Goal: Task Accomplishment & Management: Complete application form

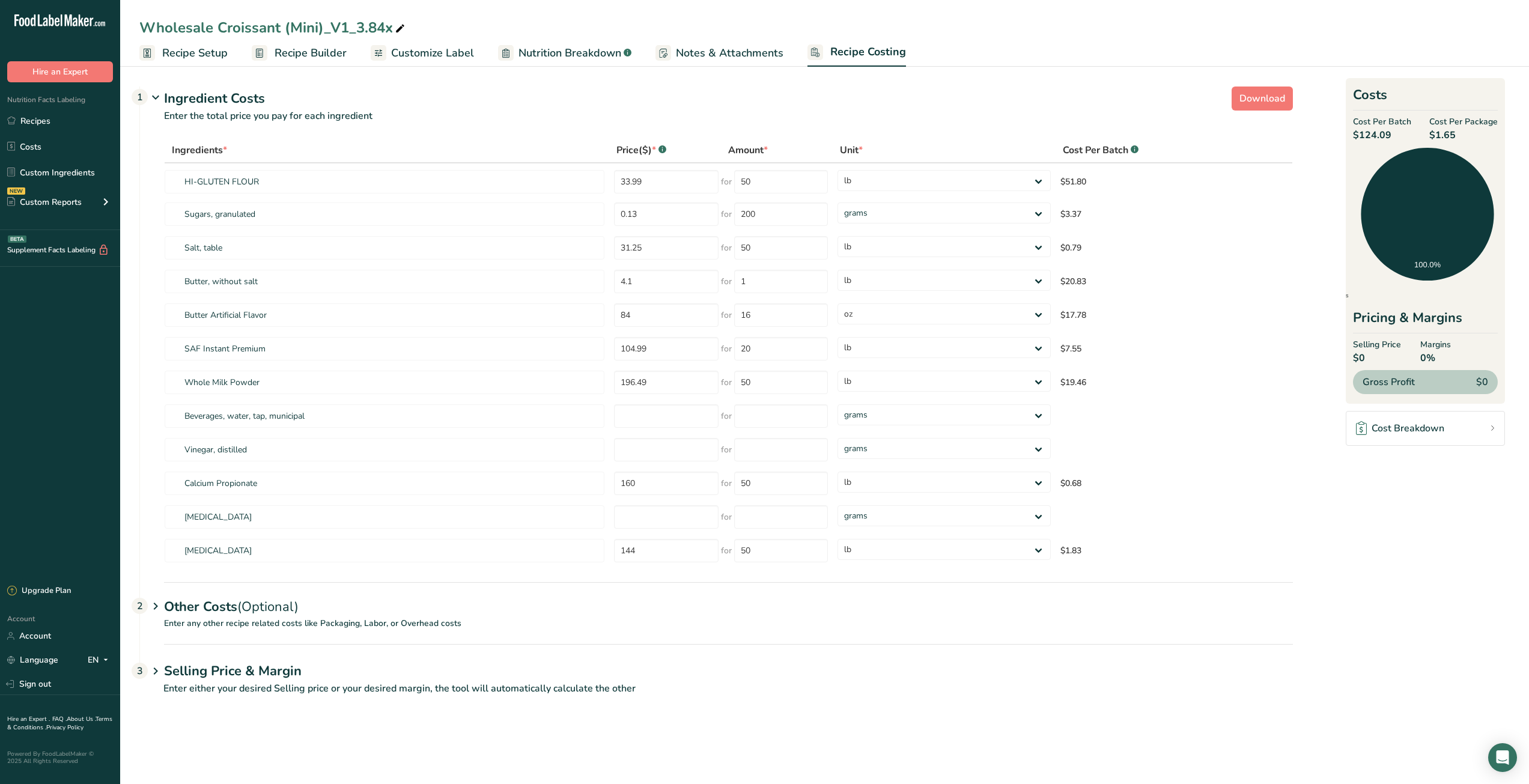
select select "12"
select select "5"
select select "12"
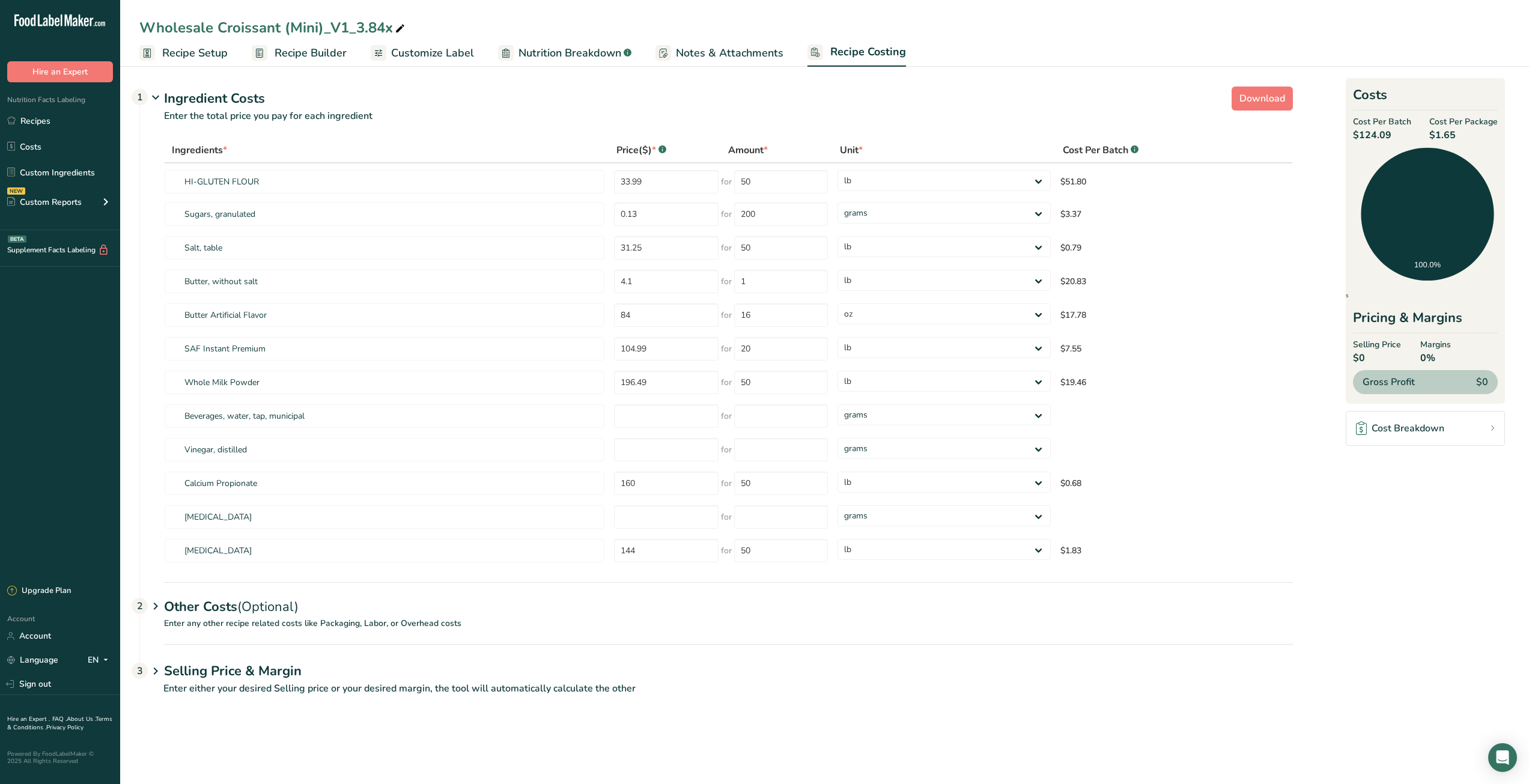
select select "12"
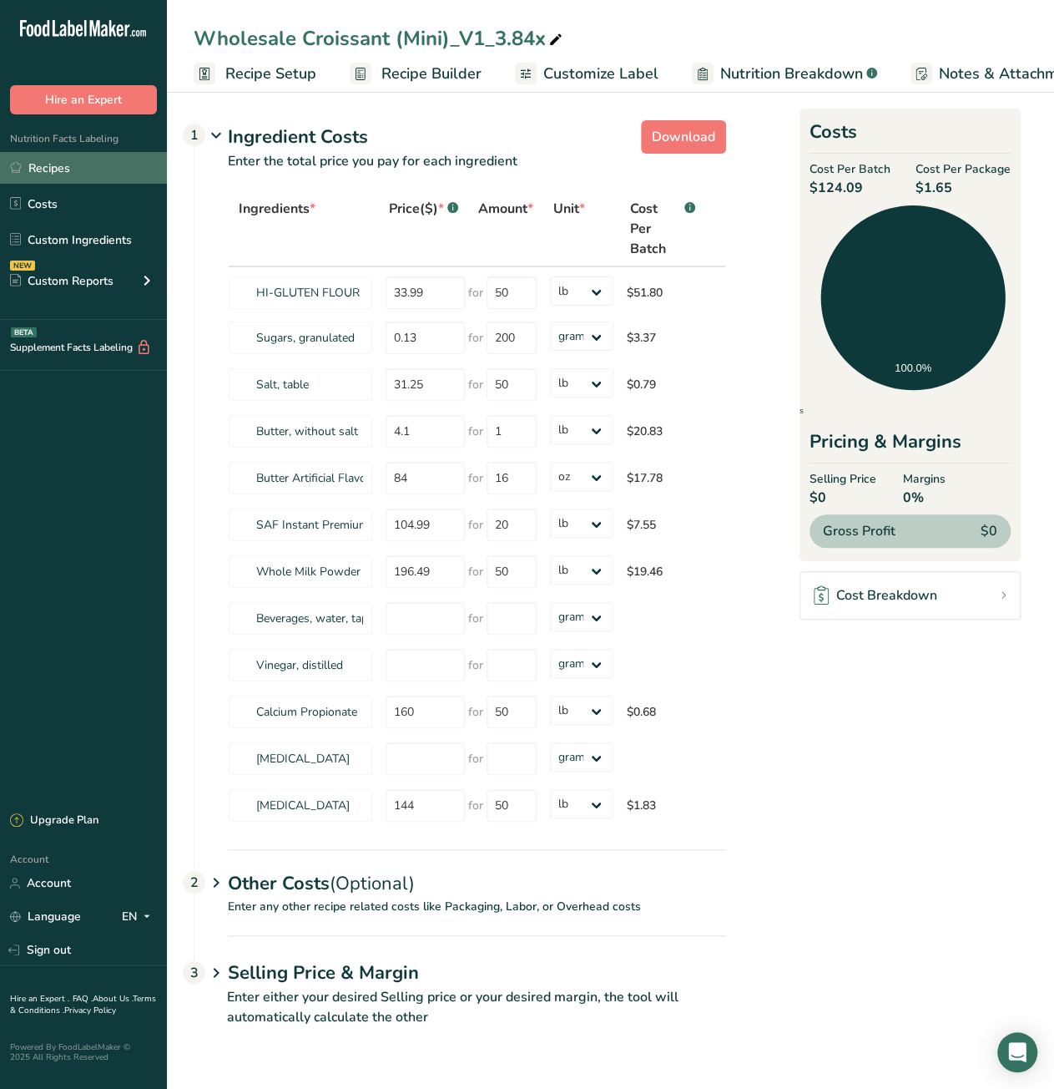
click at [92, 176] on link "Recipes" at bounding box center [83, 168] width 167 height 32
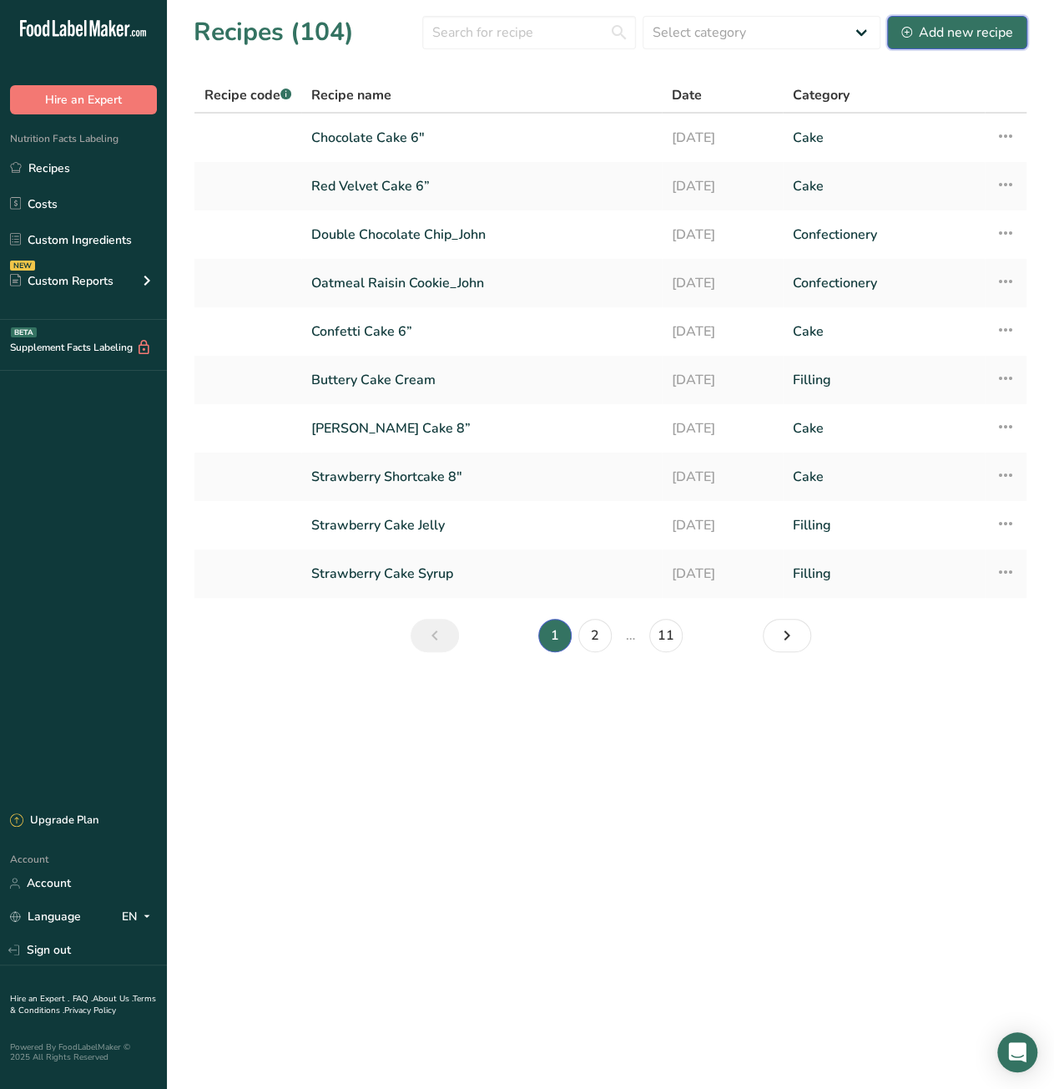
click at [964, 31] on div "Add new recipe" at bounding box center [958, 33] width 112 height 20
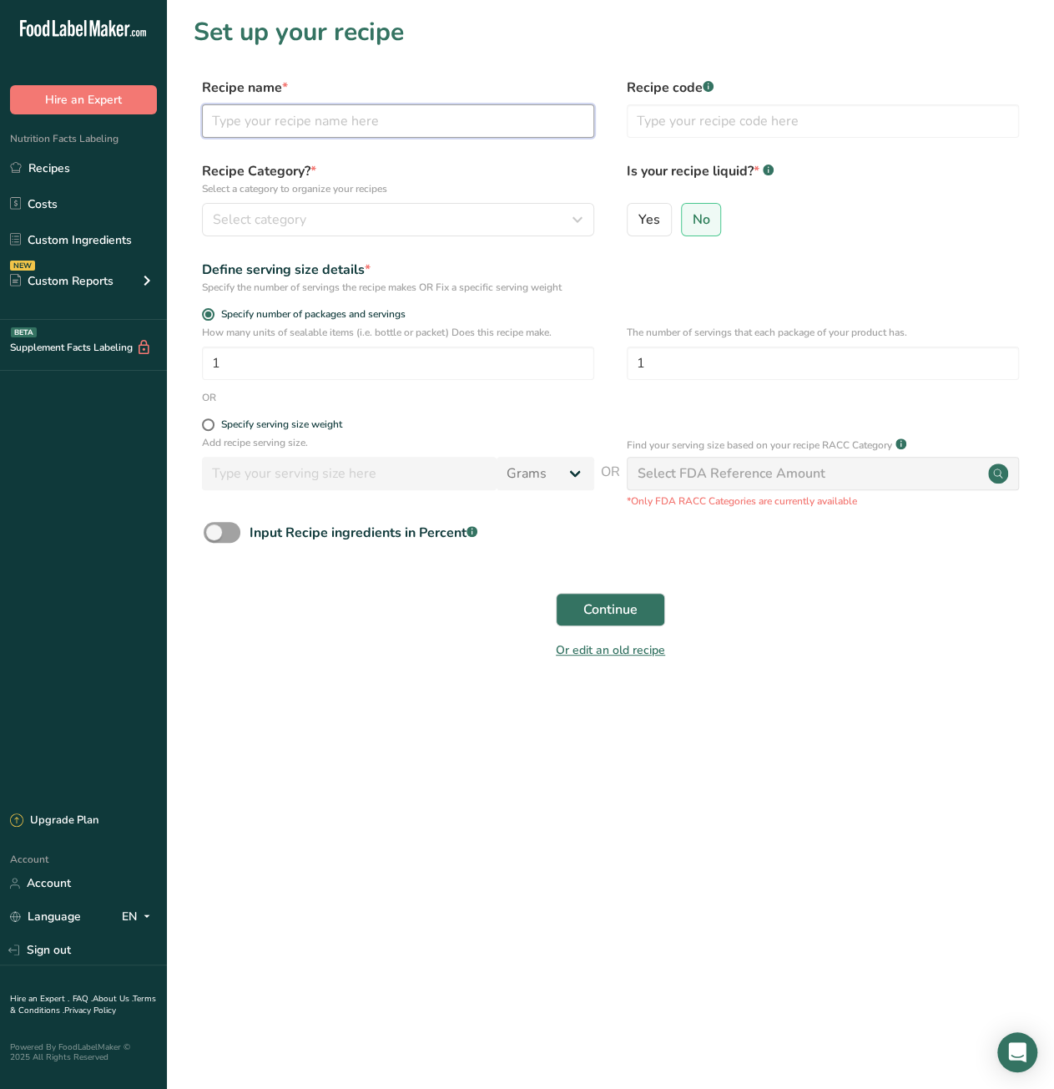
click at [360, 119] on input "text" at bounding box center [398, 120] width 392 height 33
type input "Puff Pastry Sheet"
click at [369, 218] on div "Select category" at bounding box center [393, 220] width 361 height 20
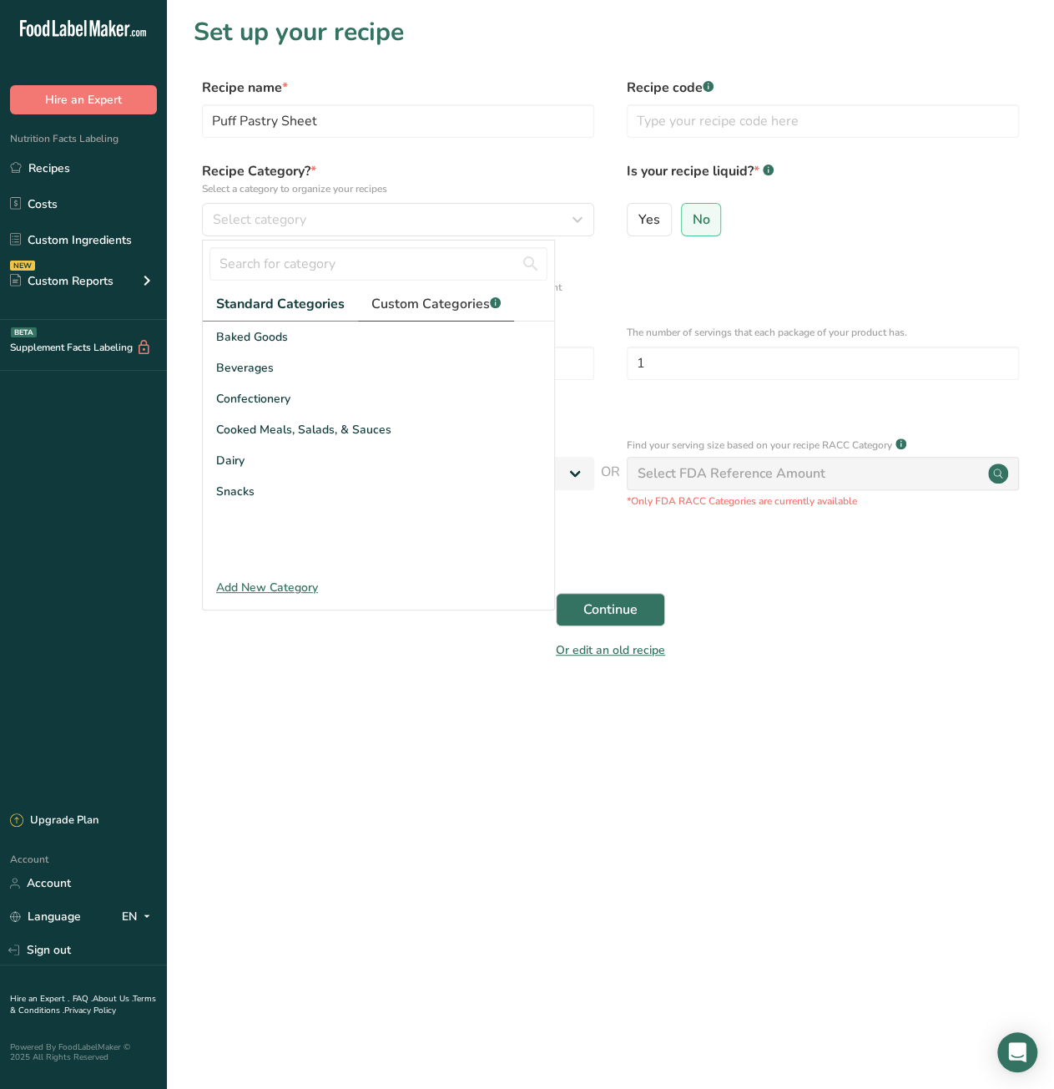
click at [441, 311] on span "Custom Categories .a-a{fill:#347362;}.b-a{fill:#fff;}" at bounding box center [436, 304] width 129 height 20
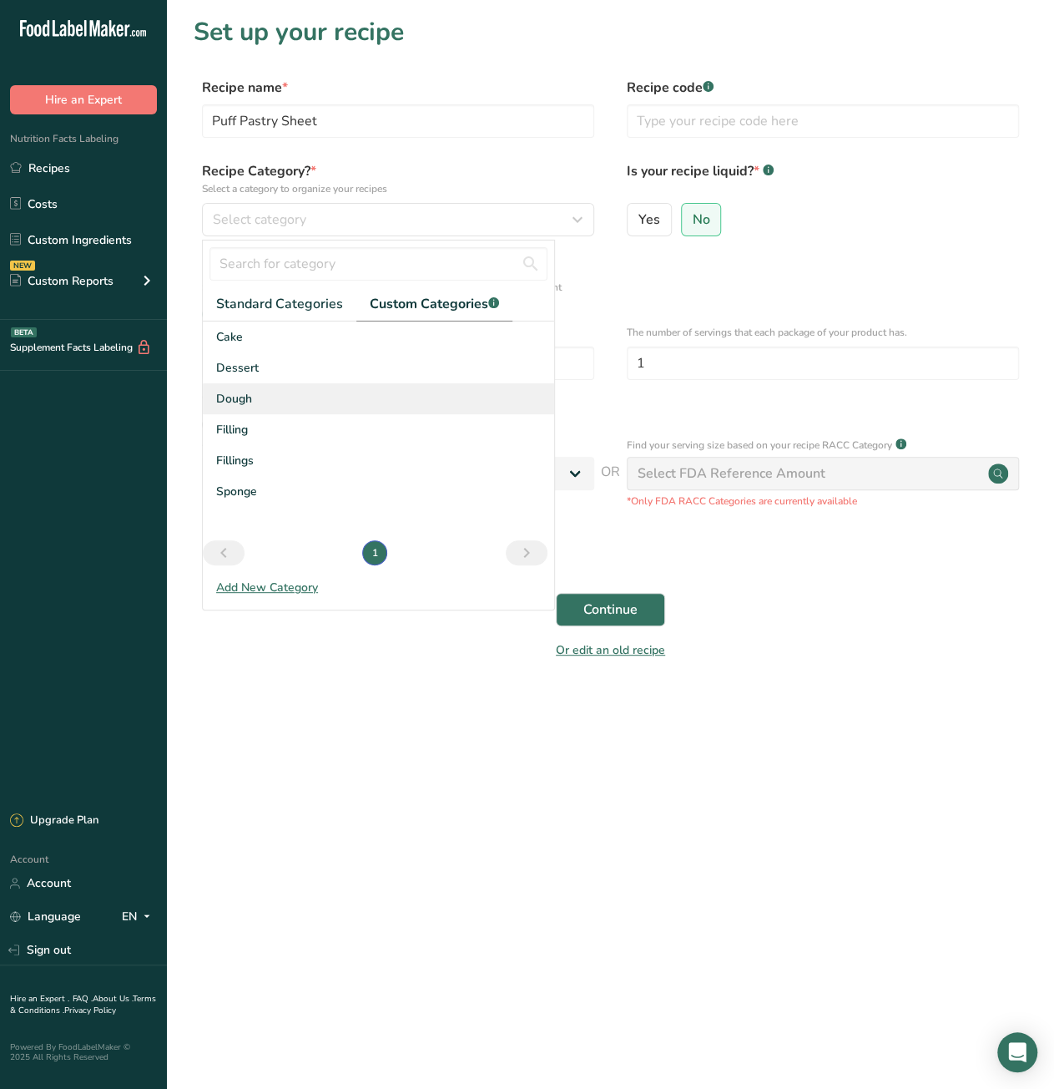
click at [277, 407] on div "Dough" at bounding box center [378, 398] width 351 height 31
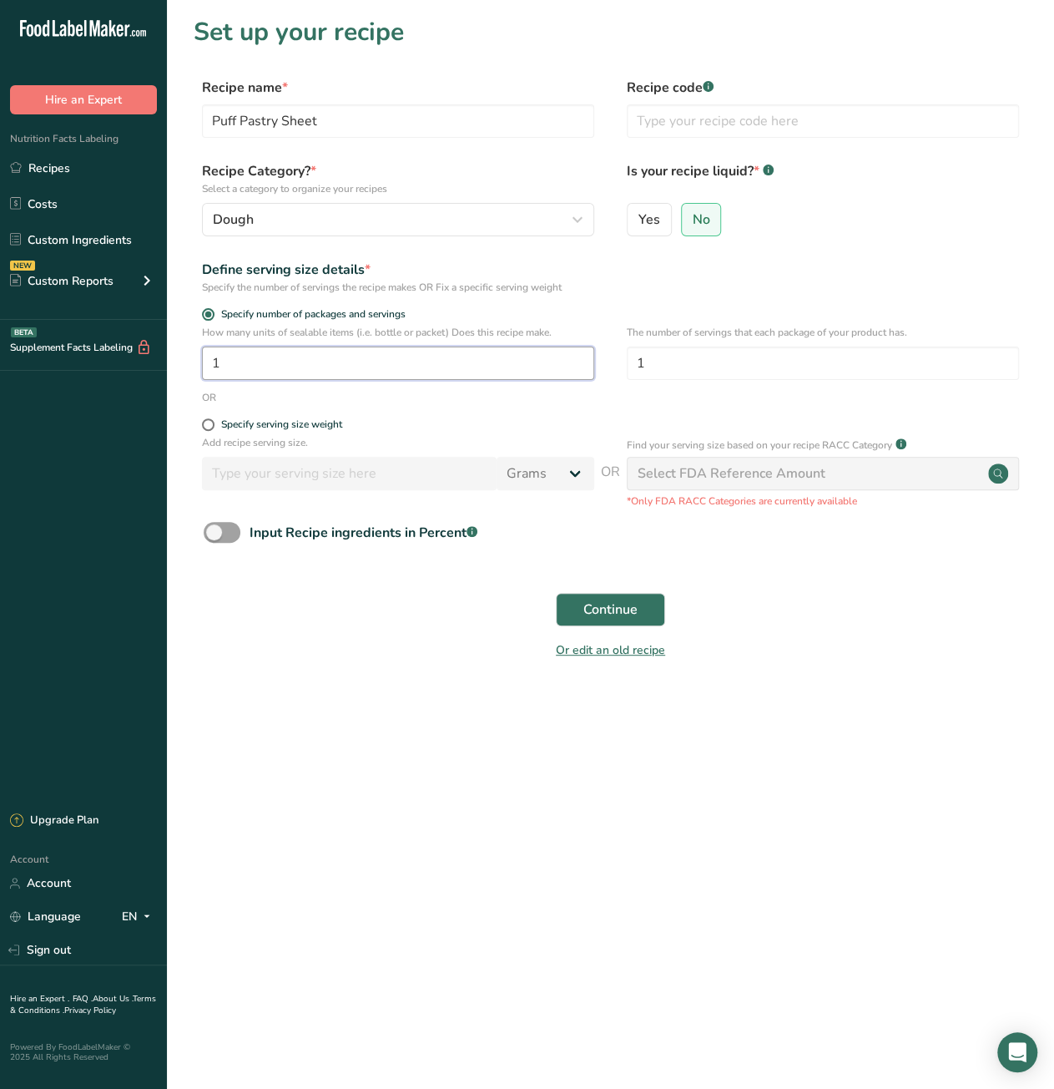
click at [473, 368] on input "1" at bounding box center [398, 362] width 392 height 33
drag, startPoint x: 255, startPoint y: 361, endPoint x: 198, endPoint y: 369, distance: 58.2
click at [198, 369] on div "How many units of sealable items (i.e. bottle or packet) Does this recipe make.…" at bounding box center [611, 357] width 834 height 65
drag, startPoint x: 606, startPoint y: 362, endPoint x: 574, endPoint y: 367, distance: 32.0
click at [574, 367] on div "How many units of sealable items (i.e. bottle or packet) Does this recipe make.…" at bounding box center [611, 357] width 834 height 65
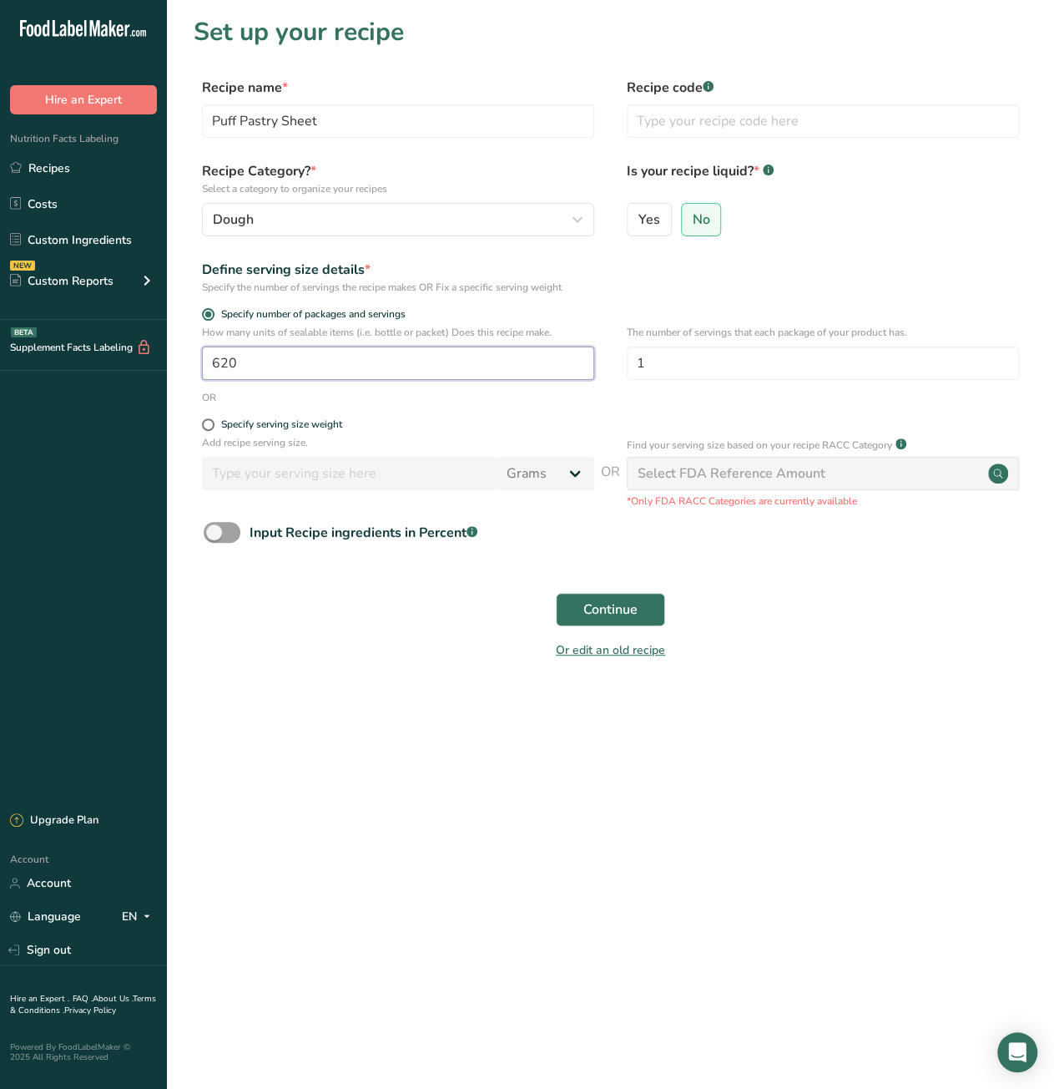
click at [219, 369] on input "620" at bounding box center [398, 362] width 392 height 33
type input "6.2"
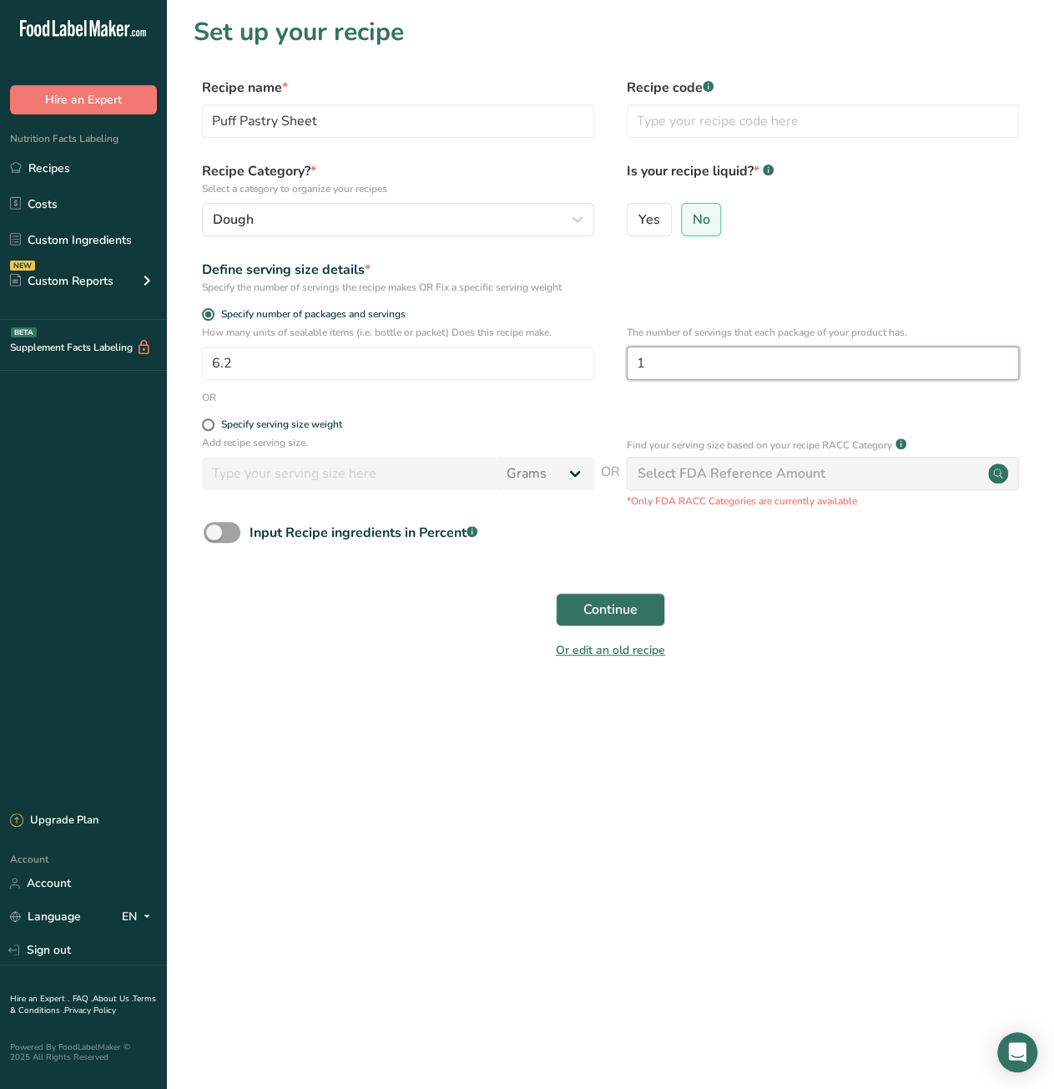
click at [713, 361] on input "1" at bounding box center [823, 362] width 392 height 33
type input "100"
click at [775, 664] on div "Or edit an old recipe" at bounding box center [611, 652] width 834 height 33
click at [630, 610] on span "Continue" at bounding box center [611, 609] width 54 height 20
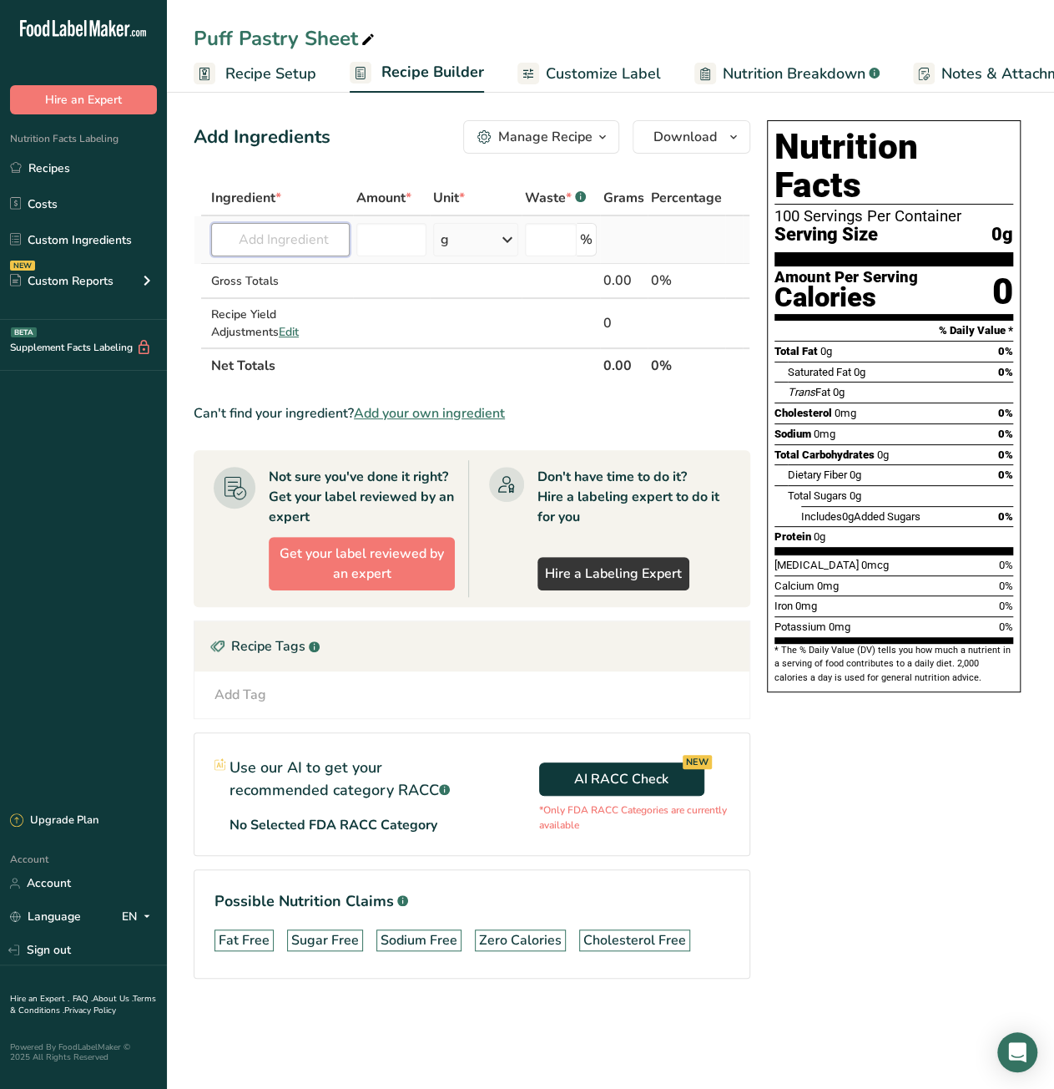
click at [230, 236] on input "text" at bounding box center [280, 239] width 139 height 33
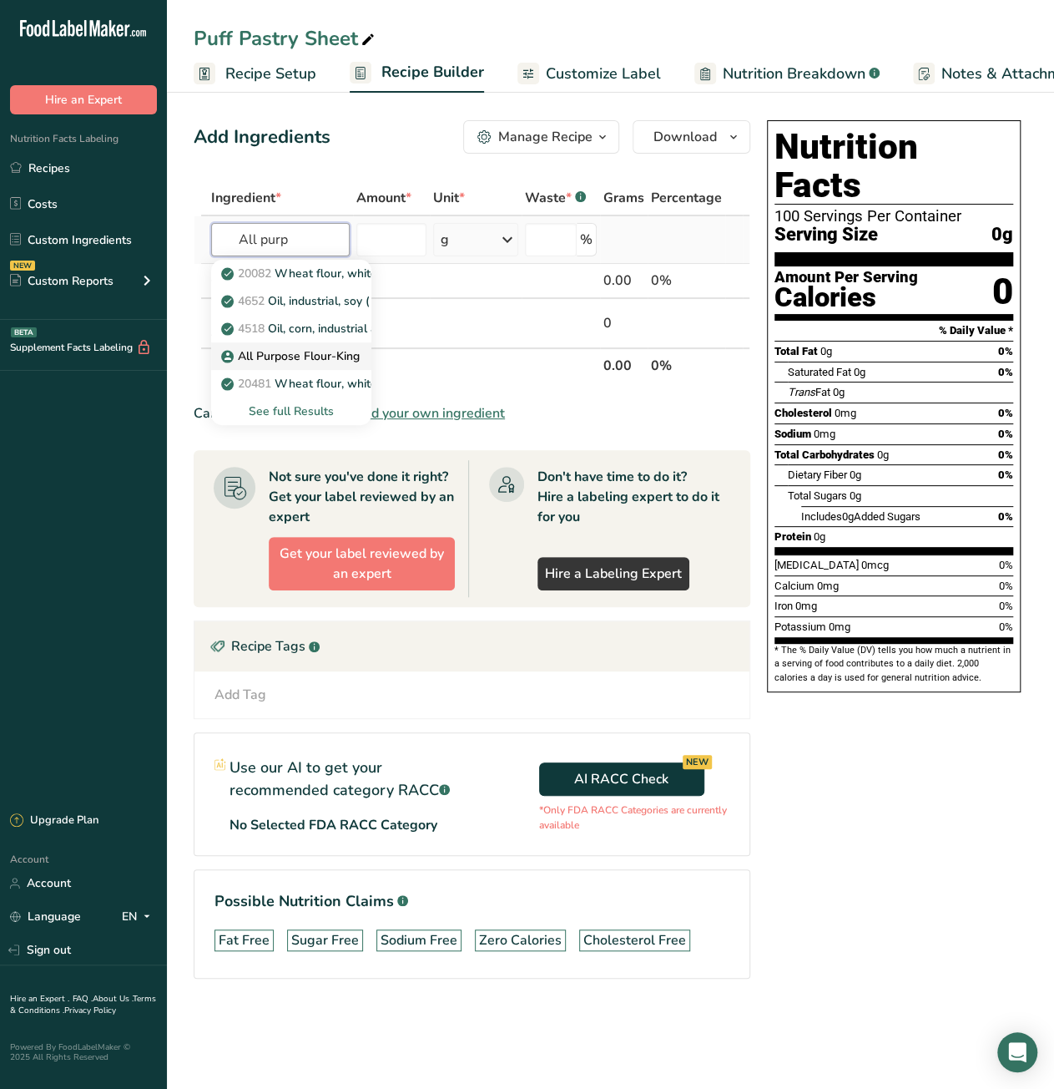
type input "All purp"
click at [326, 363] on p "All Purpose Flour-King" at bounding box center [292, 356] width 135 height 18
type input "All Purpose Flour-King"
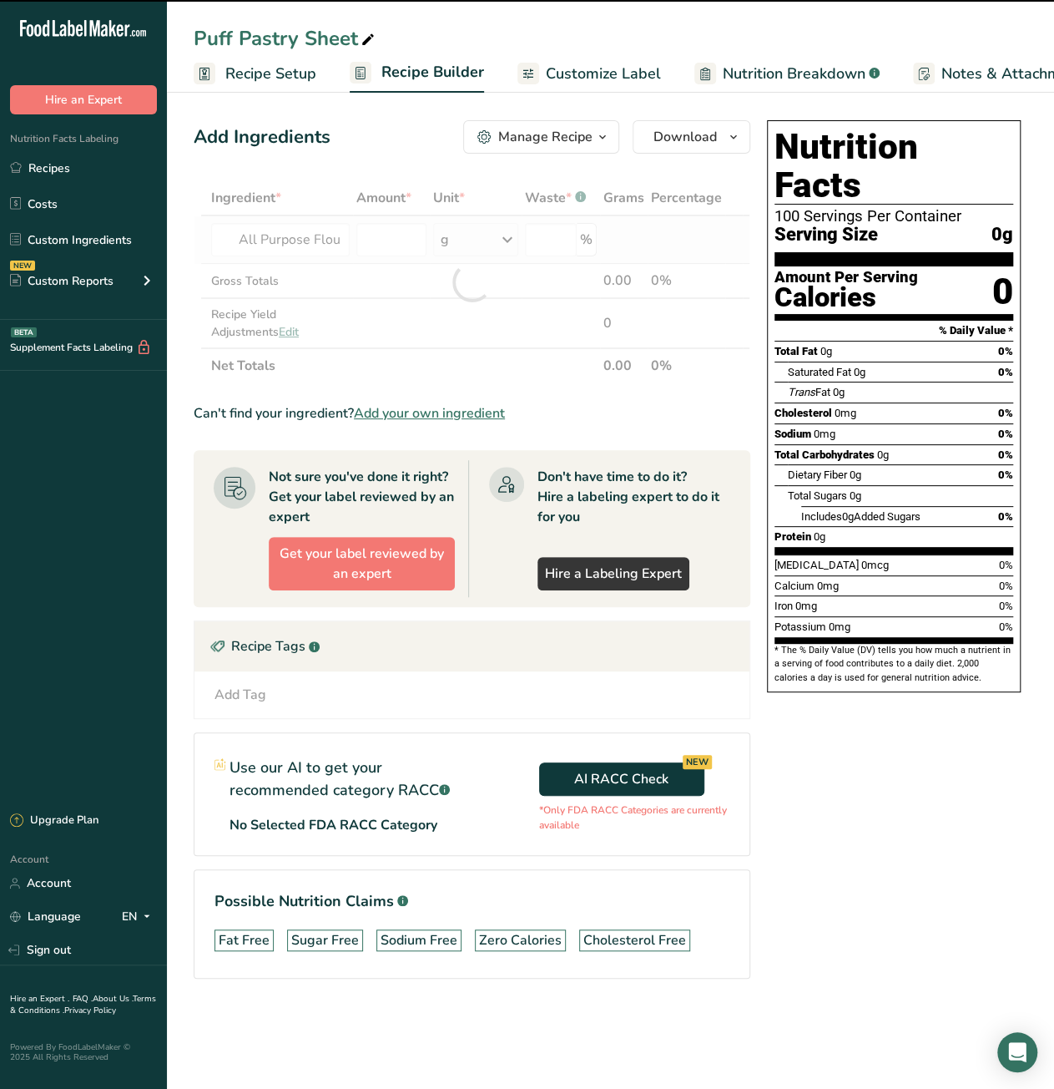
type input "0"
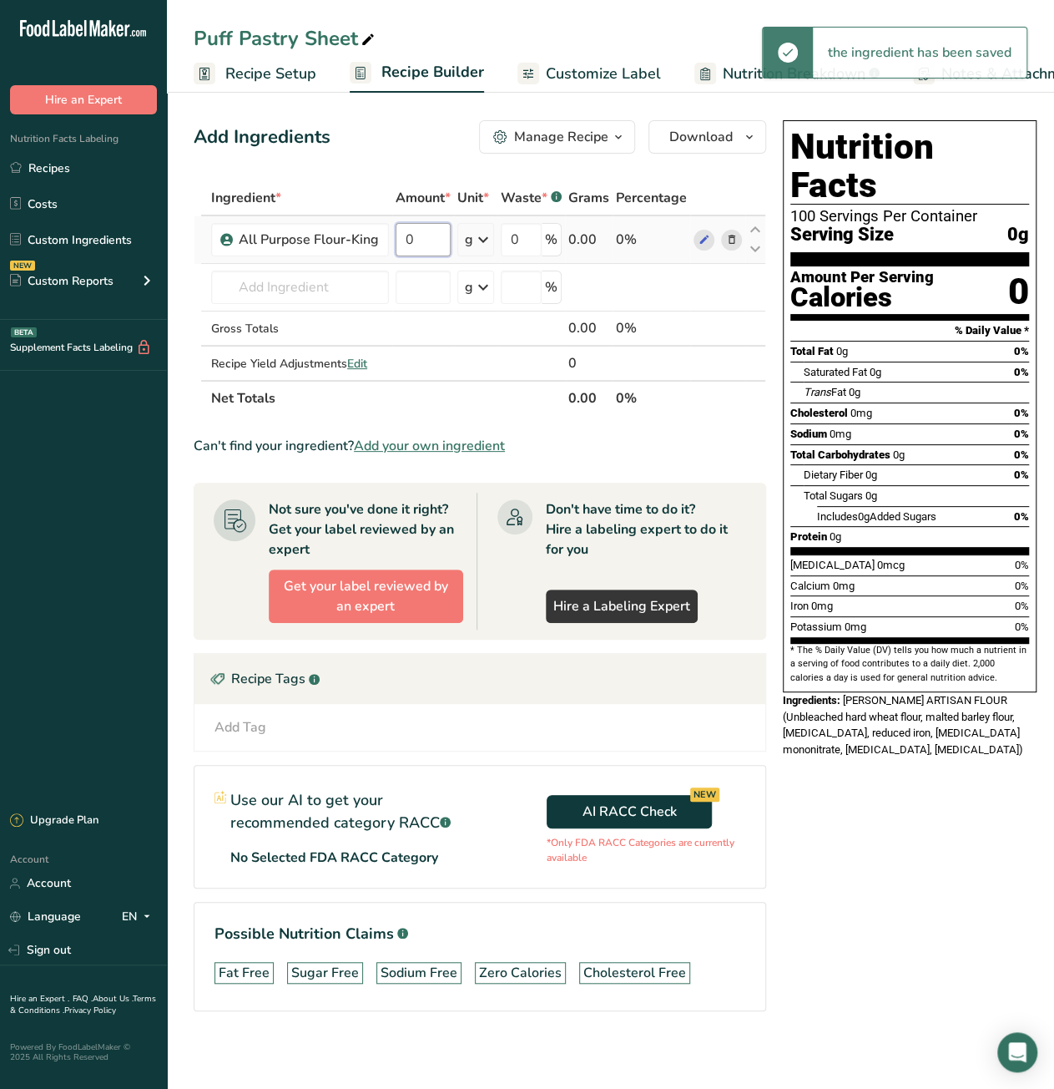
drag, startPoint x: 406, startPoint y: 250, endPoint x: 421, endPoint y: 250, distance: 15.0
click at [421, 250] on input "0" at bounding box center [423, 239] width 55 height 33
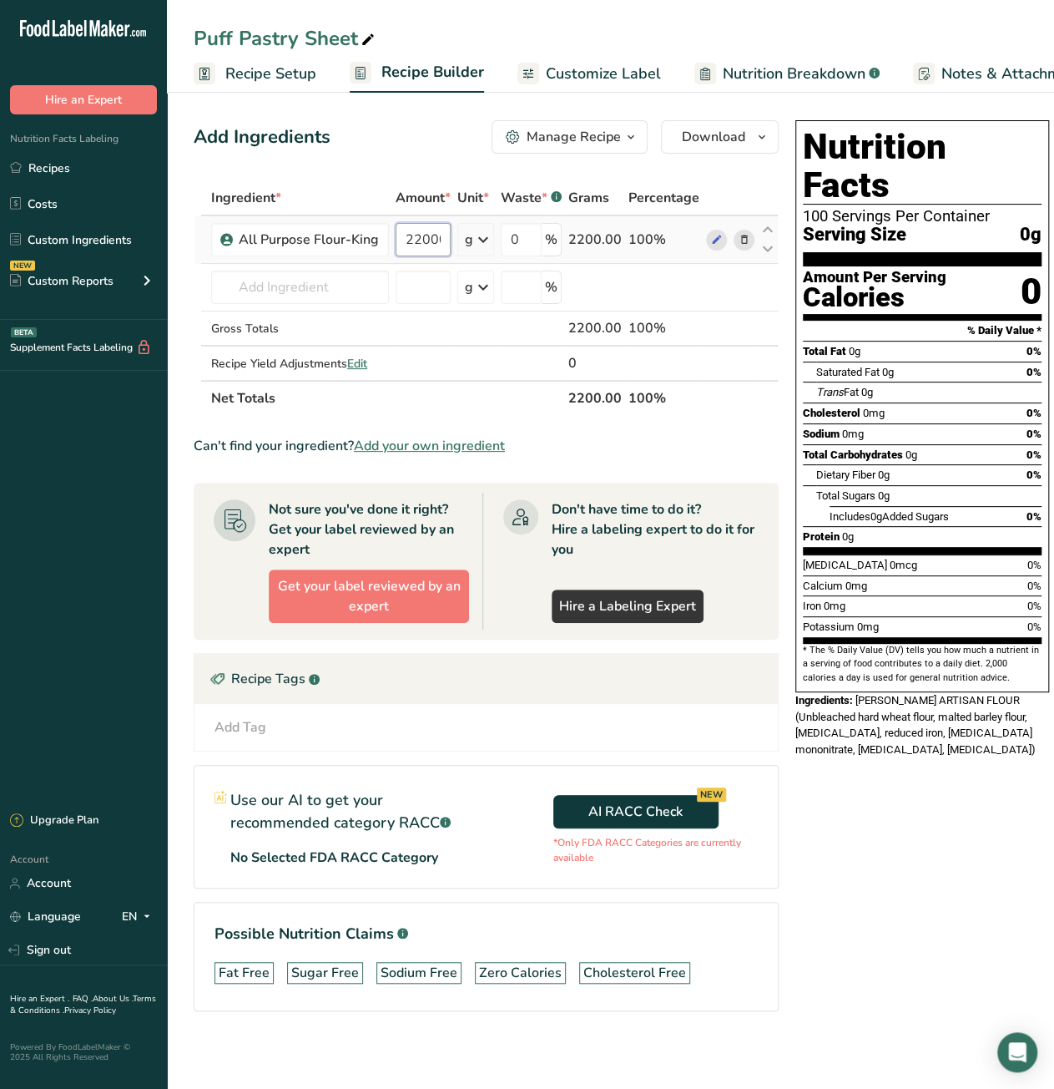
scroll to position [0, 3]
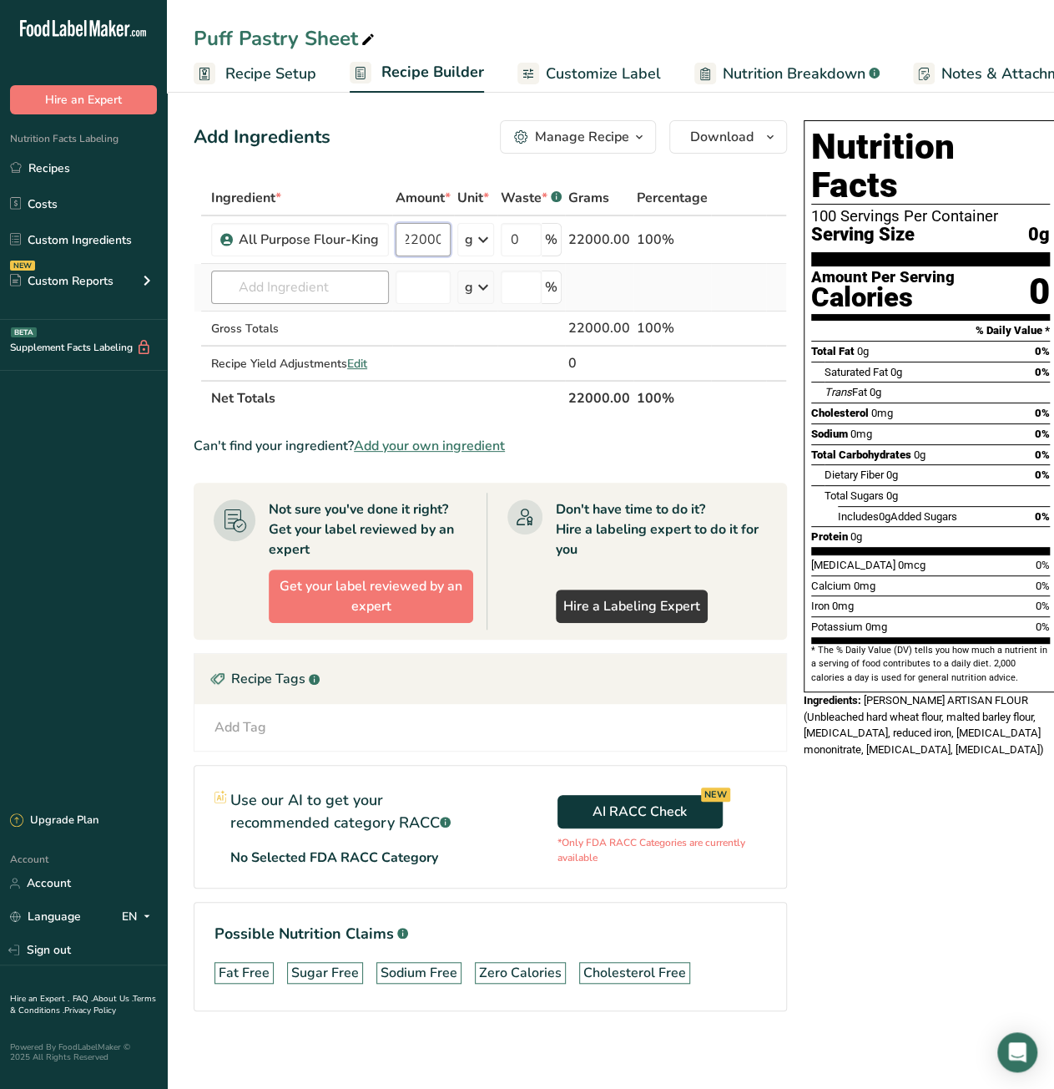
type input "22000"
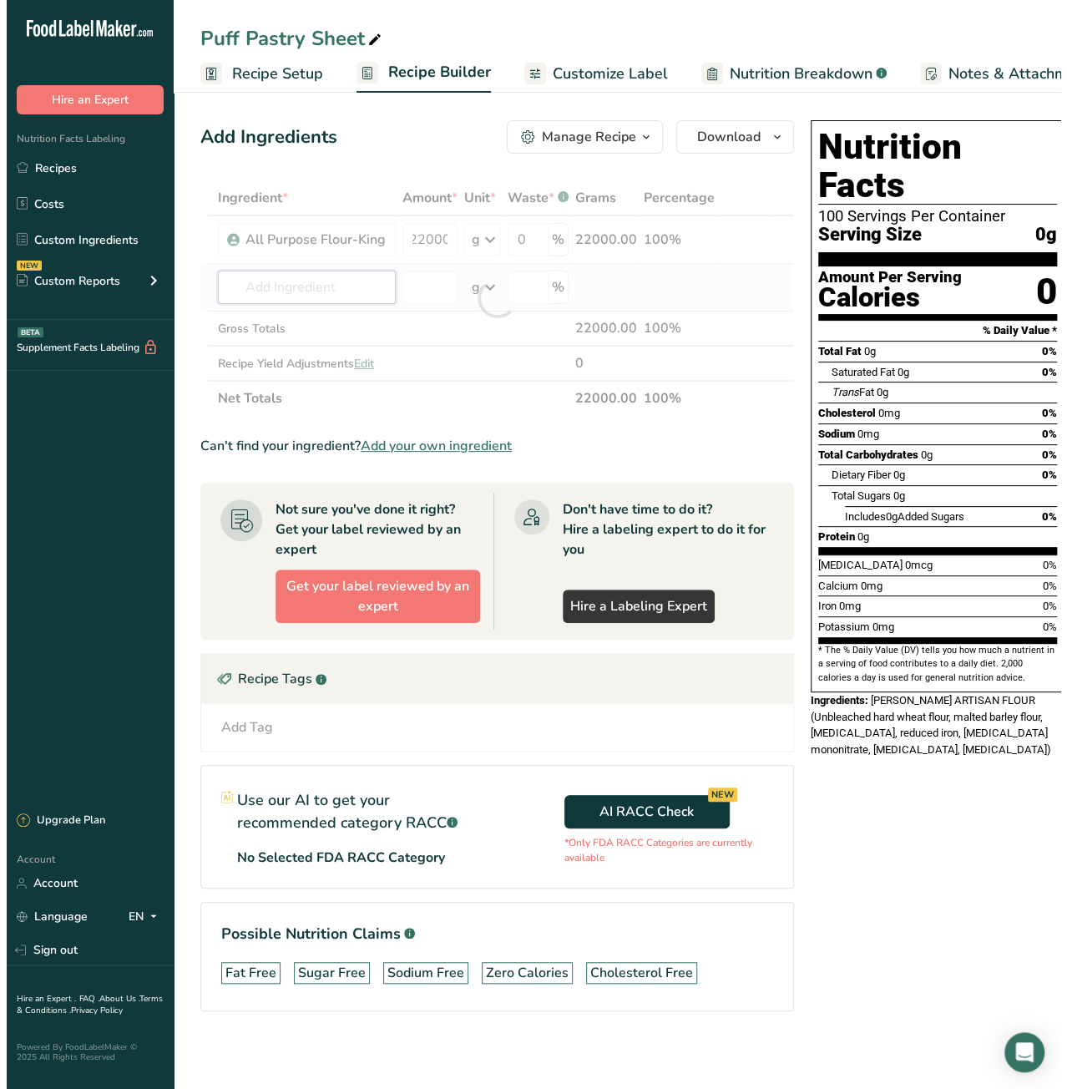
scroll to position [0, 0]
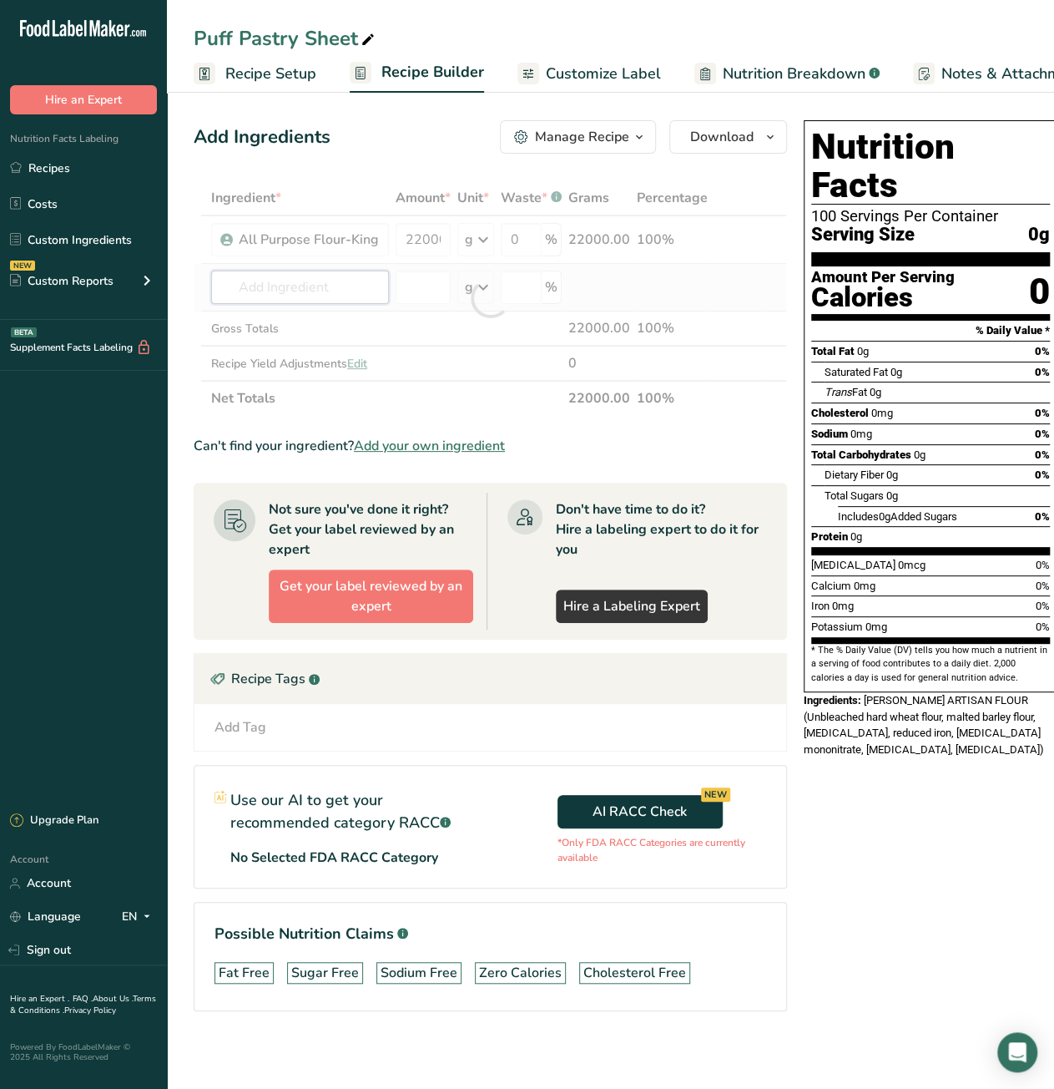
click at [303, 281] on div "Ingredient * Amount * Unit * Waste * .a-a{fill:#347362;}.b-a{fill:#fff;} Grams …" at bounding box center [491, 297] width 594 height 235
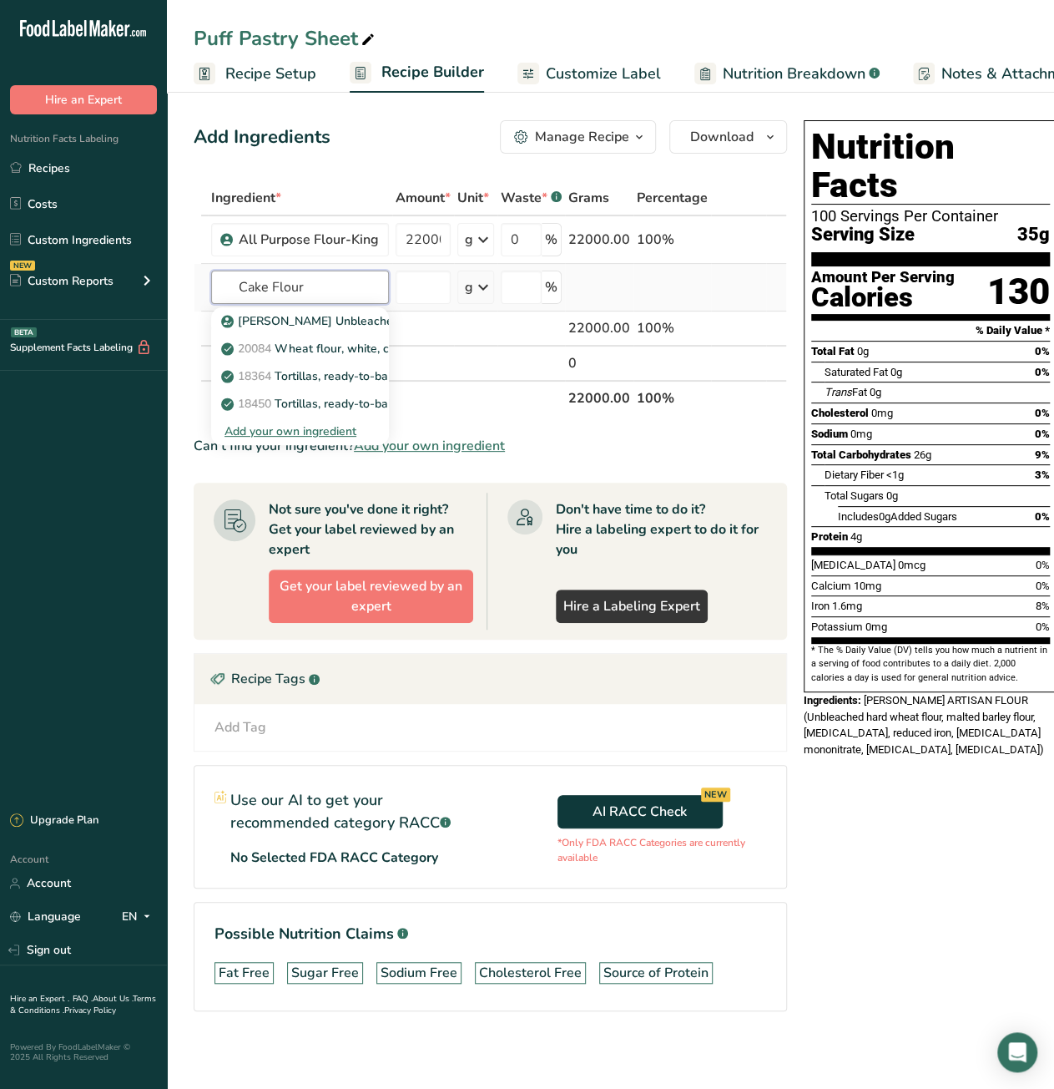
type input "Cake Flour"
click at [289, 435] on div "Add your own ingredient" at bounding box center [300, 431] width 151 height 18
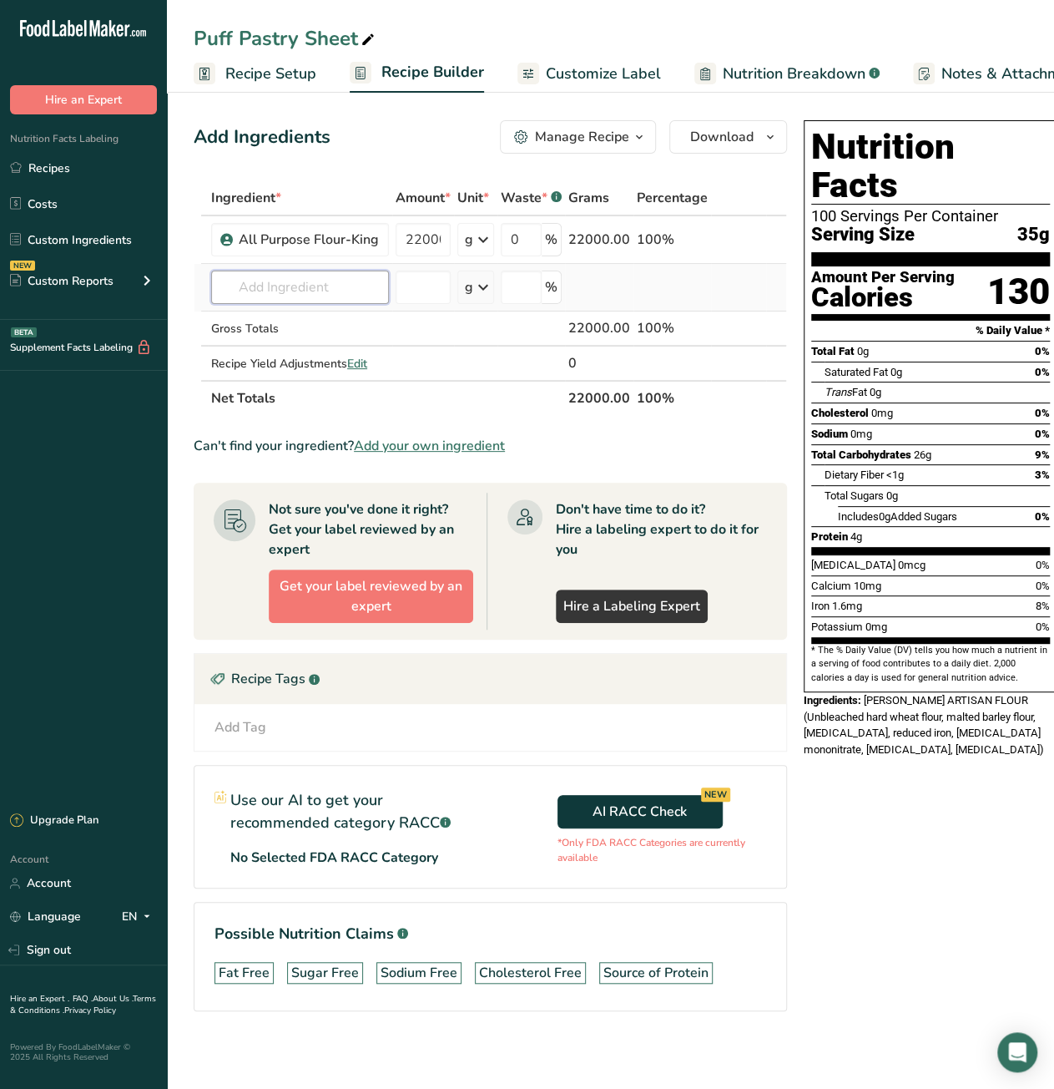
click at [278, 288] on input "text" at bounding box center [300, 286] width 178 height 33
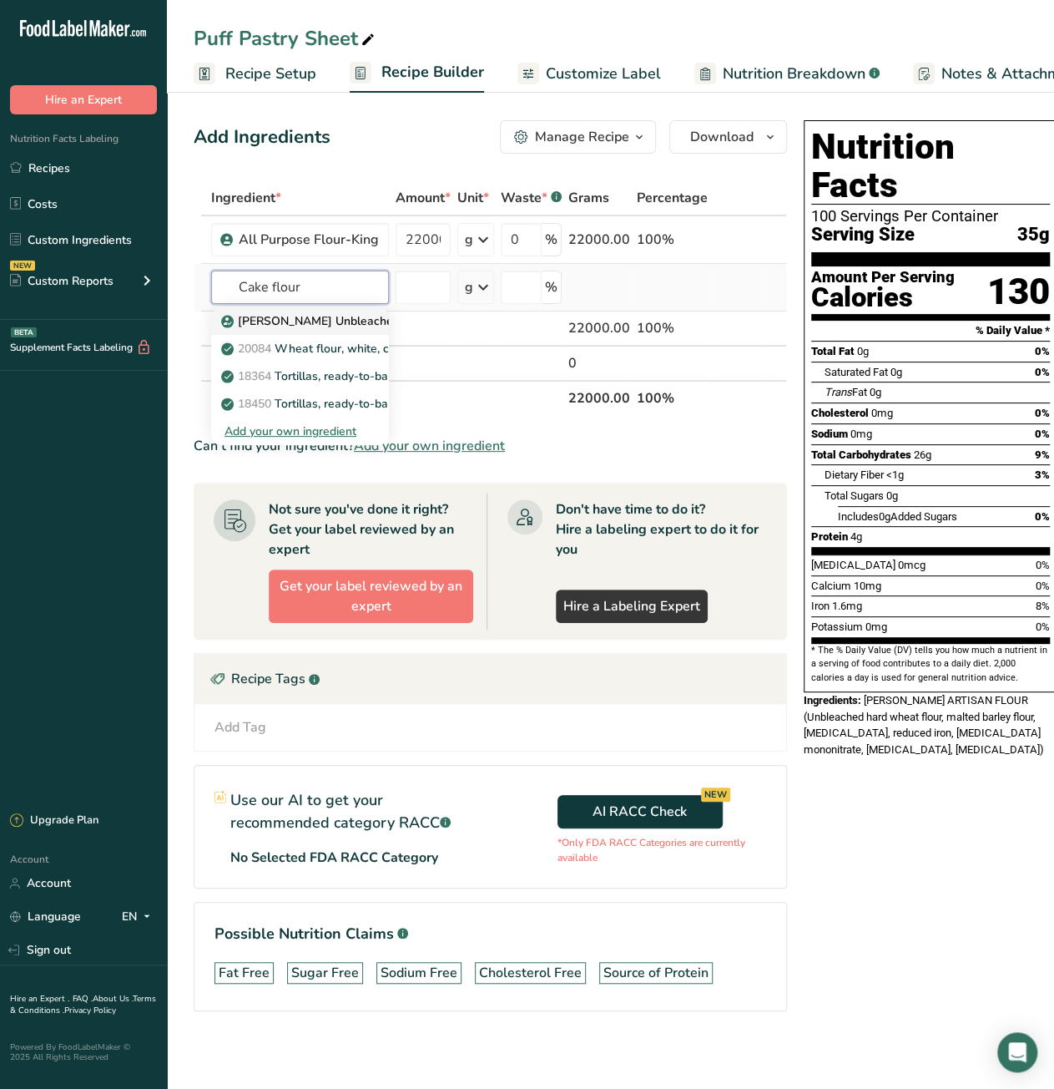
type input "Cake flour"
click at [289, 318] on p "[PERSON_NAME] Unbleached Cake Flour" at bounding box center [343, 321] width 236 height 18
type input "[PERSON_NAME] Unbleached Cake Flour"
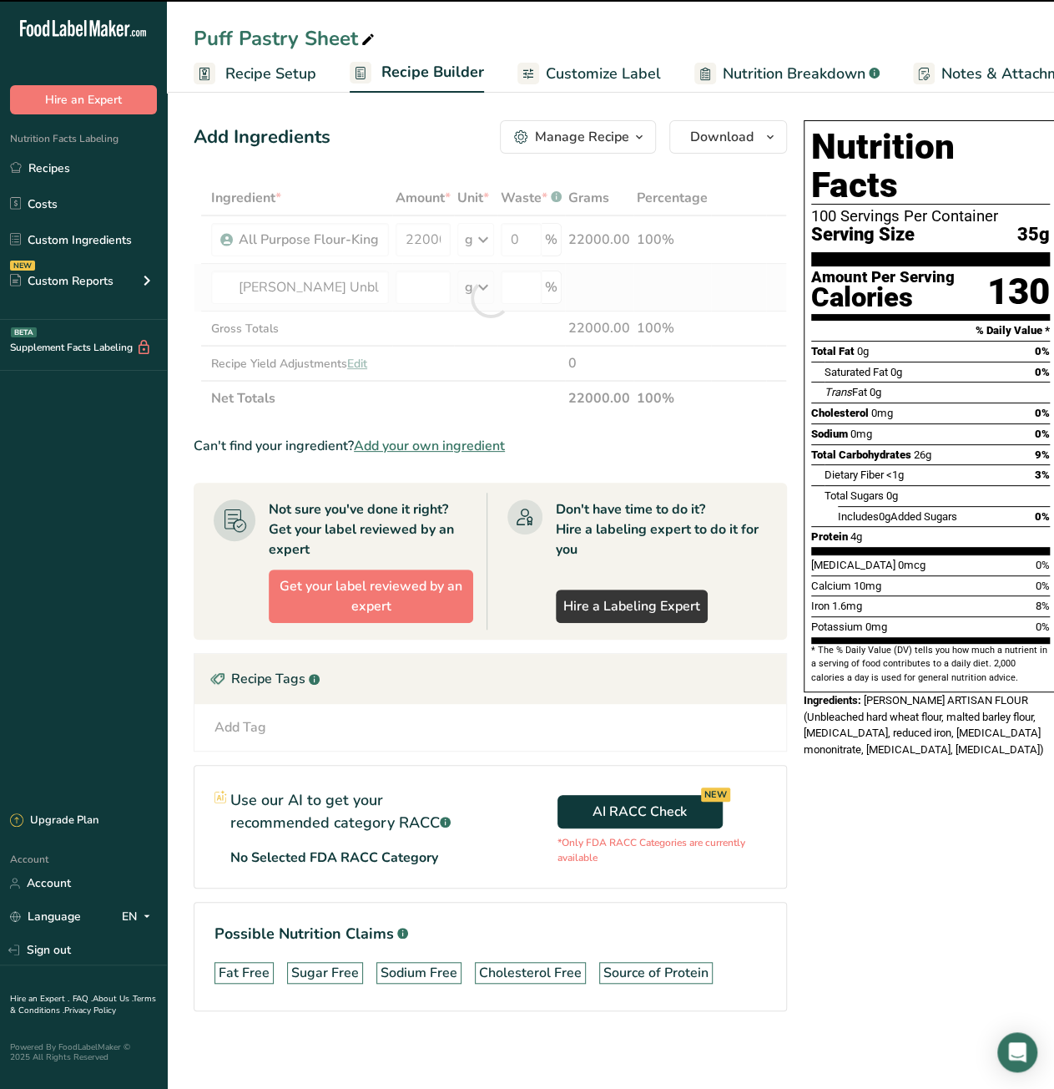
type input "0"
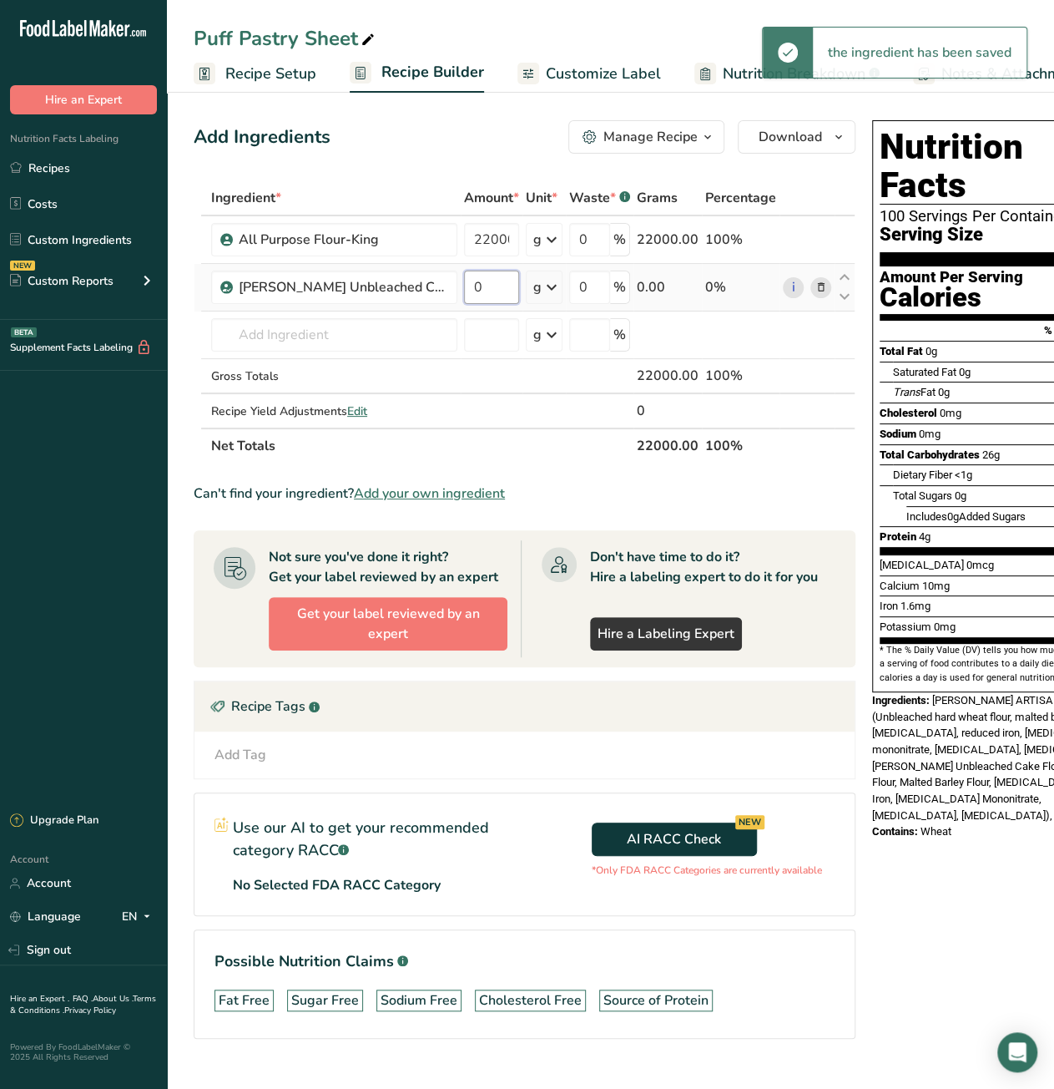
drag, startPoint x: 484, startPoint y: 288, endPoint x: 469, endPoint y: 291, distance: 15.2
click at [469, 291] on input "0" at bounding box center [491, 286] width 55 height 33
type input "7500"
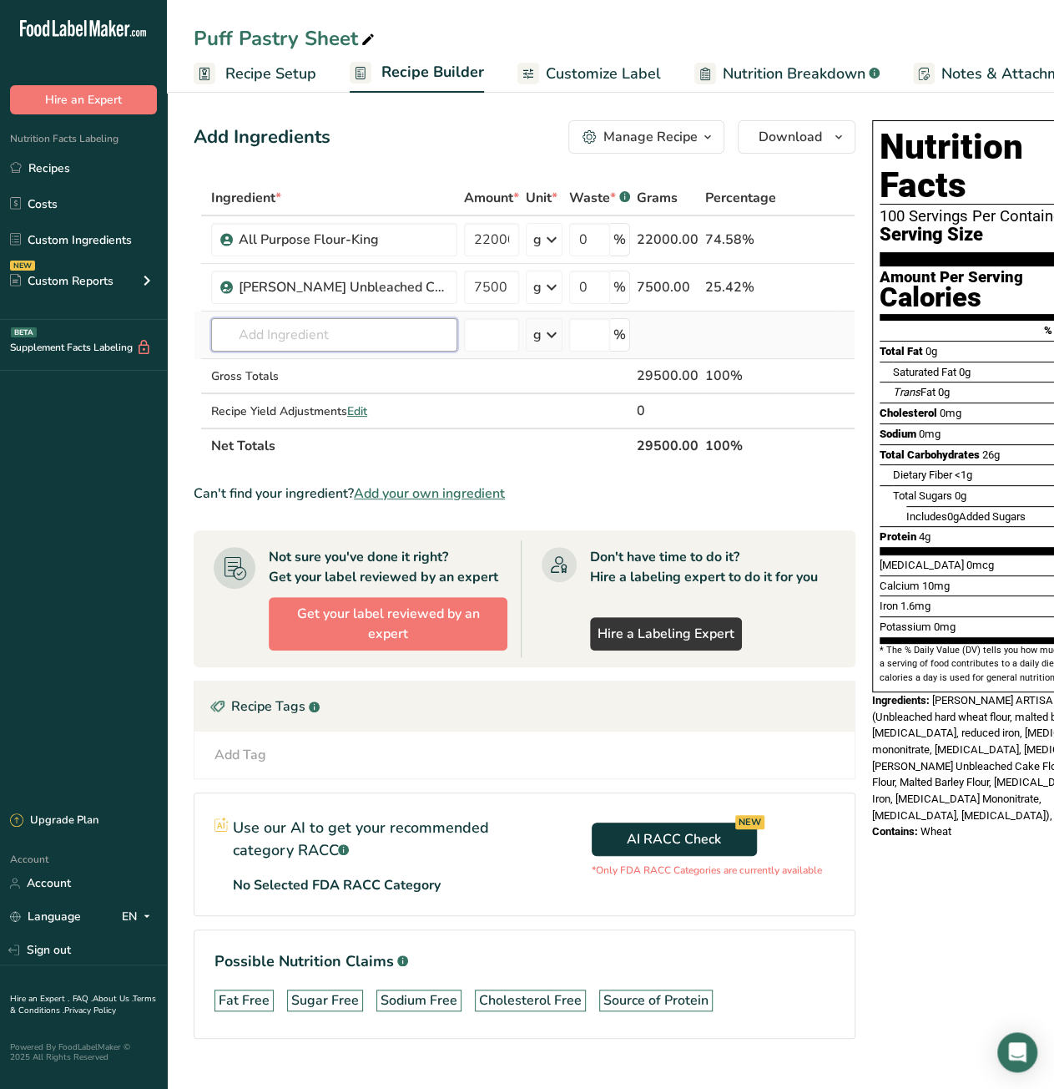
click at [312, 343] on div "Ingredient * Amount * Unit * Waste * .a-a{fill:#347362;}.b-a{fill:#fff;} Grams …" at bounding box center [525, 321] width 662 height 283
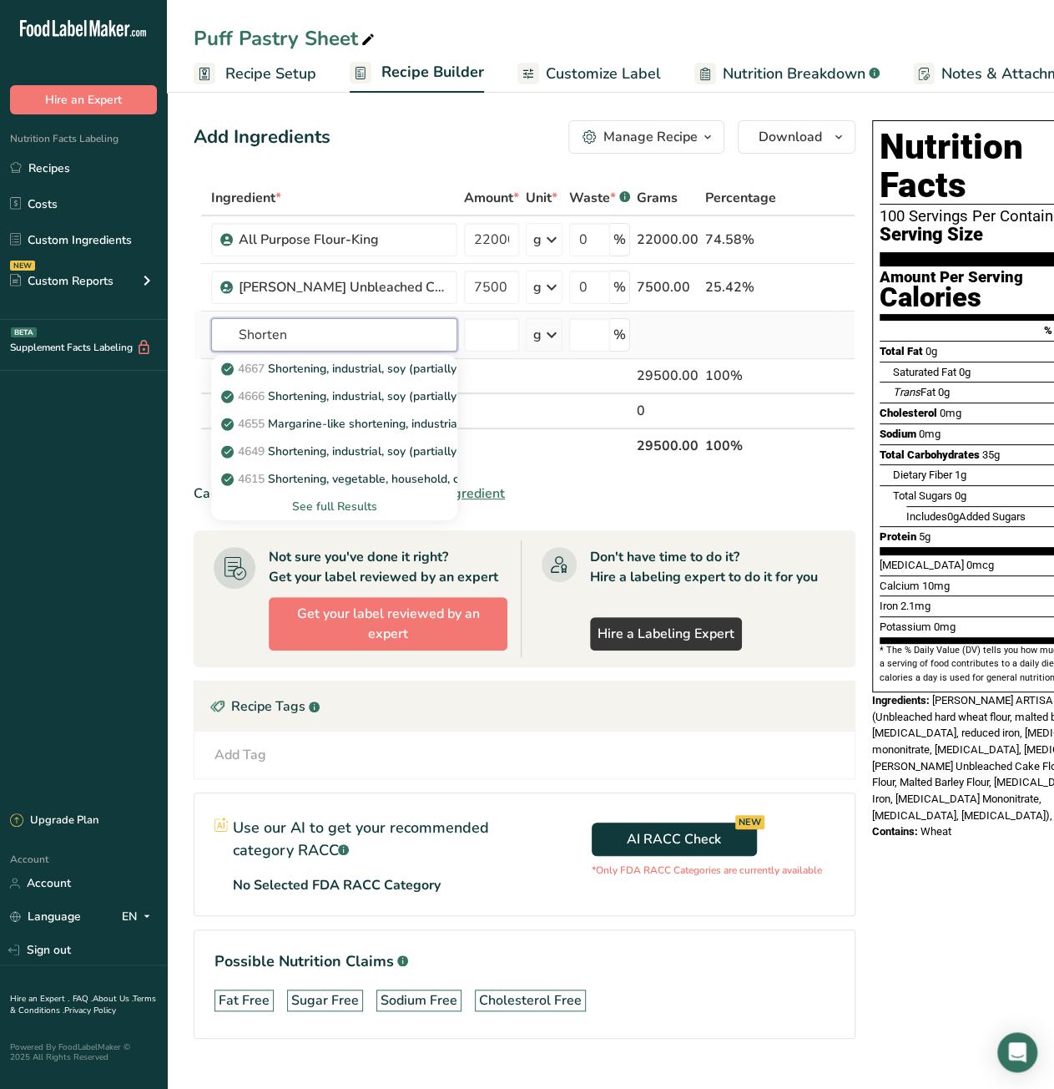
type input "Shorten"
click at [327, 505] on div "See full Results" at bounding box center [335, 507] width 220 height 18
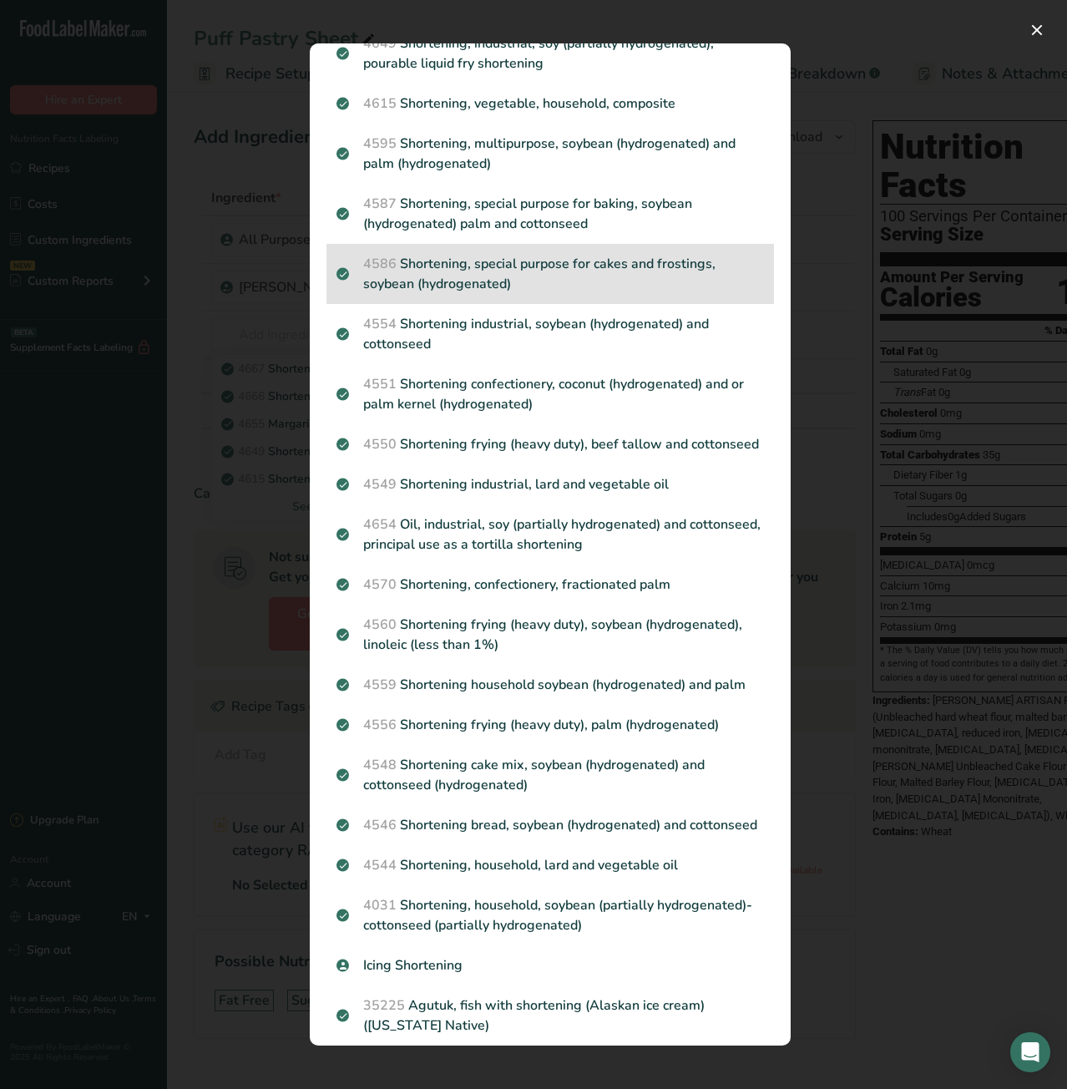
scroll to position [307, 0]
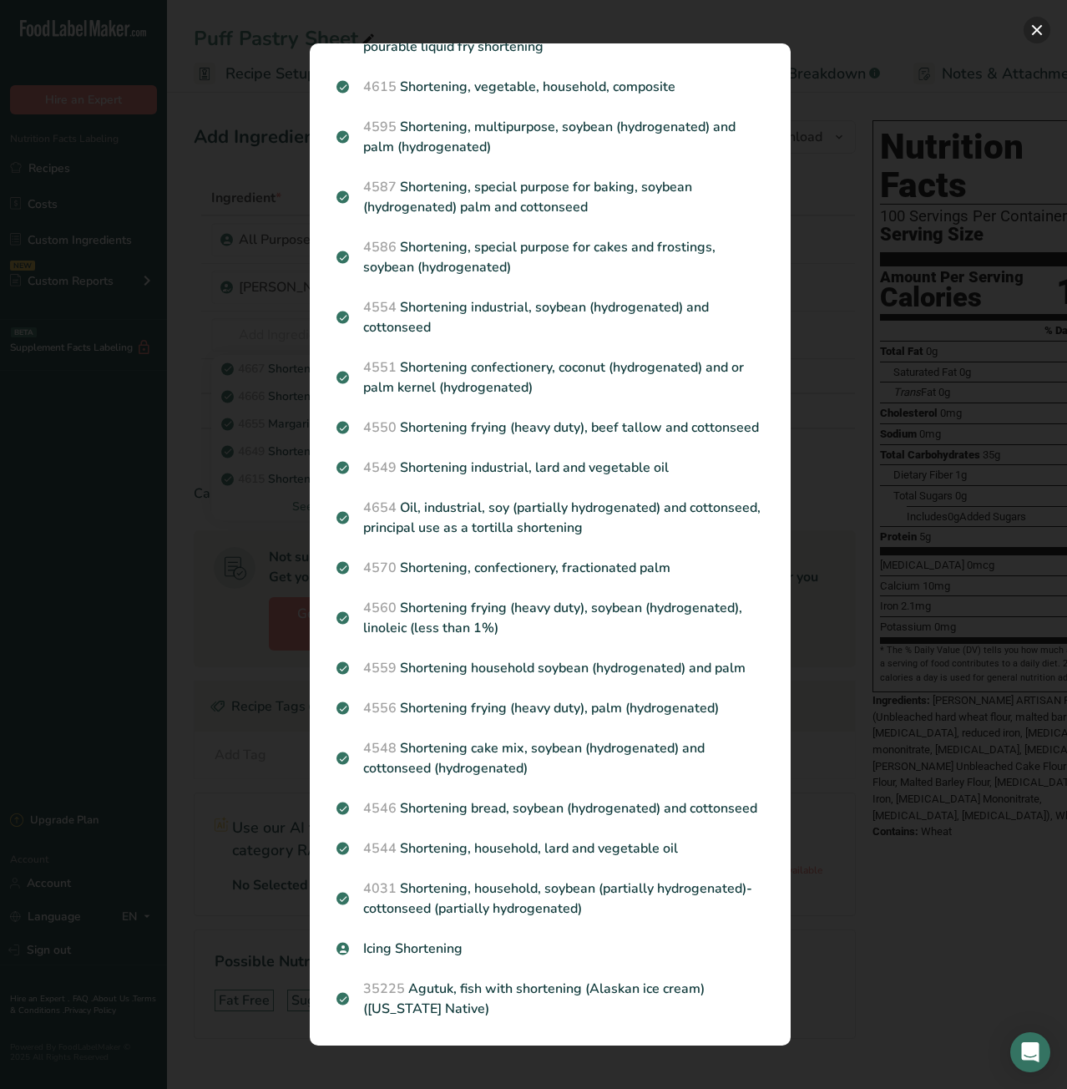
click at [1036, 33] on button "Search results modal" at bounding box center [1037, 30] width 27 height 27
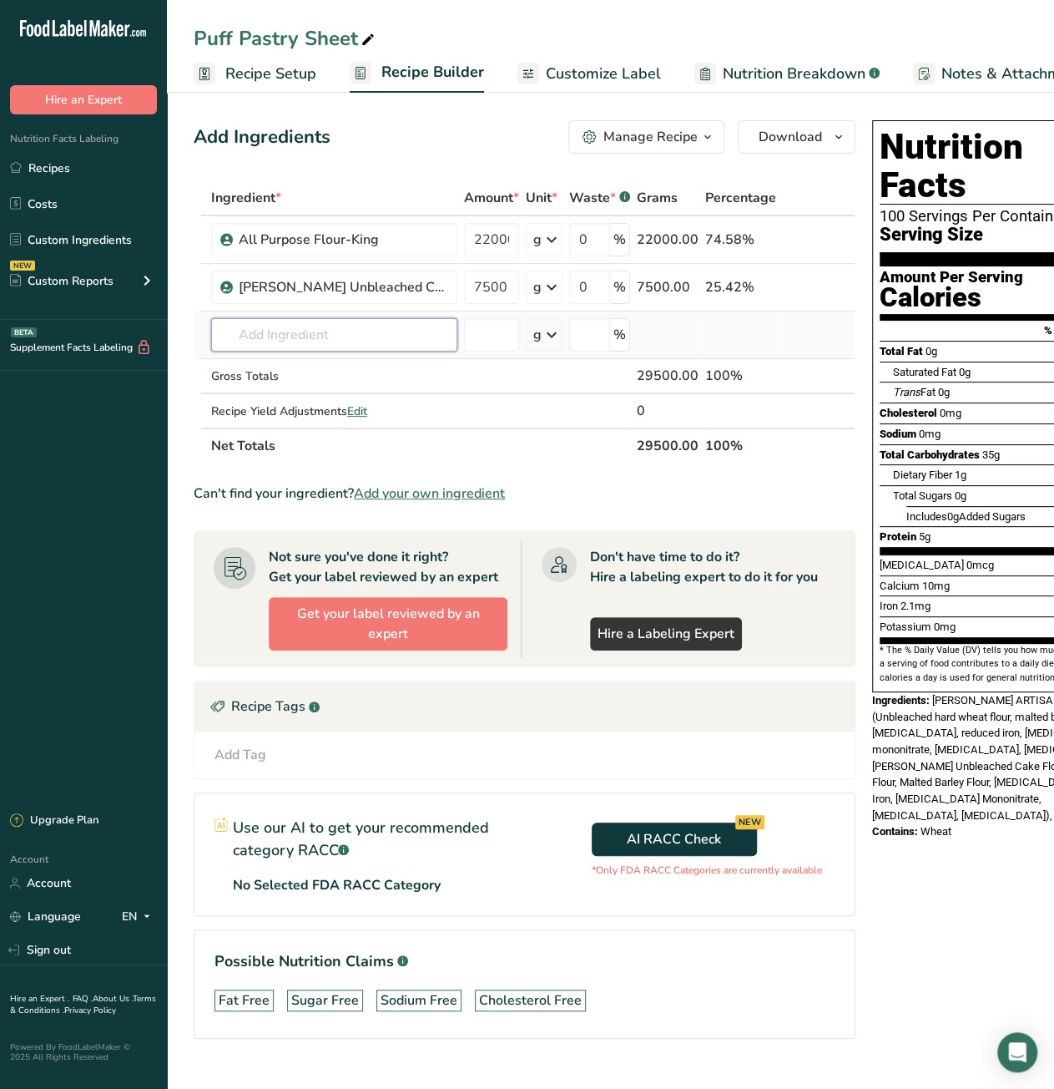
click at [270, 334] on input "text" at bounding box center [334, 334] width 246 height 33
paste input "Danish Margarine"
drag, startPoint x: 286, startPoint y: 334, endPoint x: 204, endPoint y: 337, distance: 81.9
click at [204, 337] on tr "Danish Margarine No results found Add your own ingredient g Weight Units g kg m…" at bounding box center [525, 335] width 660 height 48
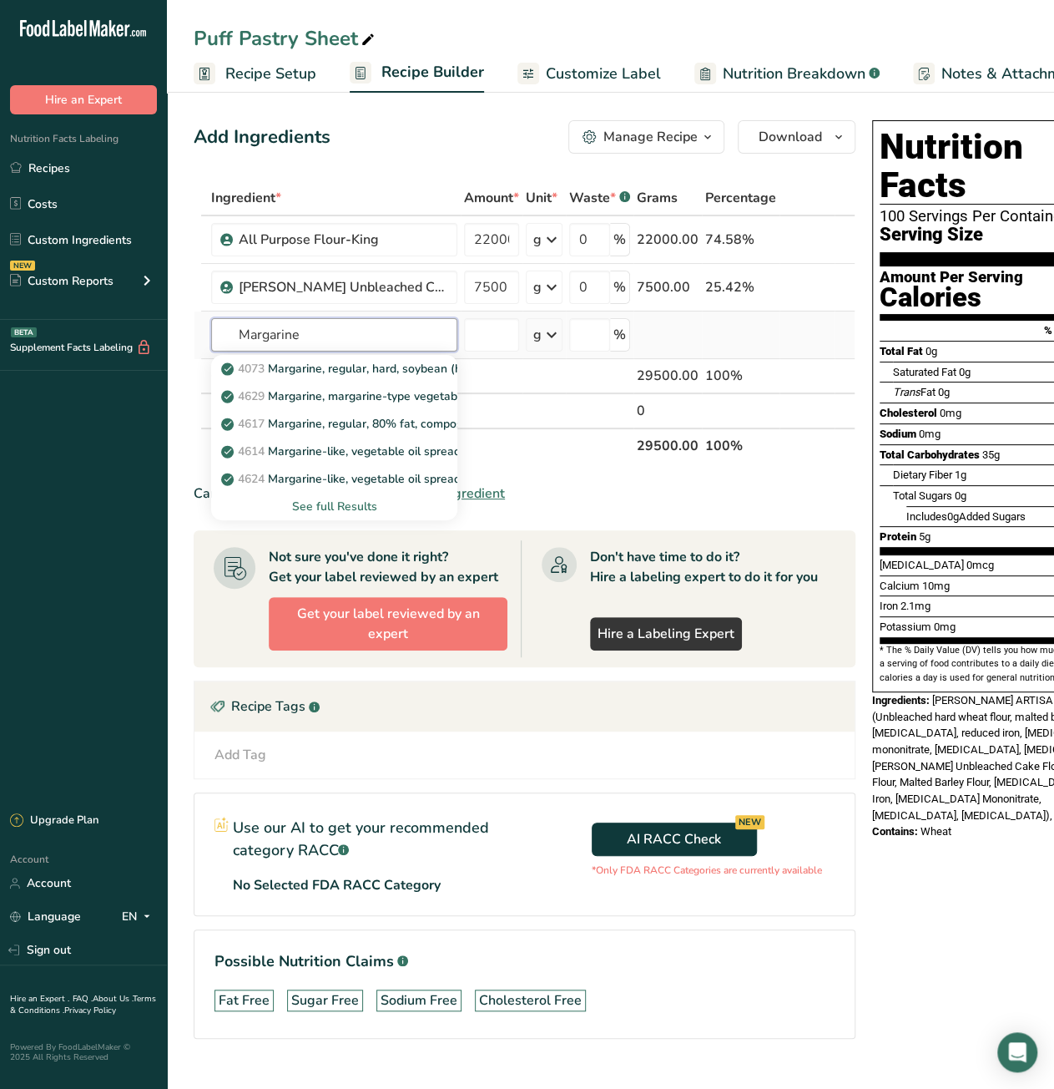
type input "Margarine"
click at [319, 508] on div "See full Results" at bounding box center [335, 507] width 220 height 18
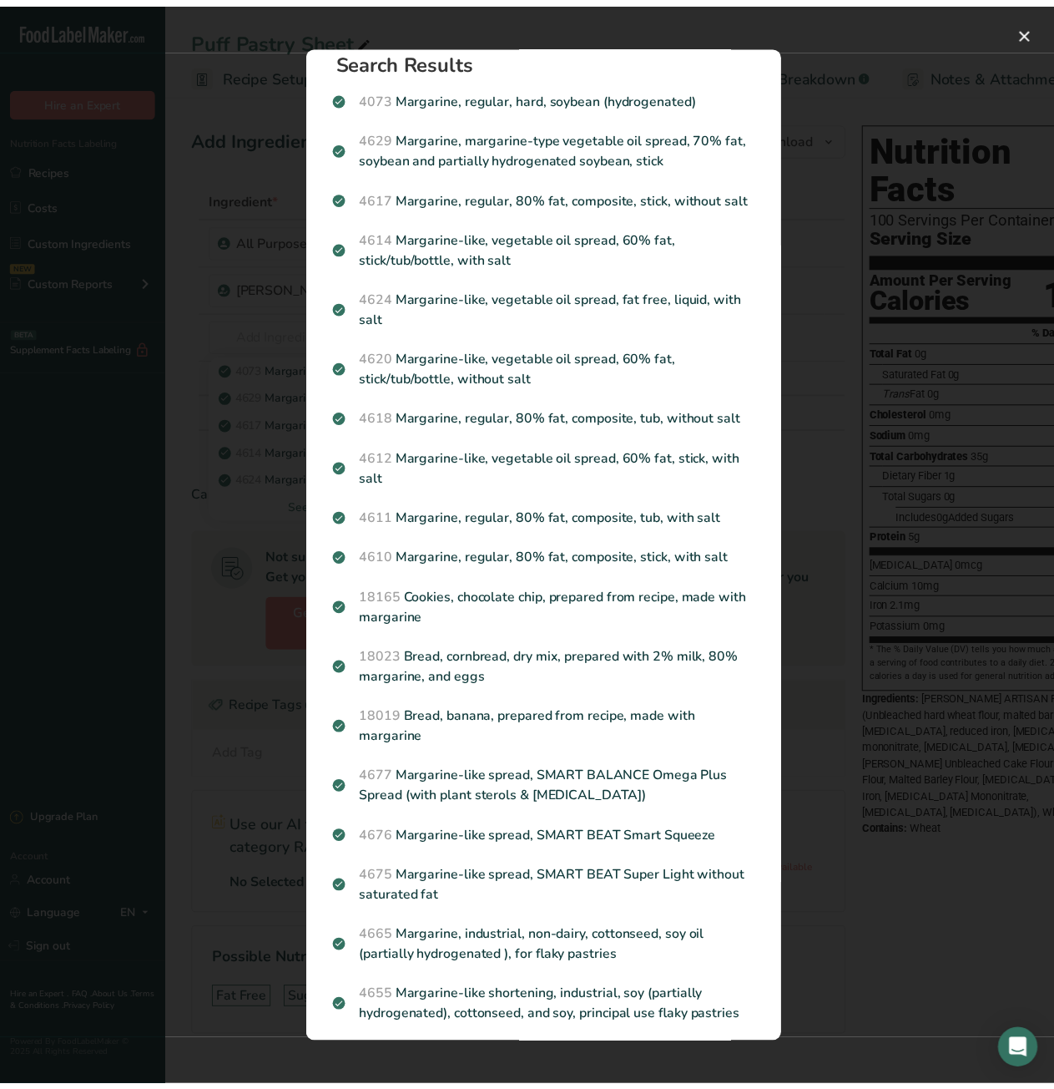
scroll to position [0, 0]
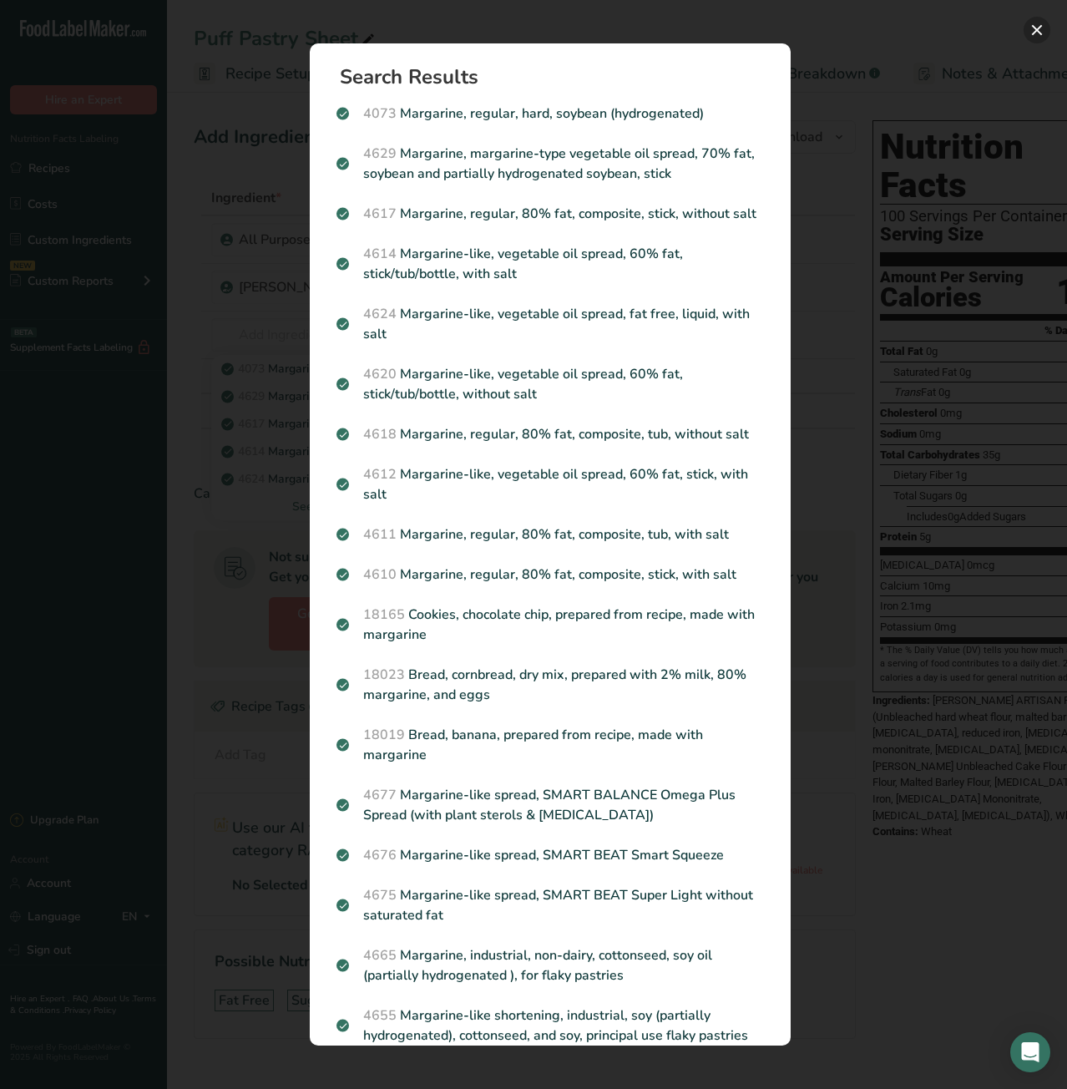
click at [1034, 25] on button "Search results modal" at bounding box center [1037, 30] width 27 height 27
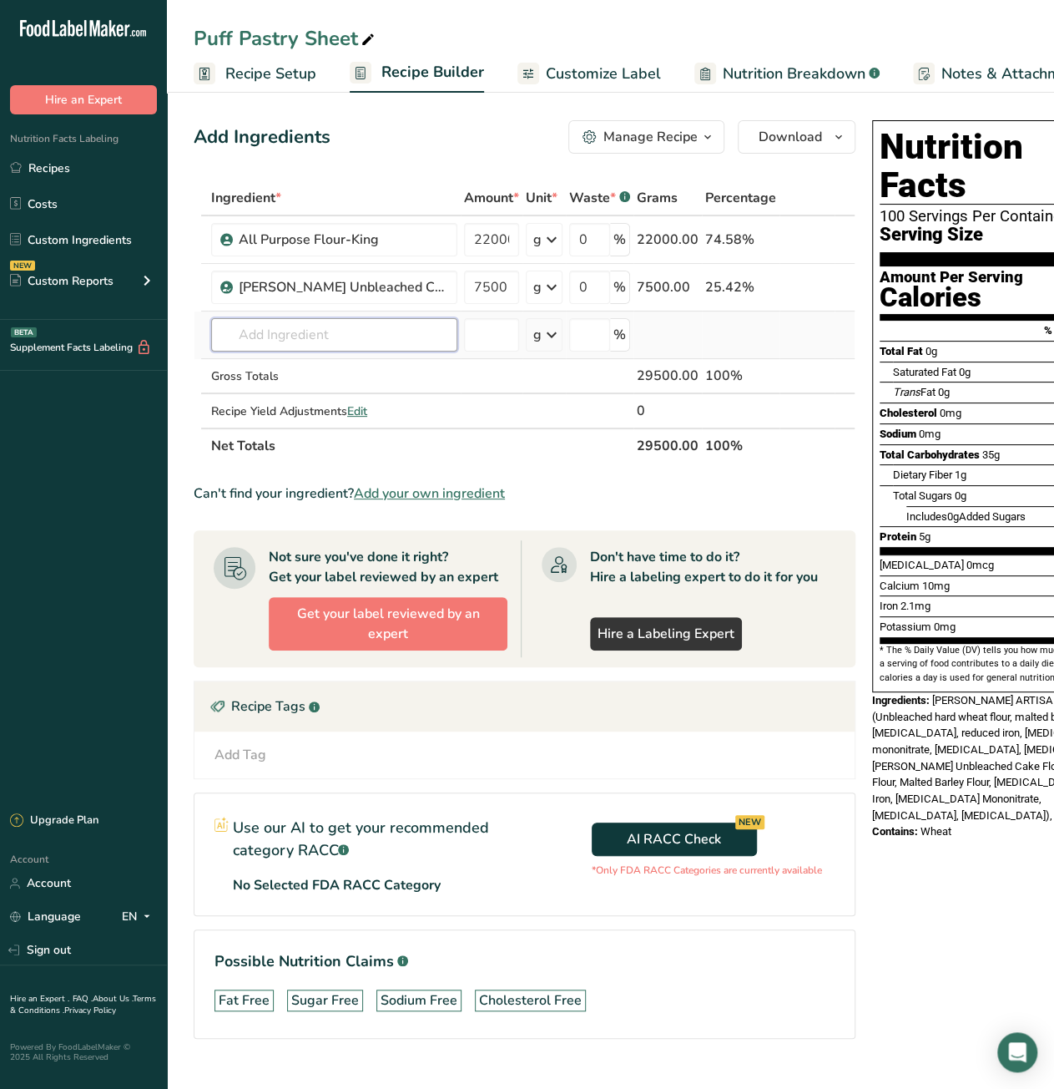
click at [277, 338] on input "text" at bounding box center [334, 334] width 246 height 33
paste input "Danish Margarine"
drag, startPoint x: 283, startPoint y: 340, endPoint x: 175, endPoint y: 339, distance: 107.7
click at [175, 339] on section "Add Ingredients Manage Recipe Delete Recipe Duplicate Recipe Scale Recipe Save …" at bounding box center [610, 603] width 887 height 1032
click at [361, 336] on input "Danish Margarine" at bounding box center [334, 334] width 246 height 33
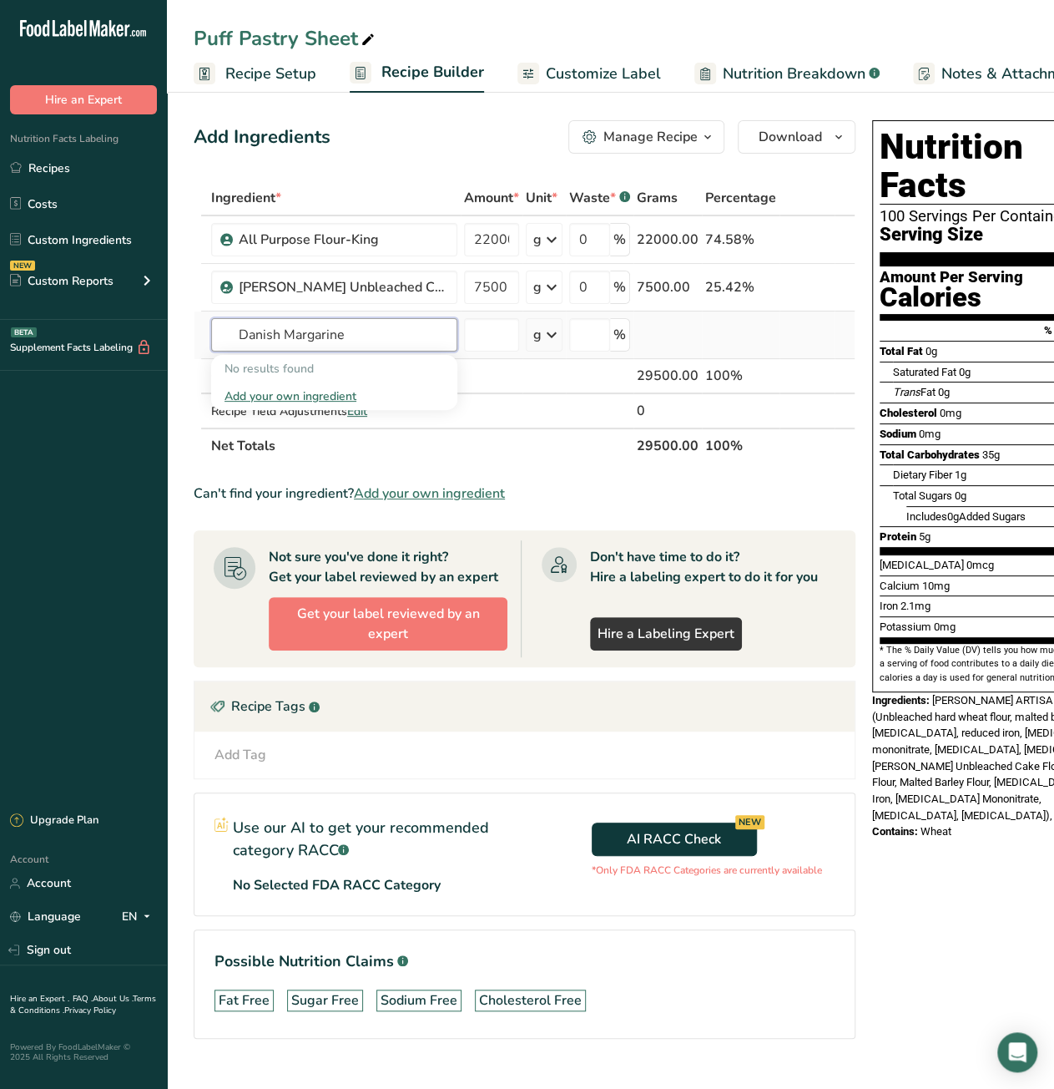
drag, startPoint x: 361, startPoint y: 336, endPoint x: 210, endPoint y: 335, distance: 151.1
click at [211, 335] on input "Danish Margarine" at bounding box center [334, 334] width 246 height 33
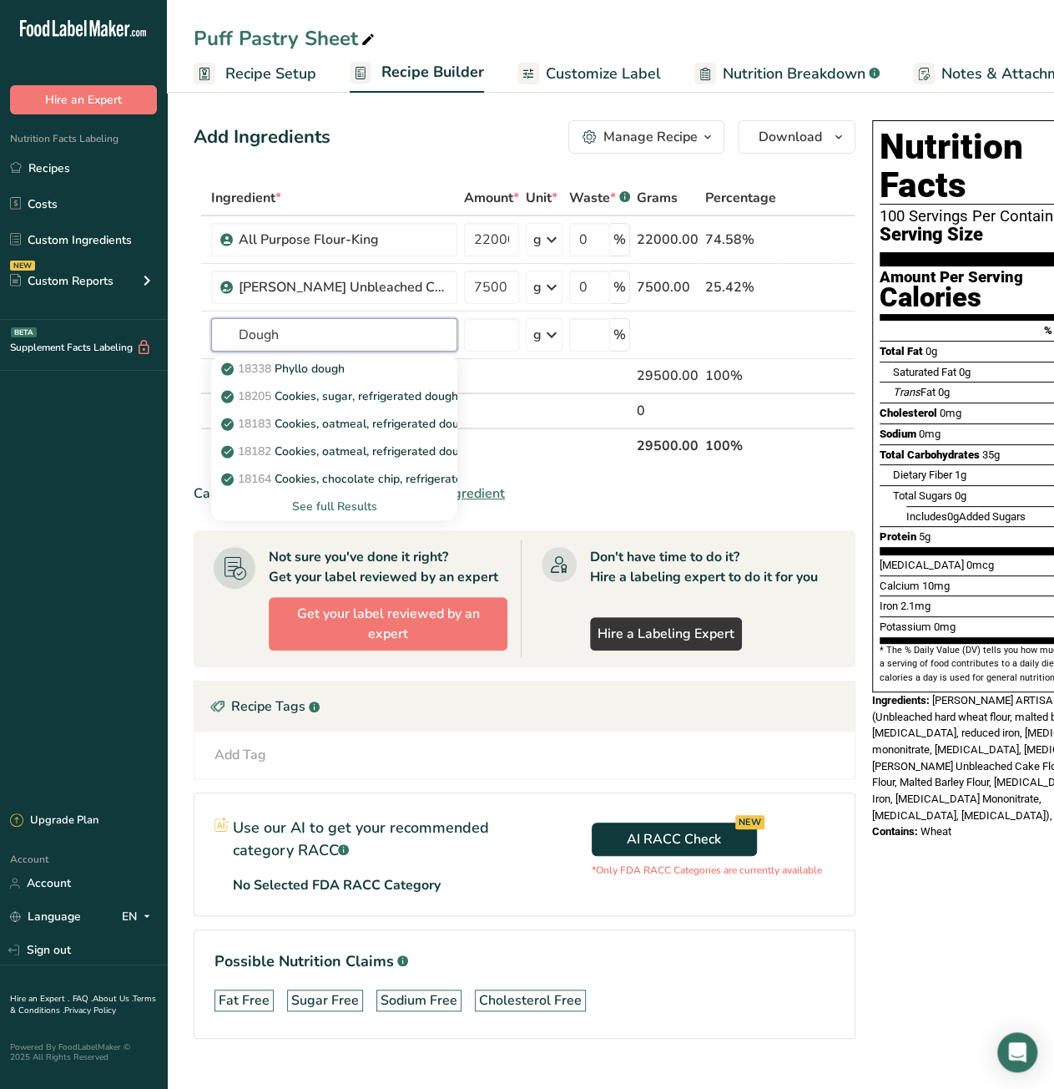
type input "Dough"
paste input "Shortening"
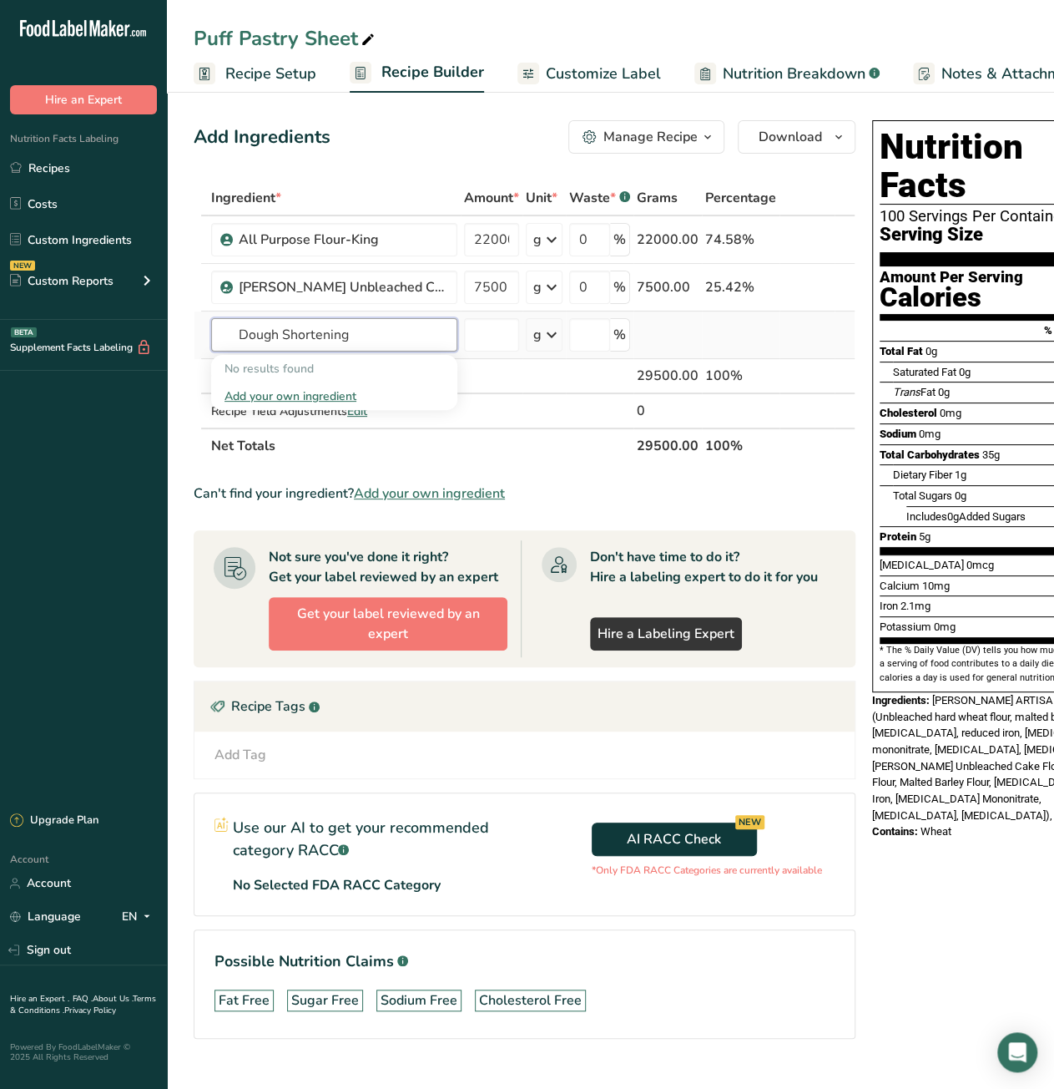
type input "Dough Shortening"
click at [316, 393] on div "Add your own ingredient" at bounding box center [335, 396] width 220 height 18
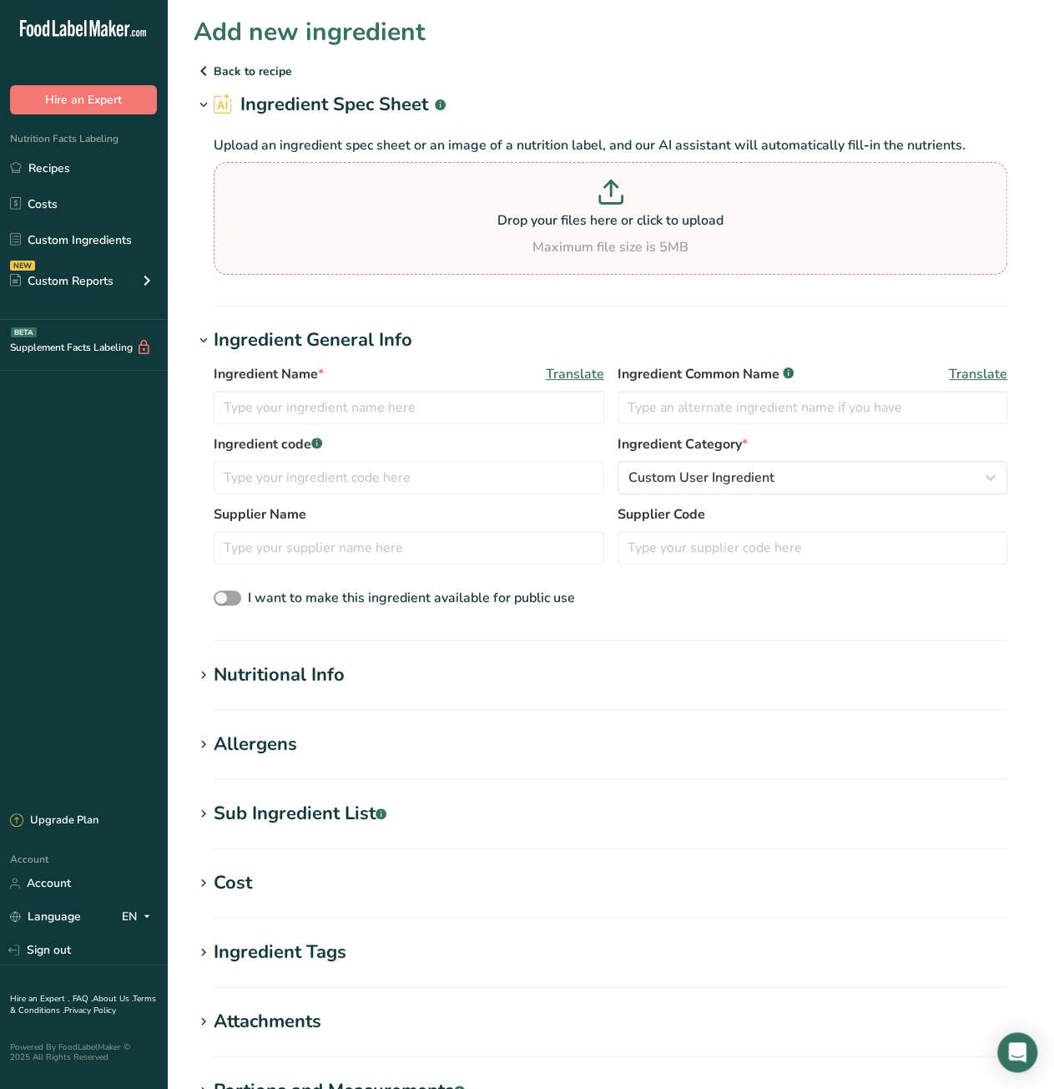
click at [619, 190] on icon at bounding box center [611, 191] width 25 height 25
click at [619, 190] on input "Drop your files here or click to upload Maximum file size is 5MB" at bounding box center [611, 218] width 794 height 113
type input "C:\fakepath\105484.pdf"
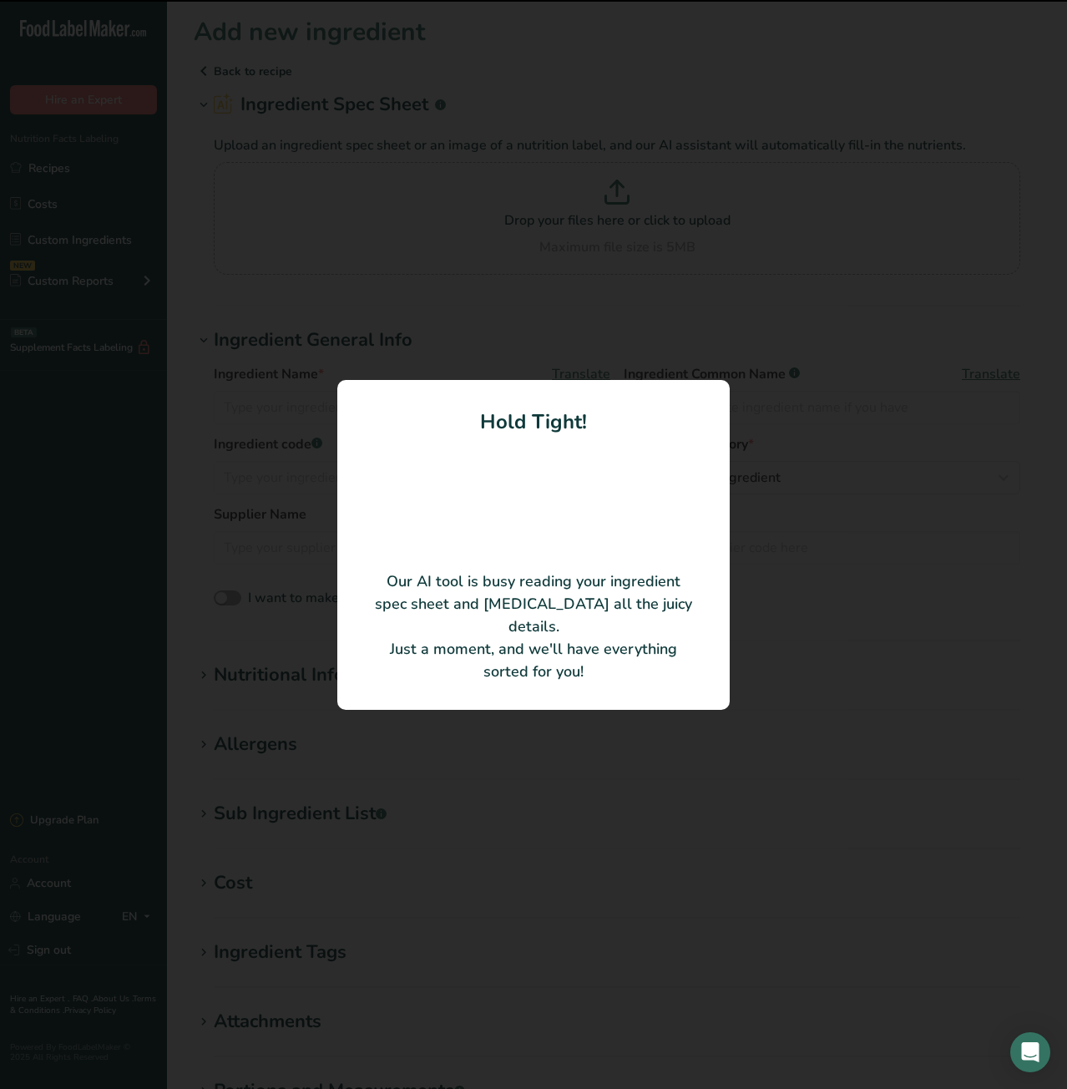
type input "Vegetable oil blend (Palm and Soybean oils), Water, Salt. Contains 2% or less o…"
type input "Stratas Foods LLC"
type input "105484"
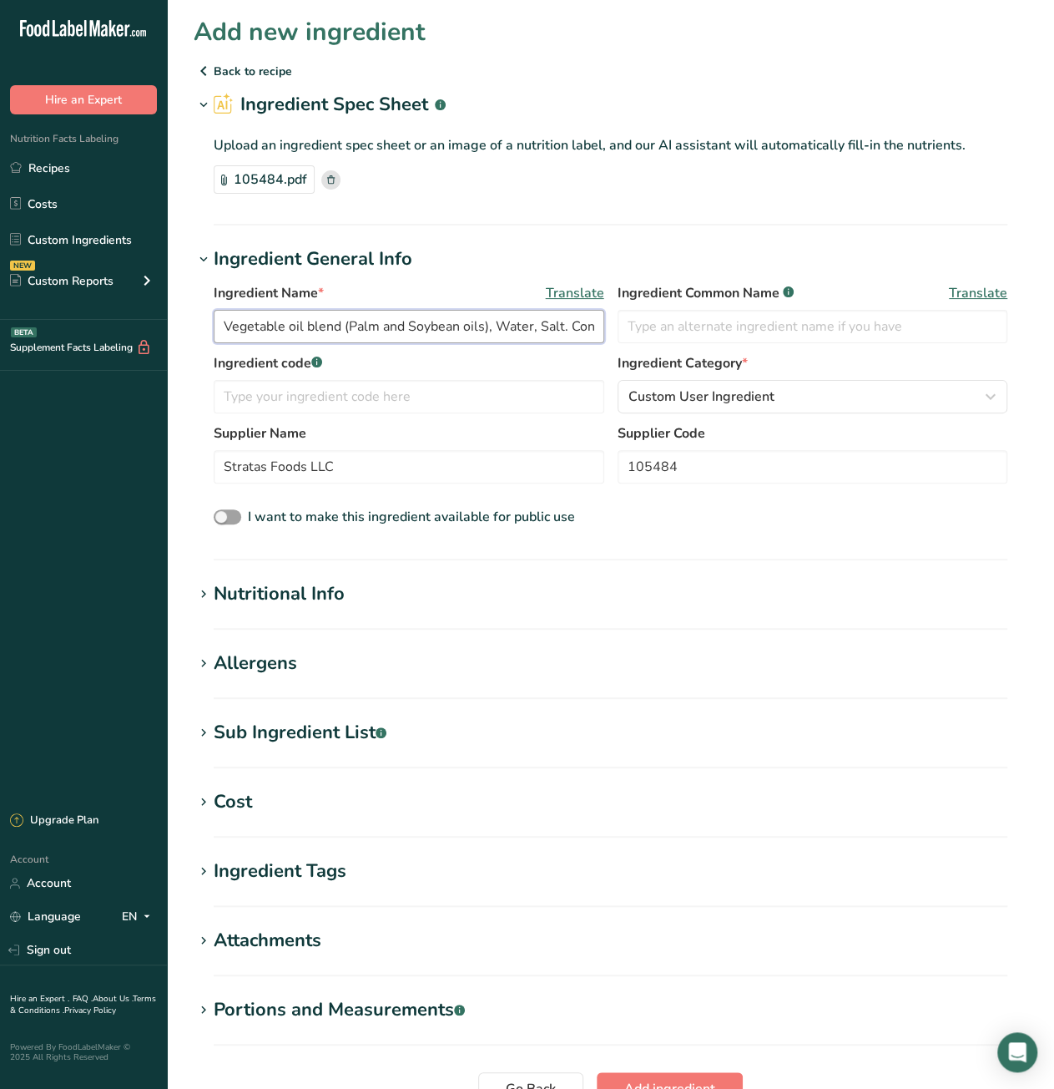
click at [472, 331] on input "Vegetable oil blend (Palm and Soybean oils), Water, Salt. Contains 2% or less o…" at bounding box center [409, 326] width 391 height 33
paste input "Shortening"
type input "Dough Shortening"
click at [670, 325] on input "text" at bounding box center [813, 326] width 391 height 33
paste input "Stratas Buckeye Z Puff Pastry and Danish Margarine Shortening"
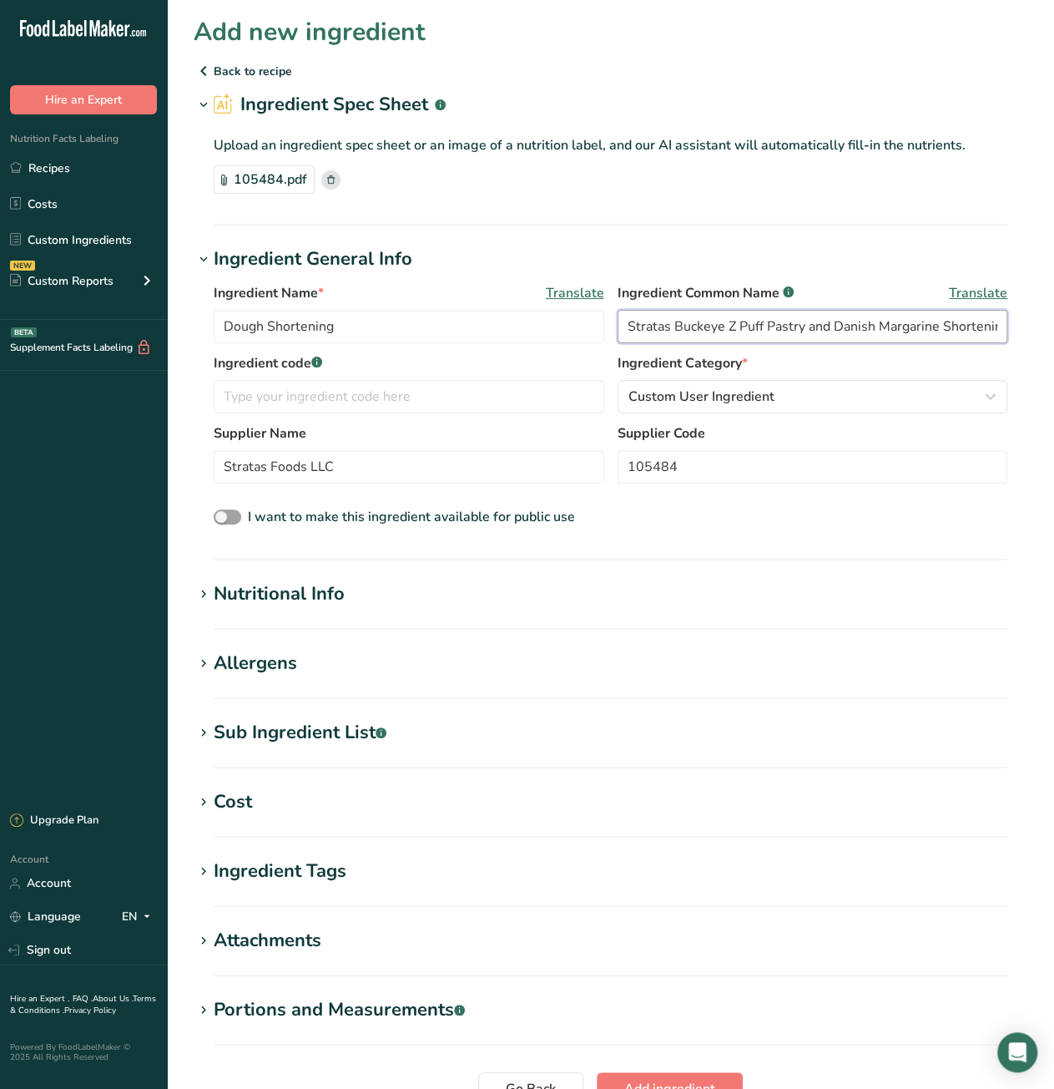
scroll to position [0, 12]
click at [715, 329] on input "Stratas Buckeye Z Puff Pastry and Danish Margarine Shortening" at bounding box center [813, 326] width 391 height 33
type input "Puff Pastry and Danish Margarine Shortening"
click at [220, 801] on div "Cost" at bounding box center [233, 802] width 38 height 28
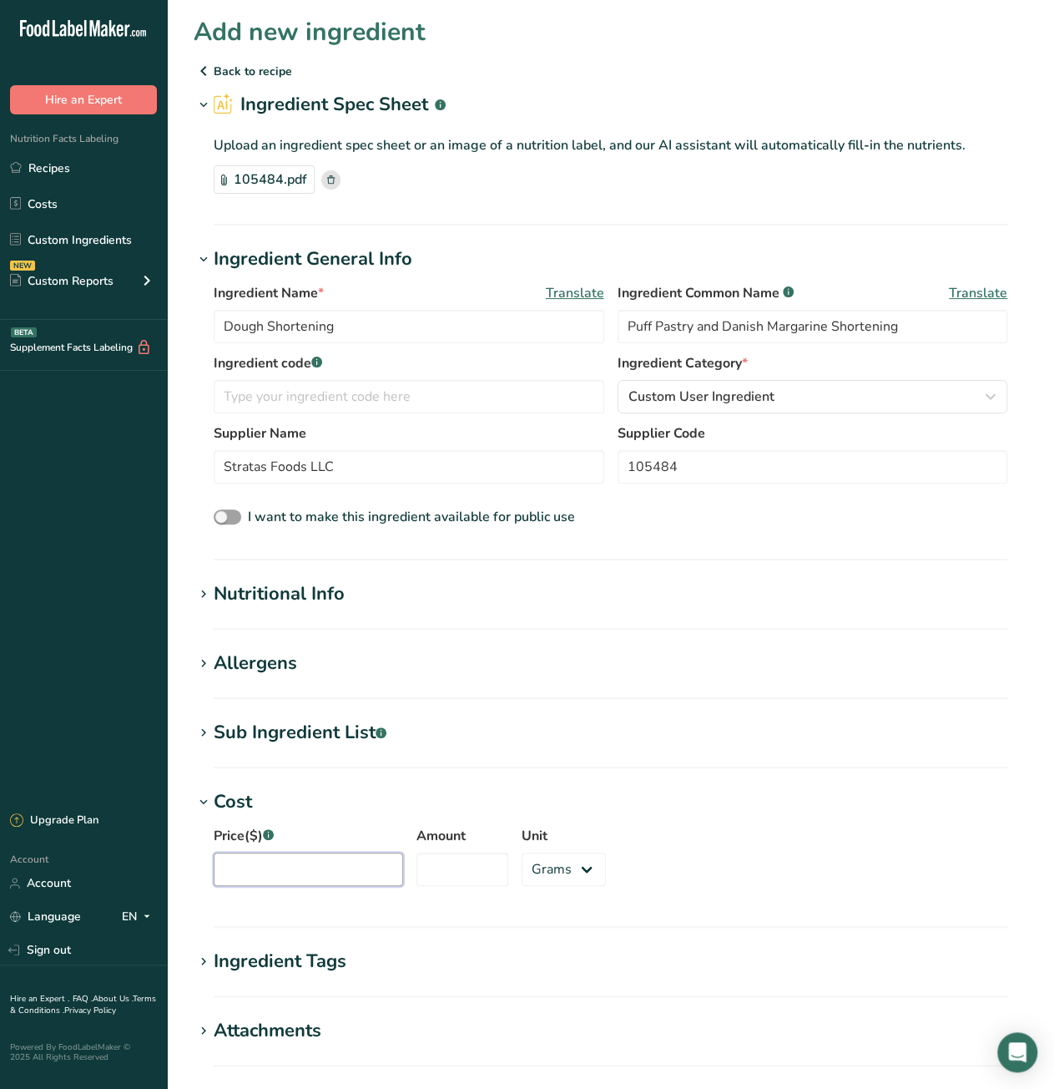
click at [299, 862] on input "Price($) .a-a{fill:#347362;}.b-a{fill:#fff;}" at bounding box center [309, 868] width 190 height 33
paste input "74.99"
click at [238, 867] on input "74.99" at bounding box center [309, 868] width 190 height 33
type input "76.99"
click at [450, 863] on input "Amount" at bounding box center [463, 868] width 92 height 33
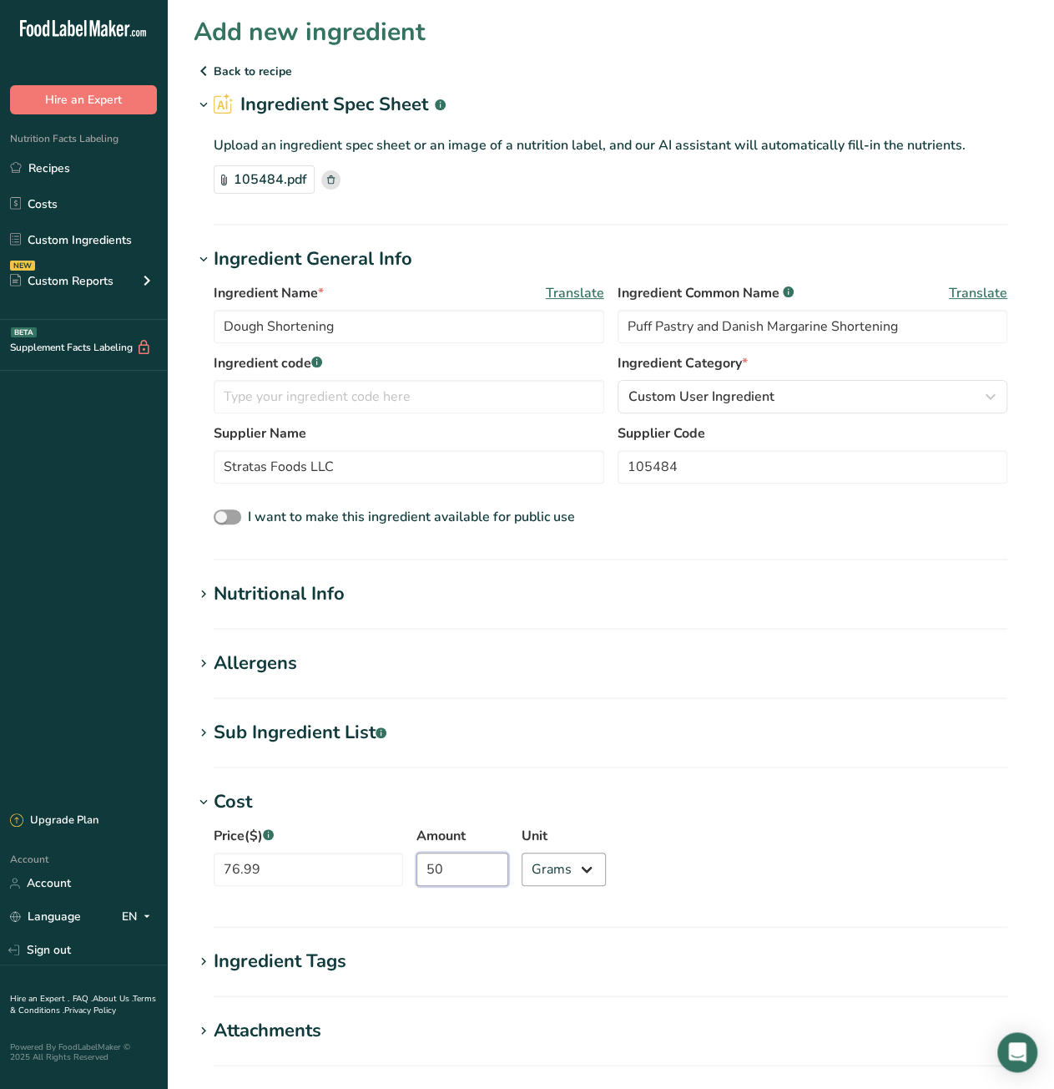
type input "50"
click at [531, 866] on select "Grams kg mg mcg lb oz" at bounding box center [564, 868] width 84 height 33
select select "12"
click at [522, 852] on select "Grams kg mg mcg lb oz" at bounding box center [564, 868] width 84 height 33
click at [737, 806] on h1 "Cost" at bounding box center [611, 802] width 834 height 28
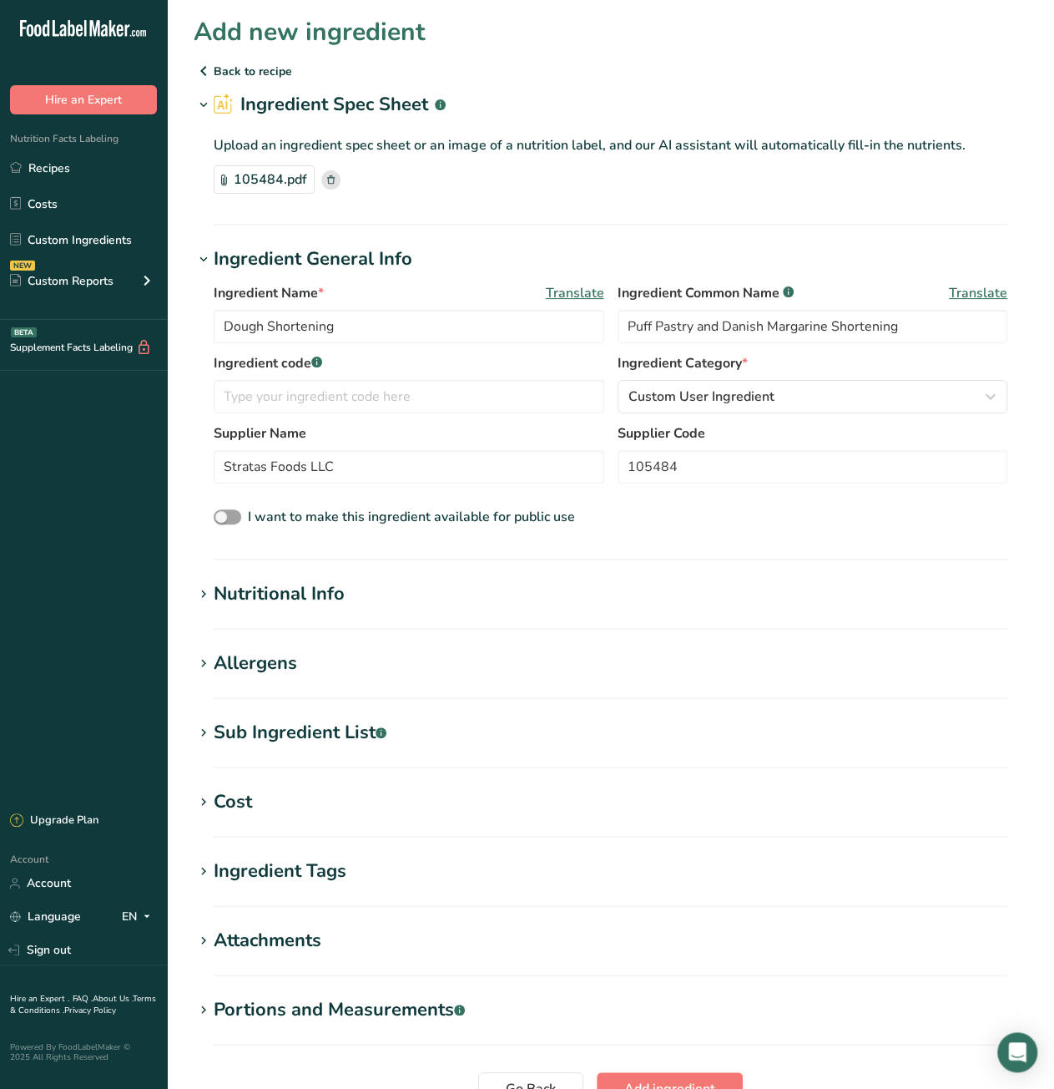
click at [504, 831] on section "Cost Price($) .a-a{fill:#347362;}.b-a{fill:#fff;} 76.99 Amount 50 Unit Grams kg…" at bounding box center [611, 812] width 834 height 49
click at [508, 808] on h1 "Cost" at bounding box center [611, 802] width 834 height 28
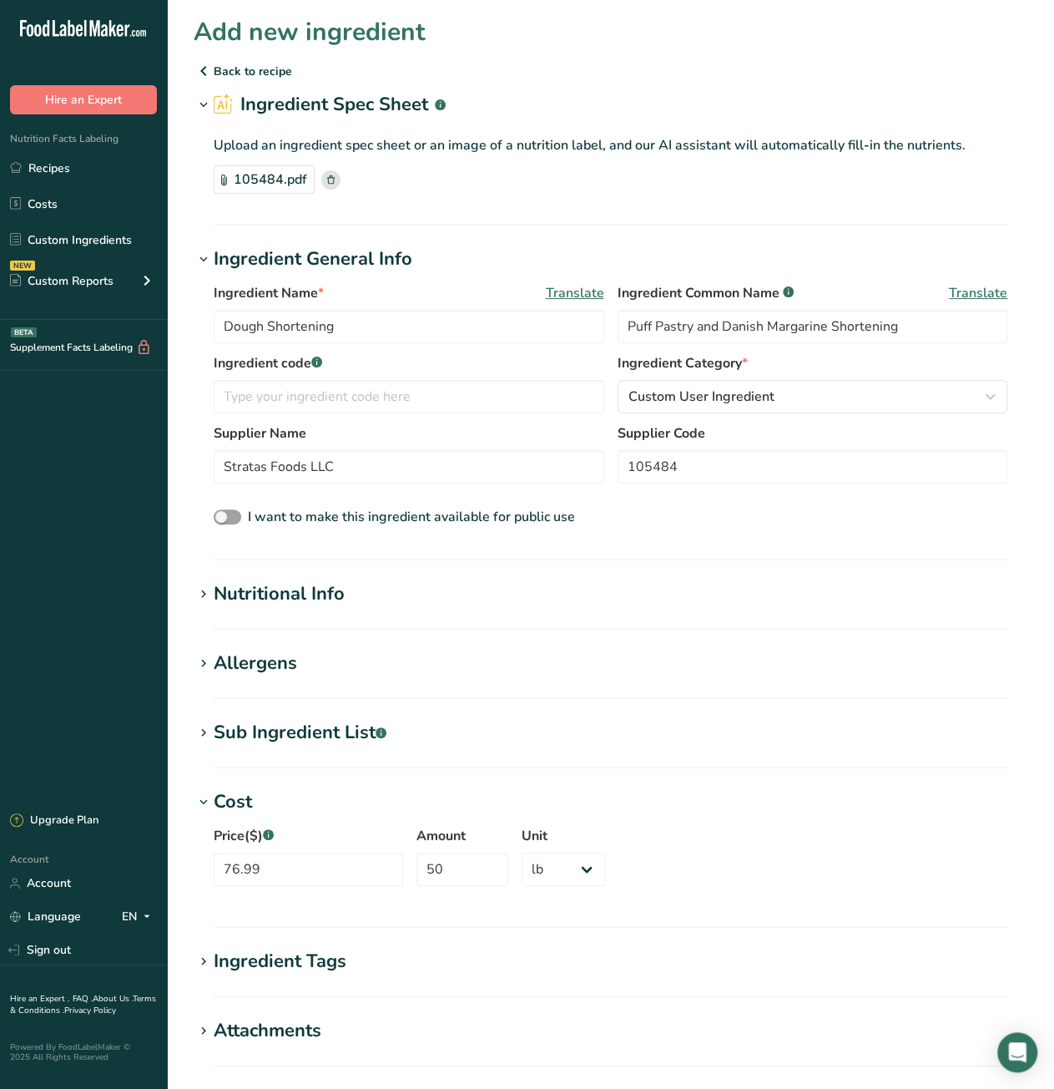
scroll to position [248, 0]
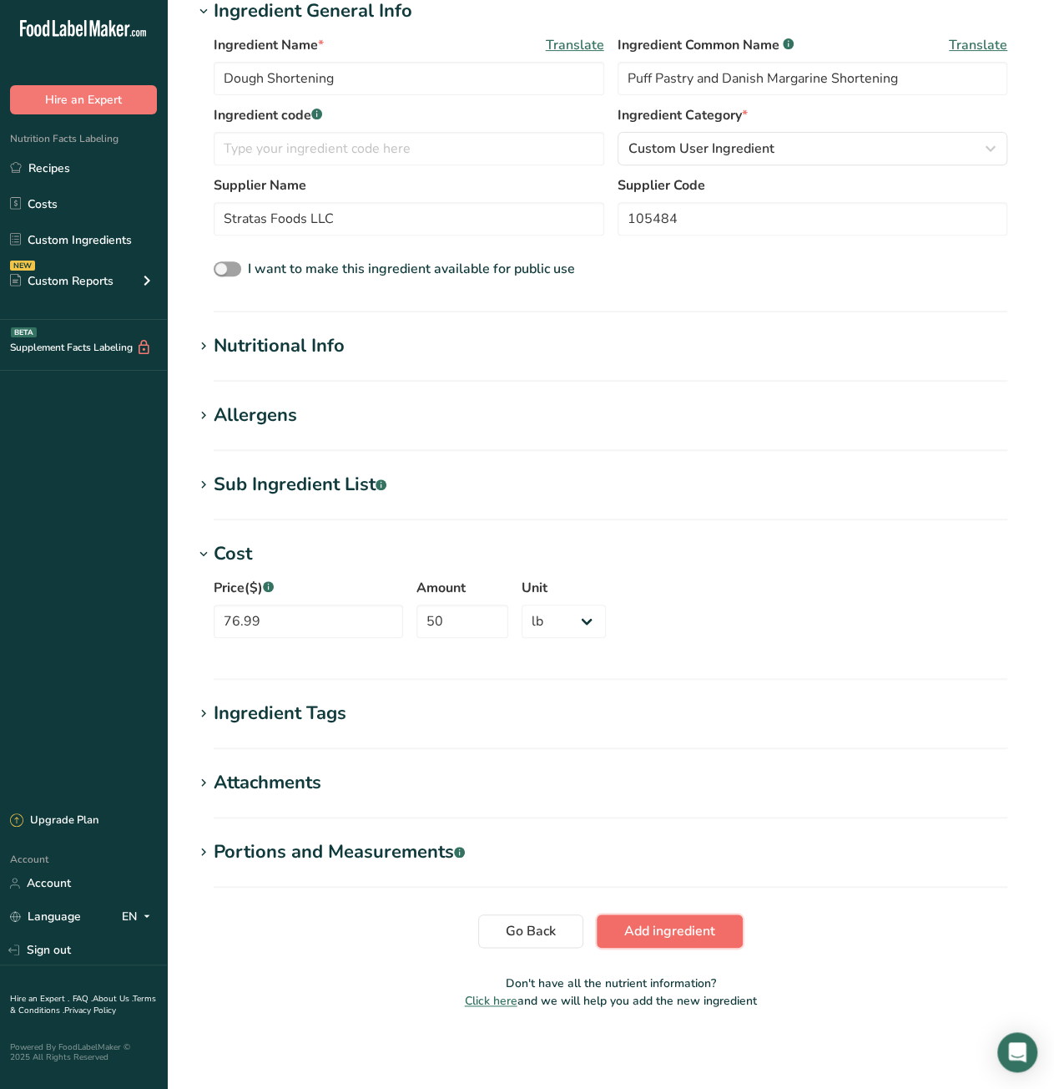
click at [648, 936] on span "Add ingredient" at bounding box center [669, 931] width 91 height 20
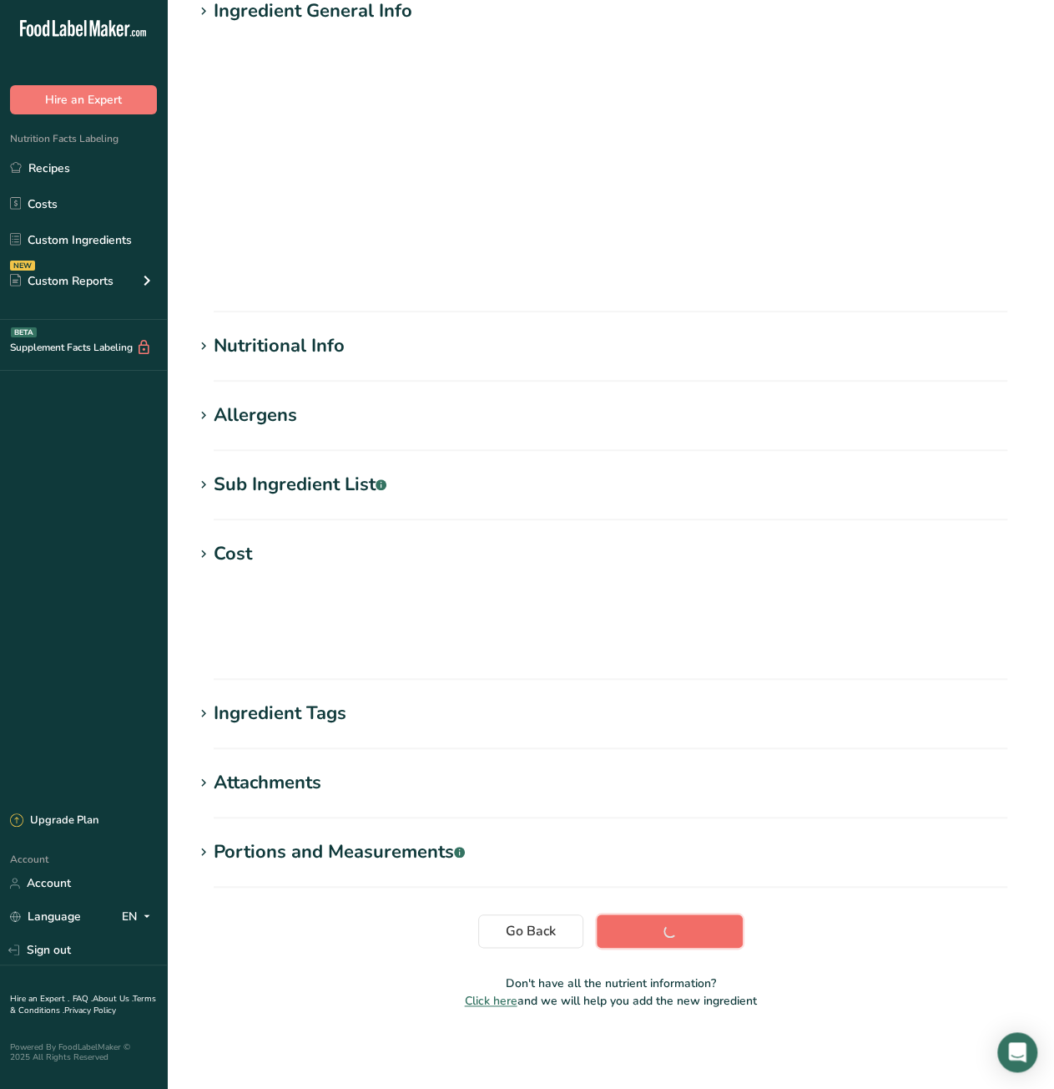
scroll to position [0, 0]
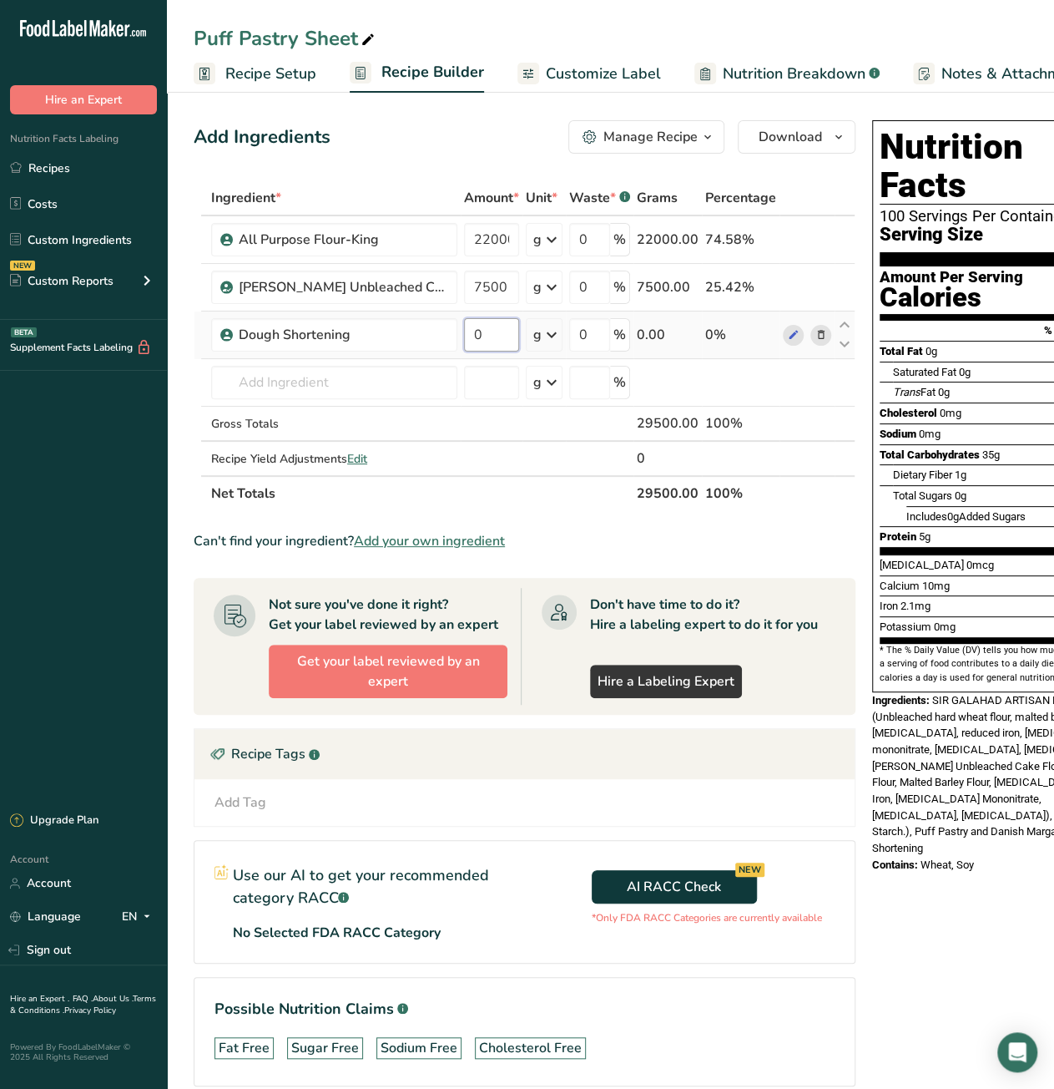
drag, startPoint x: 475, startPoint y: 345, endPoint x: 488, endPoint y: 345, distance: 12.5
click at [488, 345] on input "0" at bounding box center [491, 334] width 55 height 33
type input "3100"
click at [291, 381] on div "Ingredient * Amount * Unit * Waste * .a-a{fill:#347362;}.b-a{fill:#fff;} Grams …" at bounding box center [525, 345] width 662 height 331
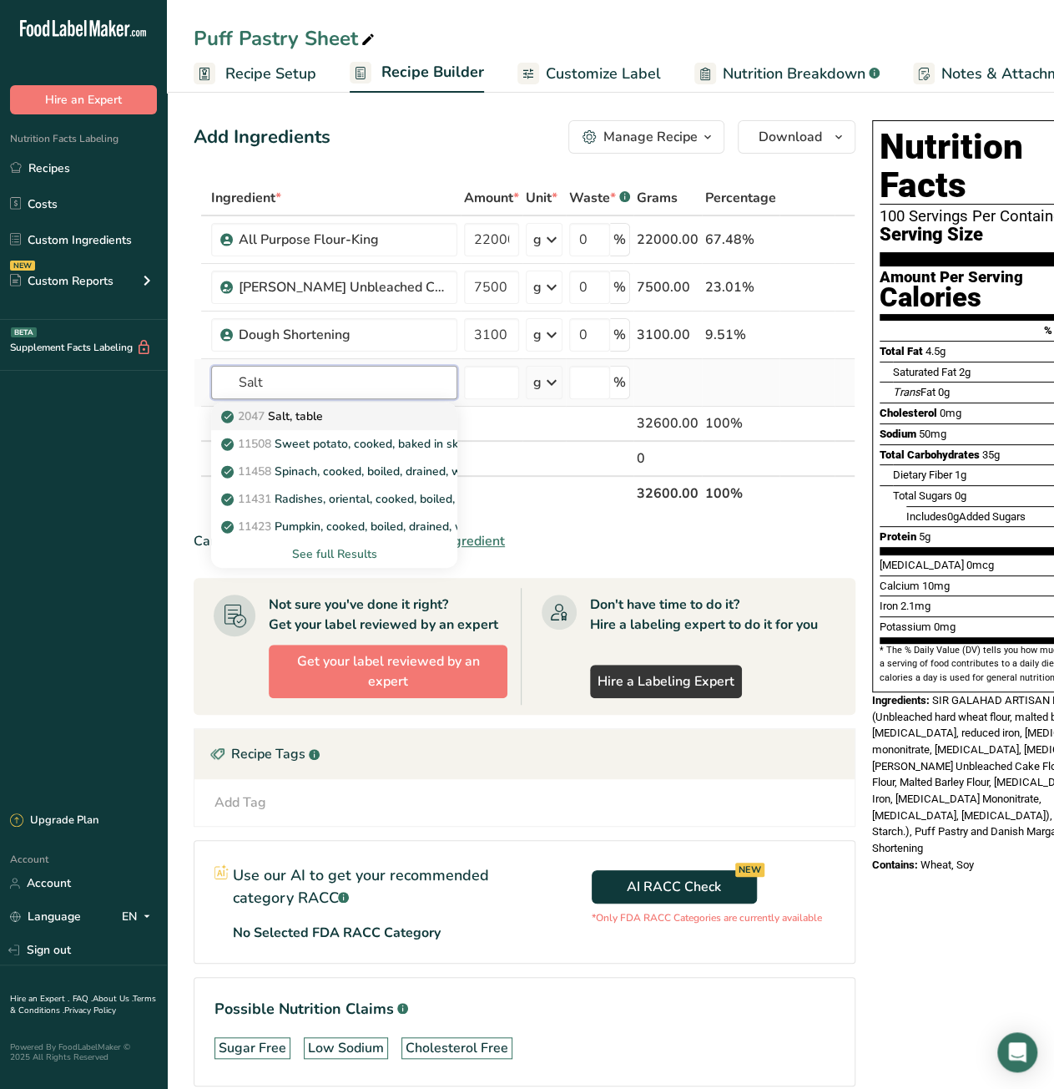
type input "Salt"
click at [299, 413] on p "2047 Salt, table" at bounding box center [274, 416] width 99 height 18
type input "Salt, table"
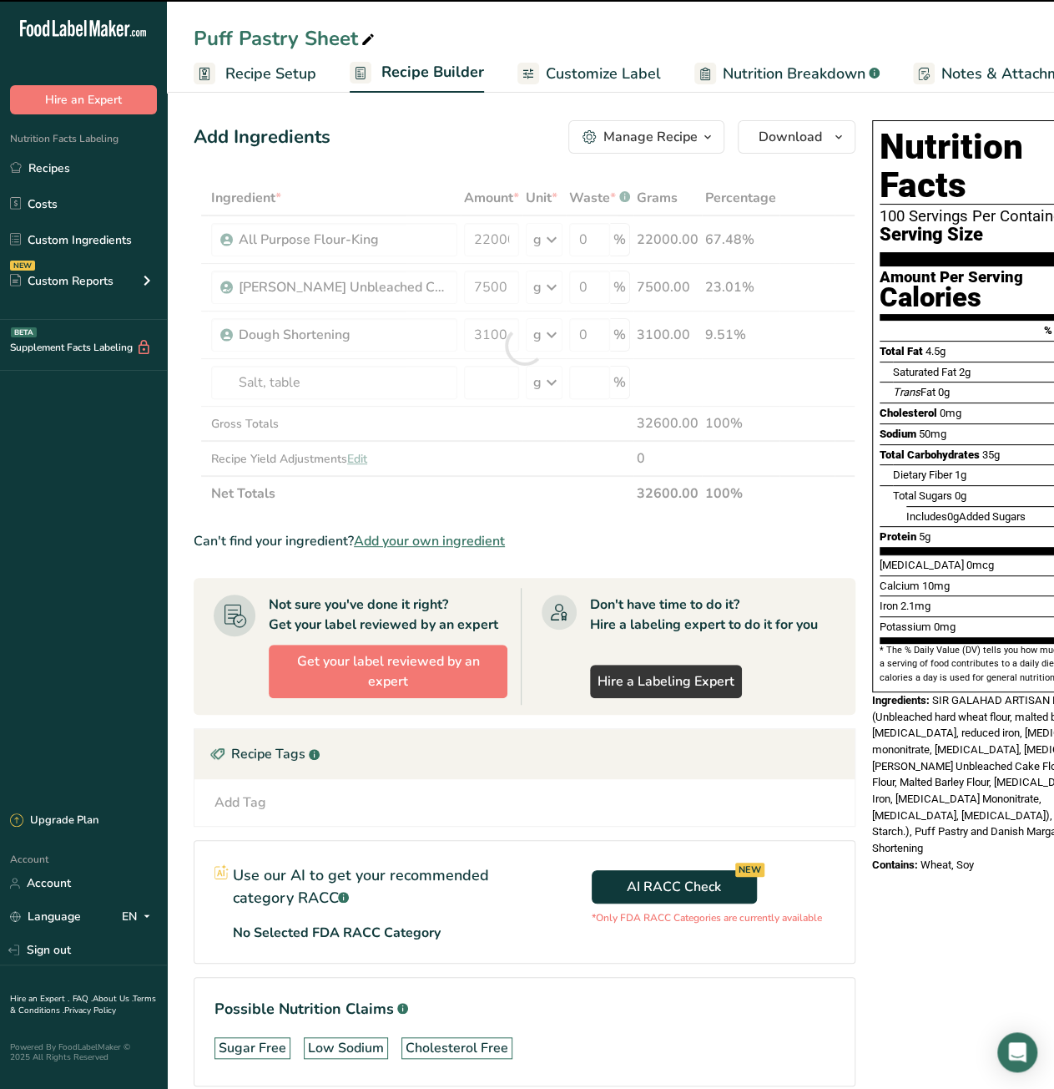
type input "0"
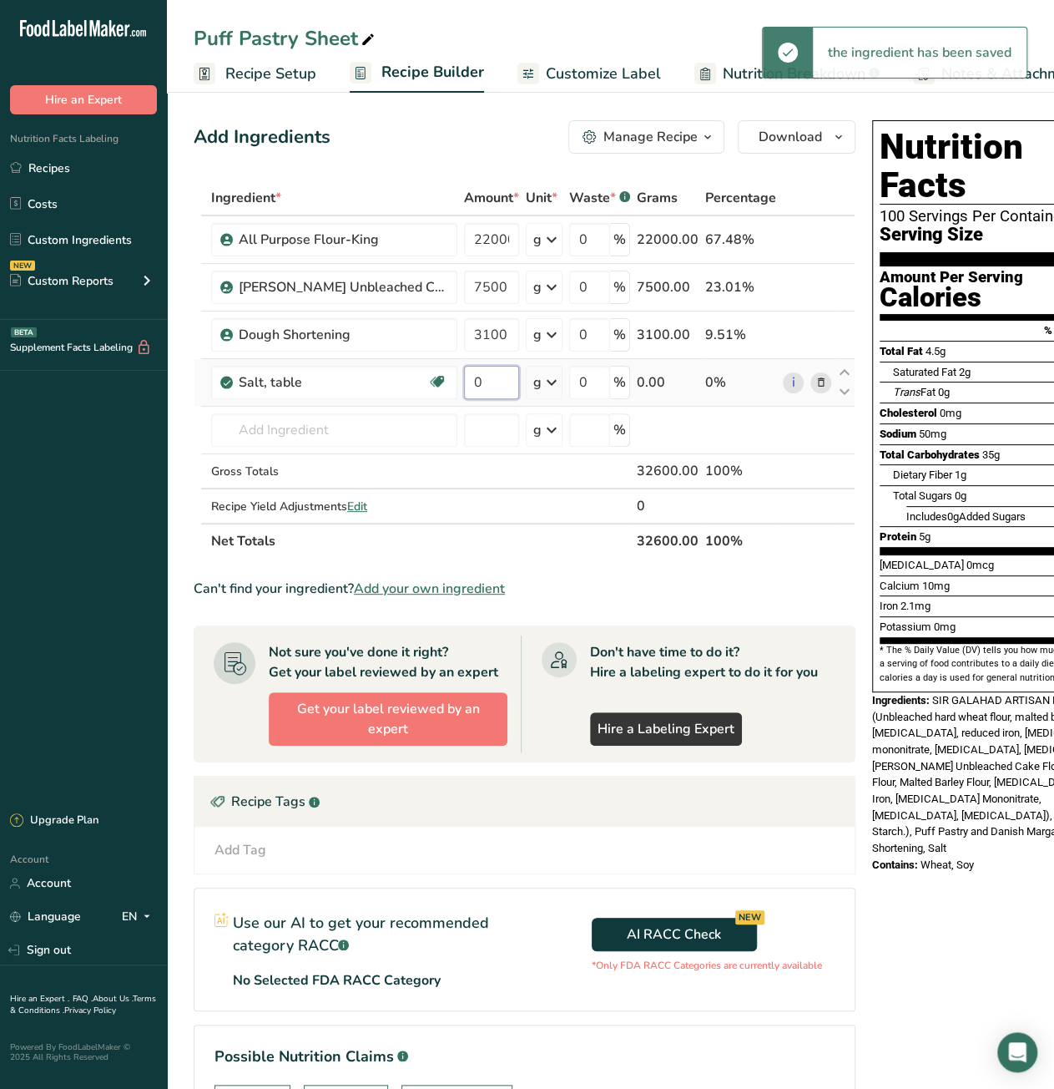
drag, startPoint x: 504, startPoint y: 385, endPoint x: 463, endPoint y: 390, distance: 42.0
click at [464, 390] on input "0" at bounding box center [491, 382] width 55 height 33
type input "400"
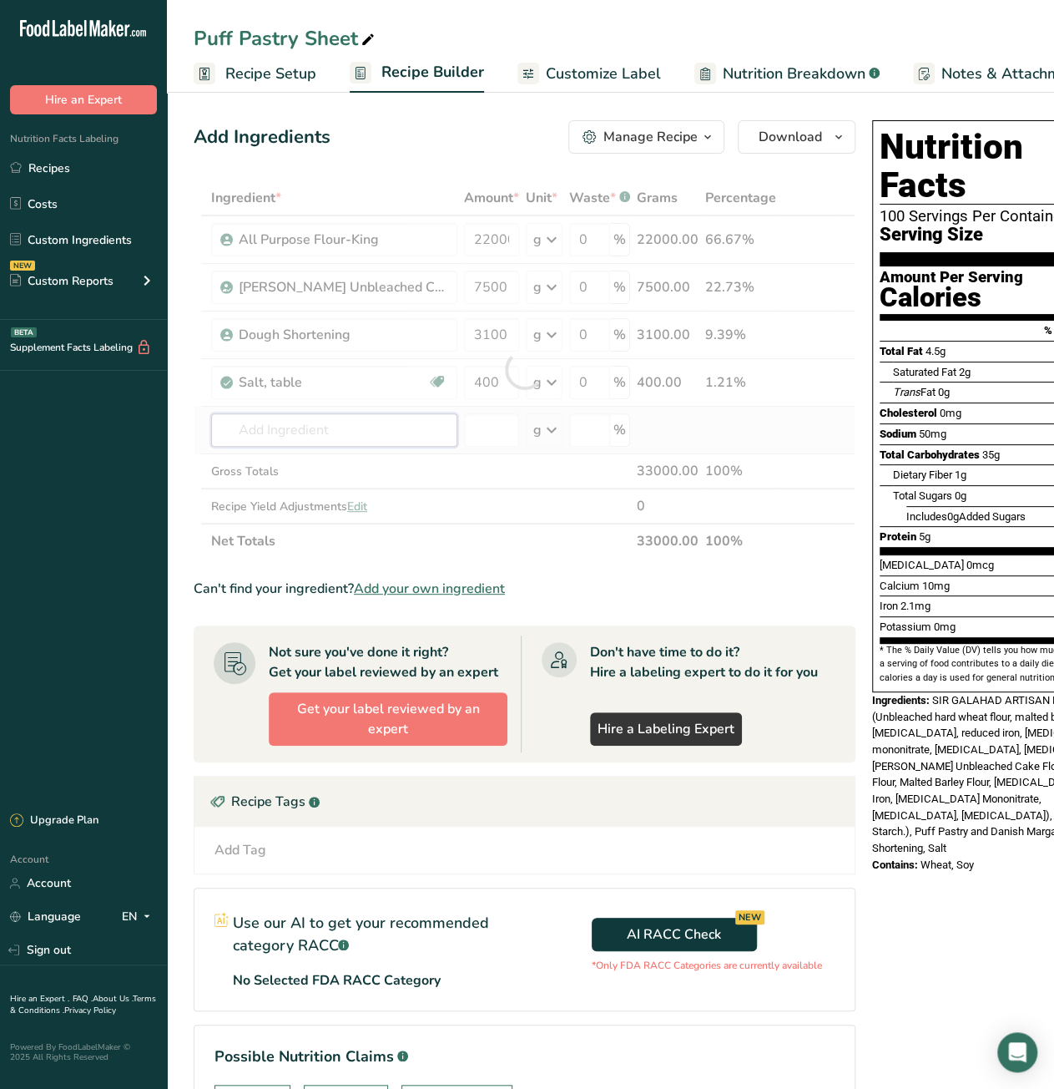
click at [341, 433] on div "Ingredient * Amount * Unit * Waste * .a-a{fill:#347362;}.b-a{fill:#fff;} Grams …" at bounding box center [525, 369] width 662 height 378
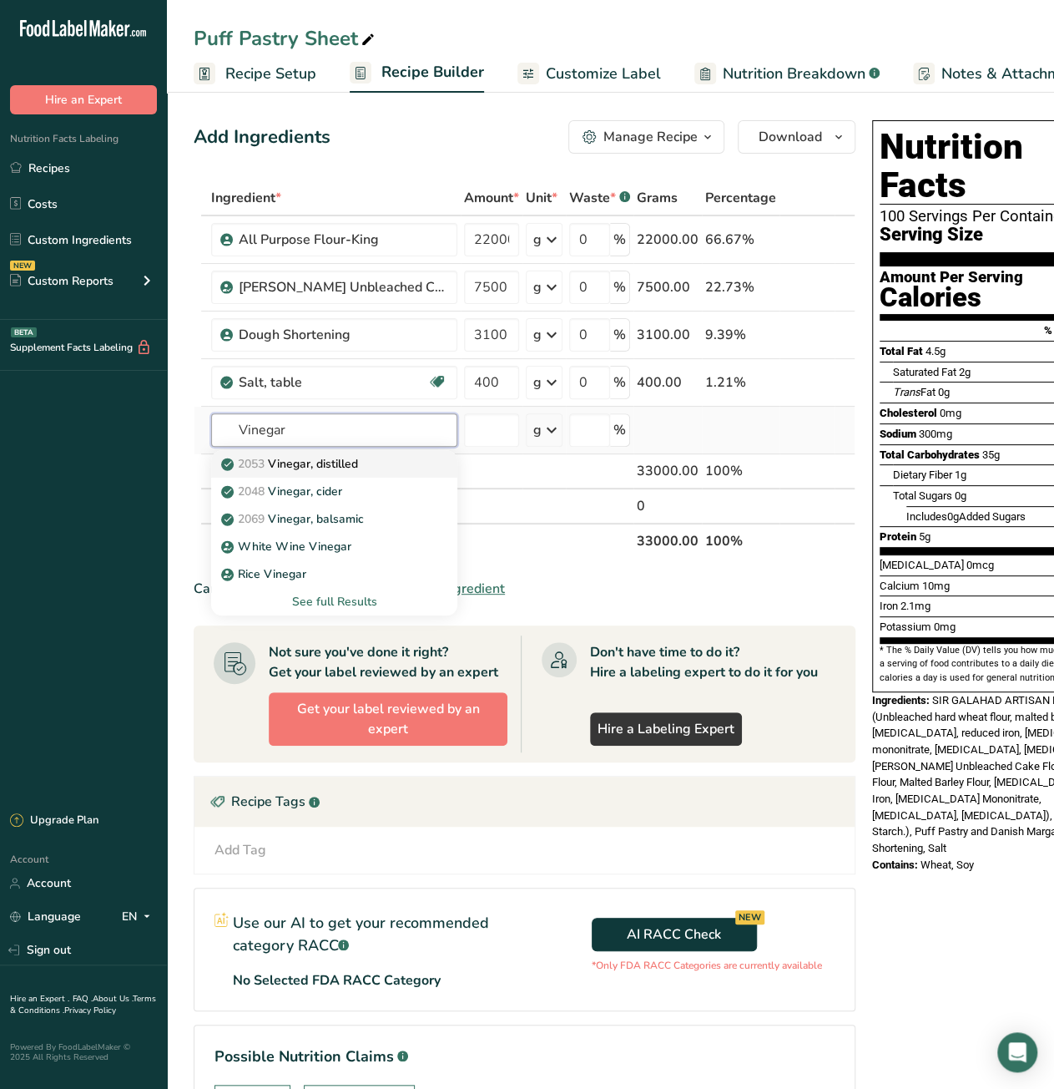
type input "Vinegar"
click at [358, 468] on p "2053 Vinegar, distilled" at bounding box center [292, 464] width 134 height 18
type input "Vinegar, distilled"
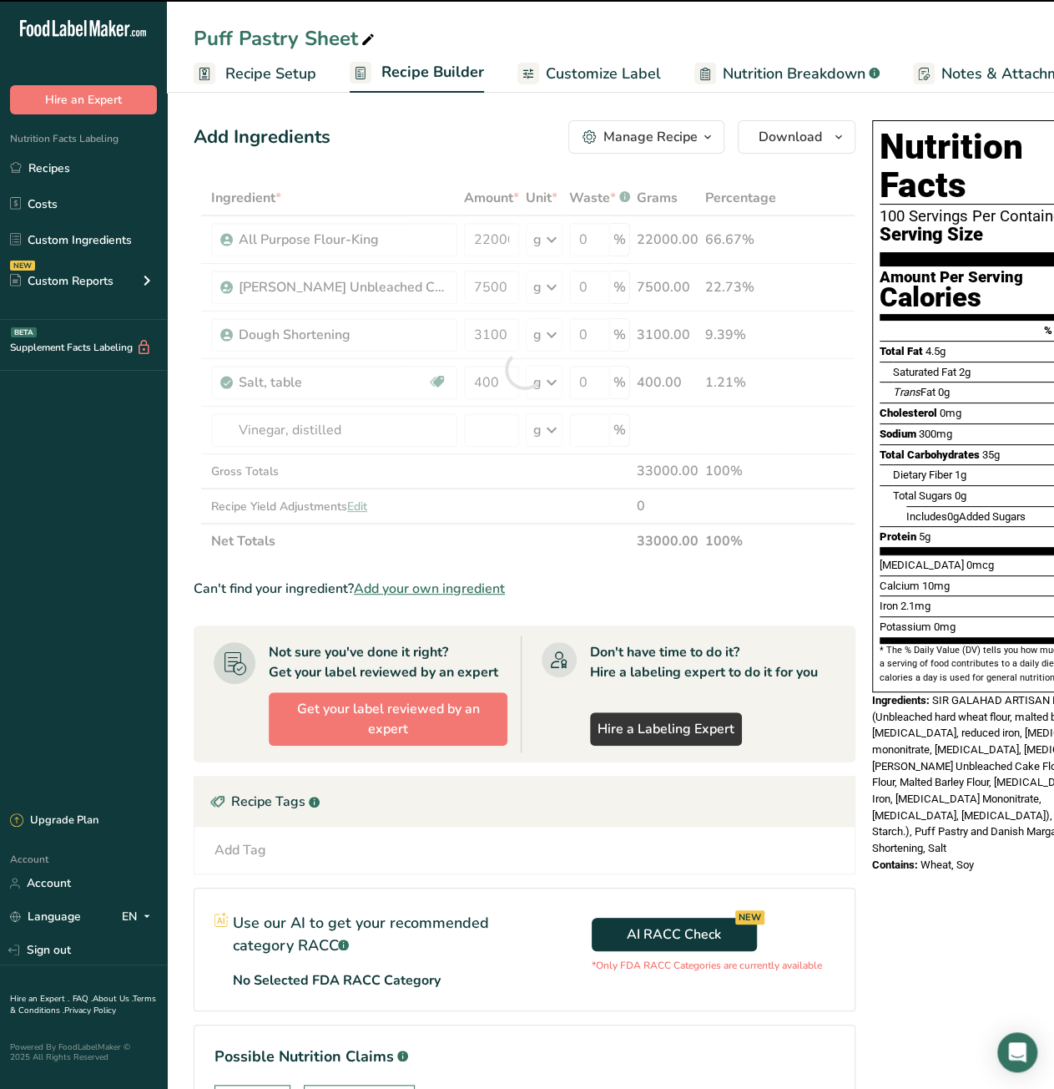
type input "0"
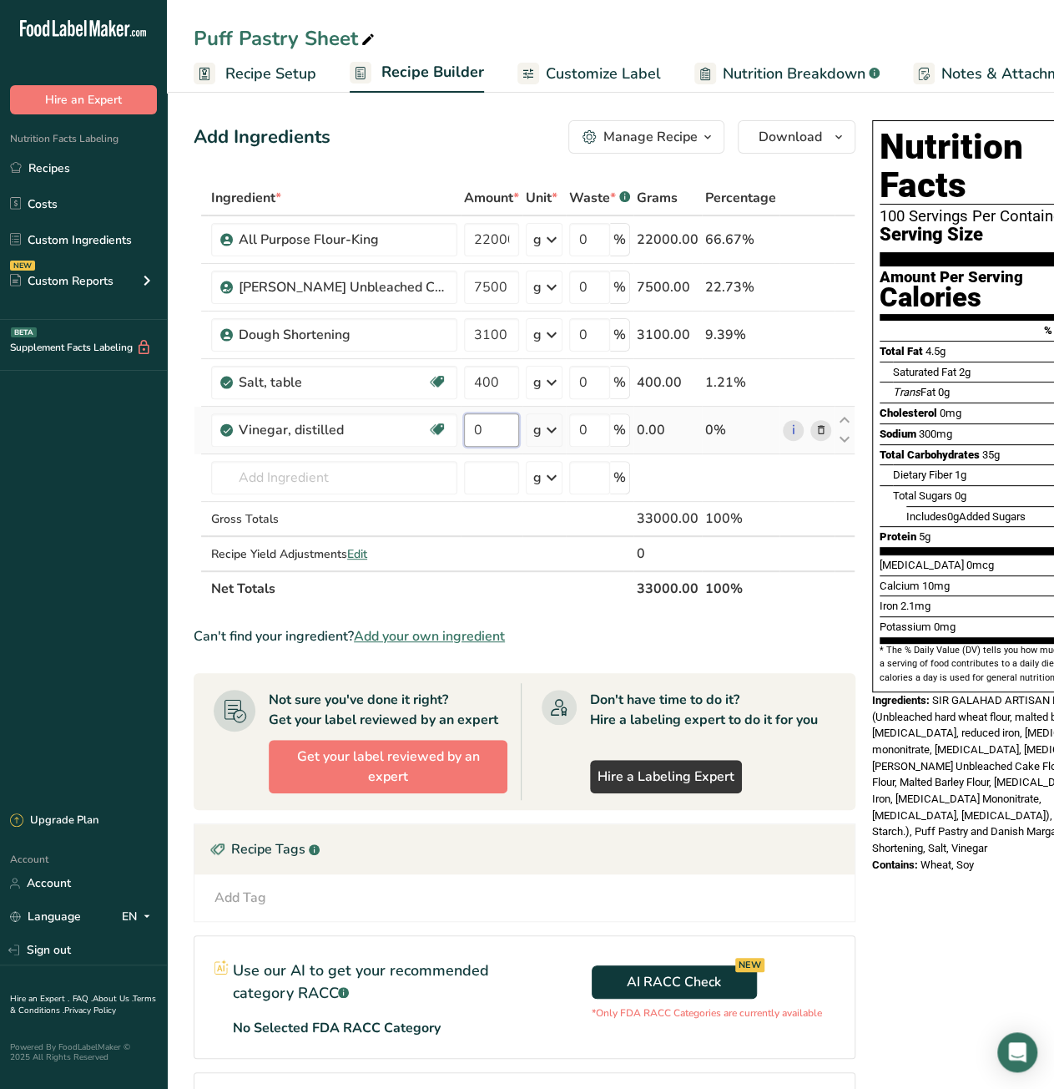
drag, startPoint x: 483, startPoint y: 435, endPoint x: 473, endPoint y: 436, distance: 10.1
click at [473, 436] on input "0" at bounding box center [491, 429] width 55 height 33
type input "1050"
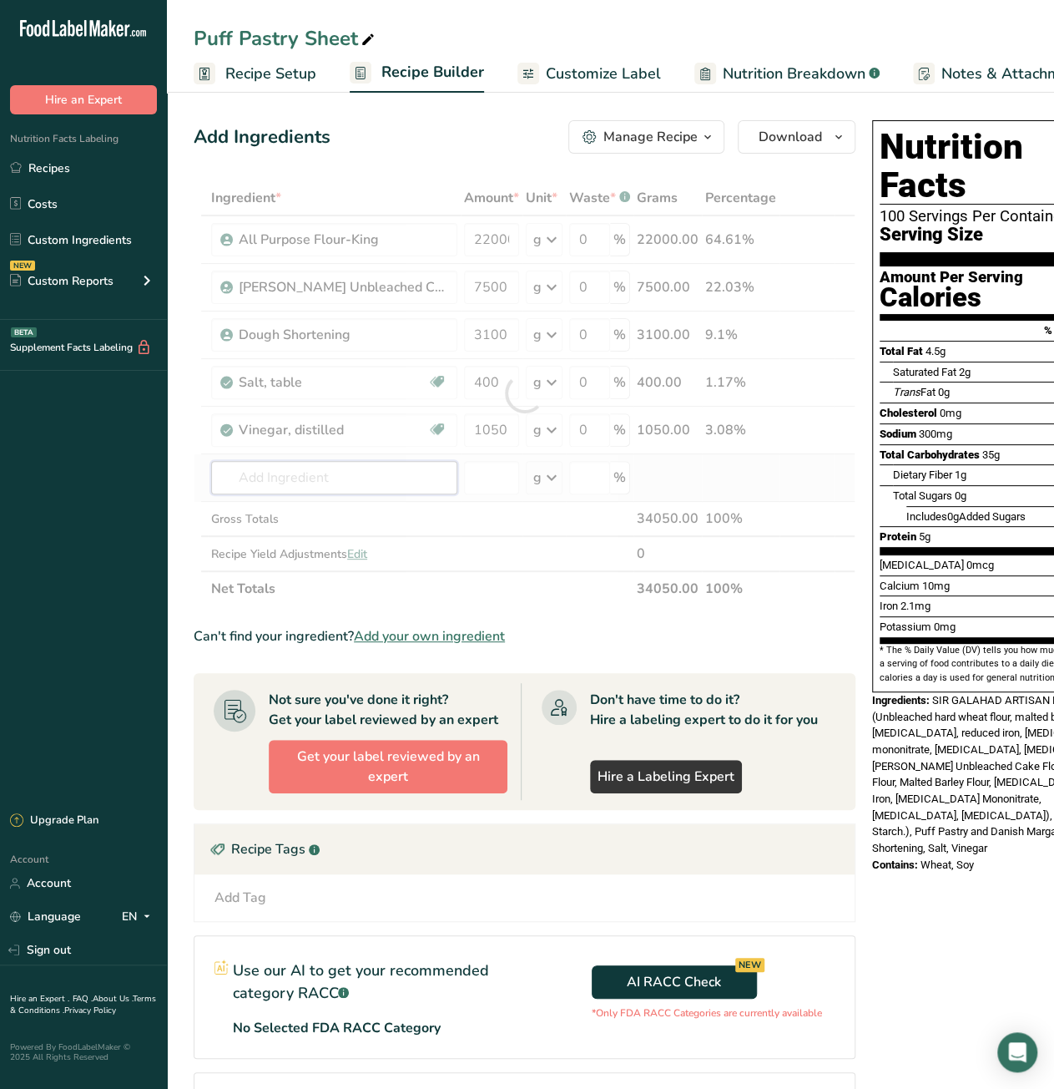
click at [318, 488] on div "Ingredient * Amount * Unit * Waste * .a-a{fill:#347362;}.b-a{fill:#fff;} Grams …" at bounding box center [525, 393] width 662 height 426
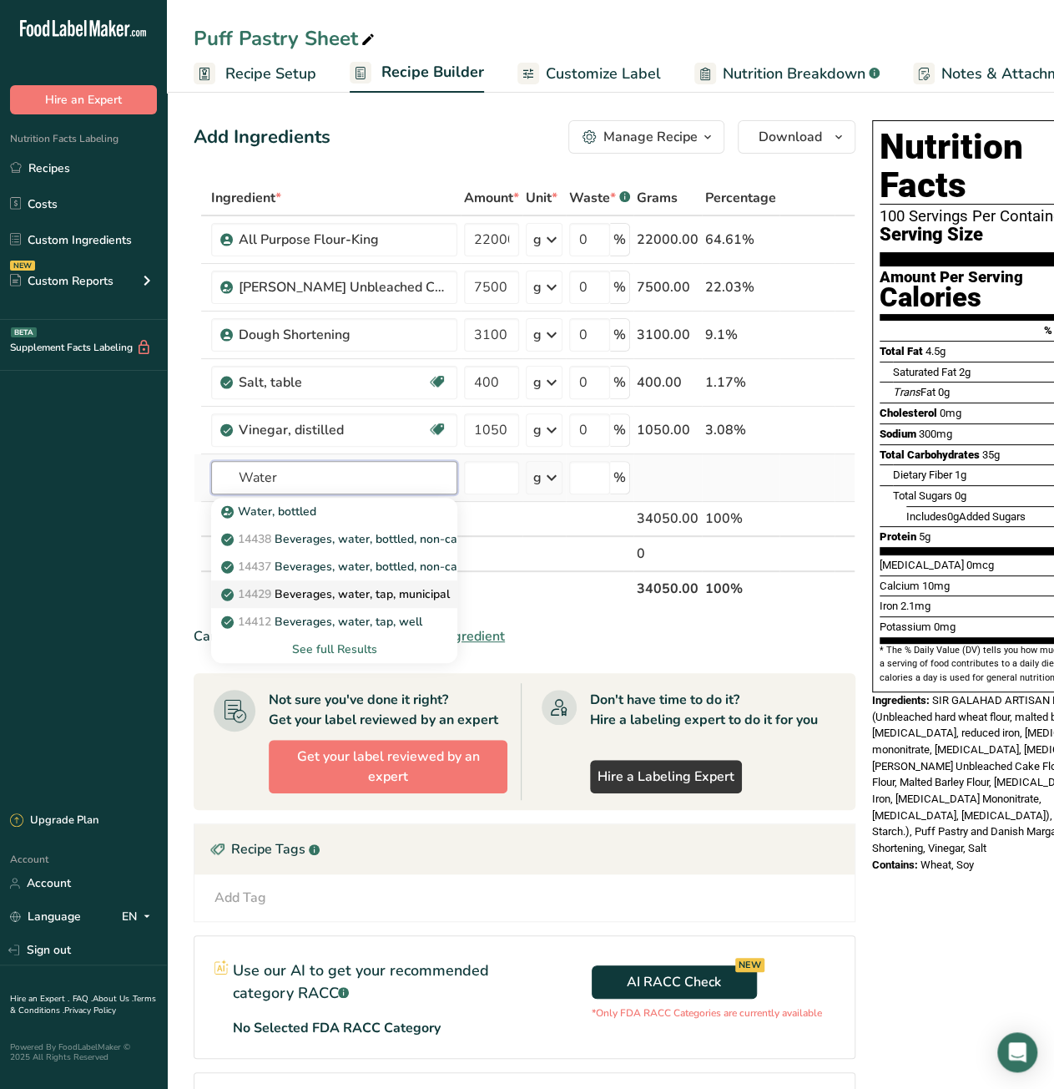
type input "Water"
click at [359, 594] on p "14429 [GEOGRAPHIC_DATA], water, tap, municipal" at bounding box center [337, 594] width 225 height 18
type input "Beverages, water, tap, municipal"
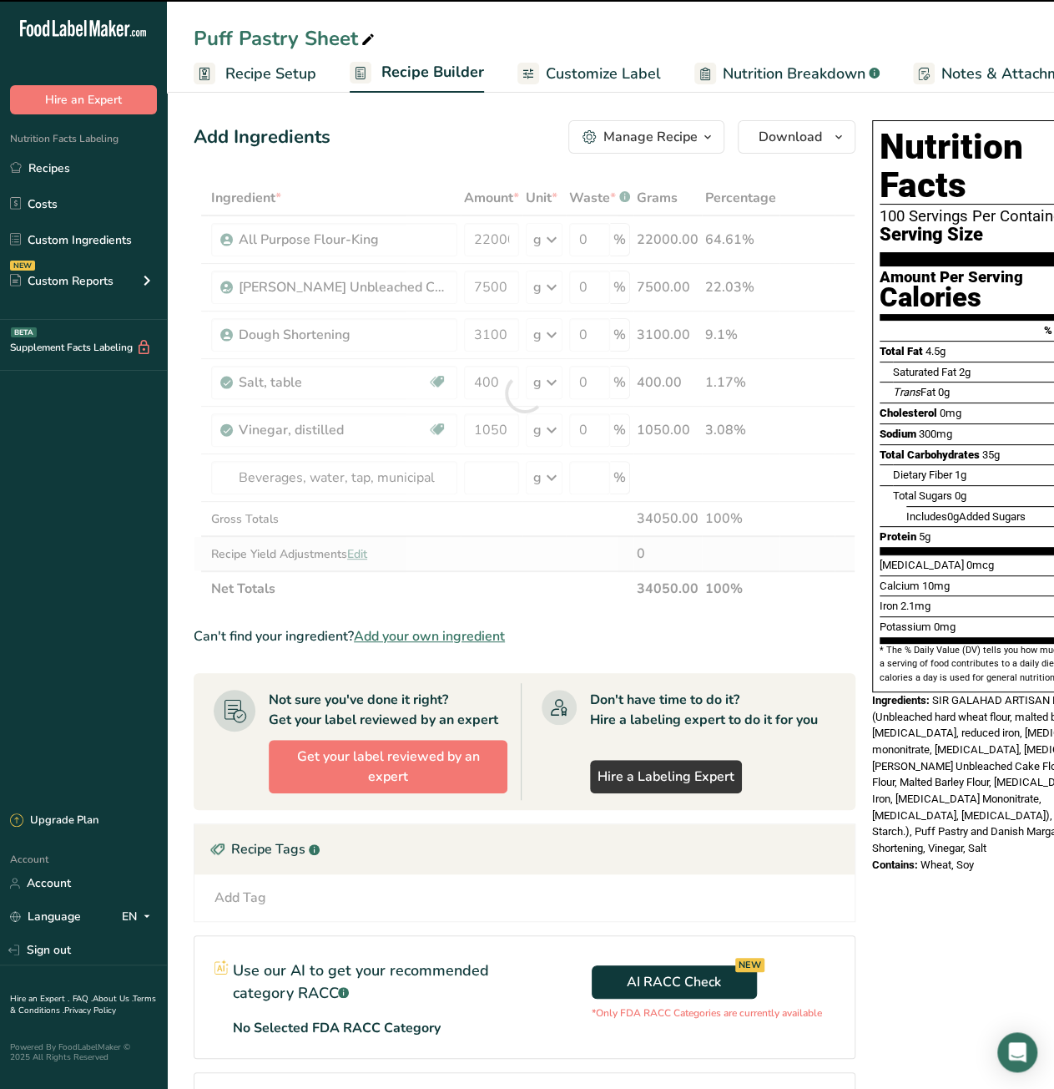
type input "0"
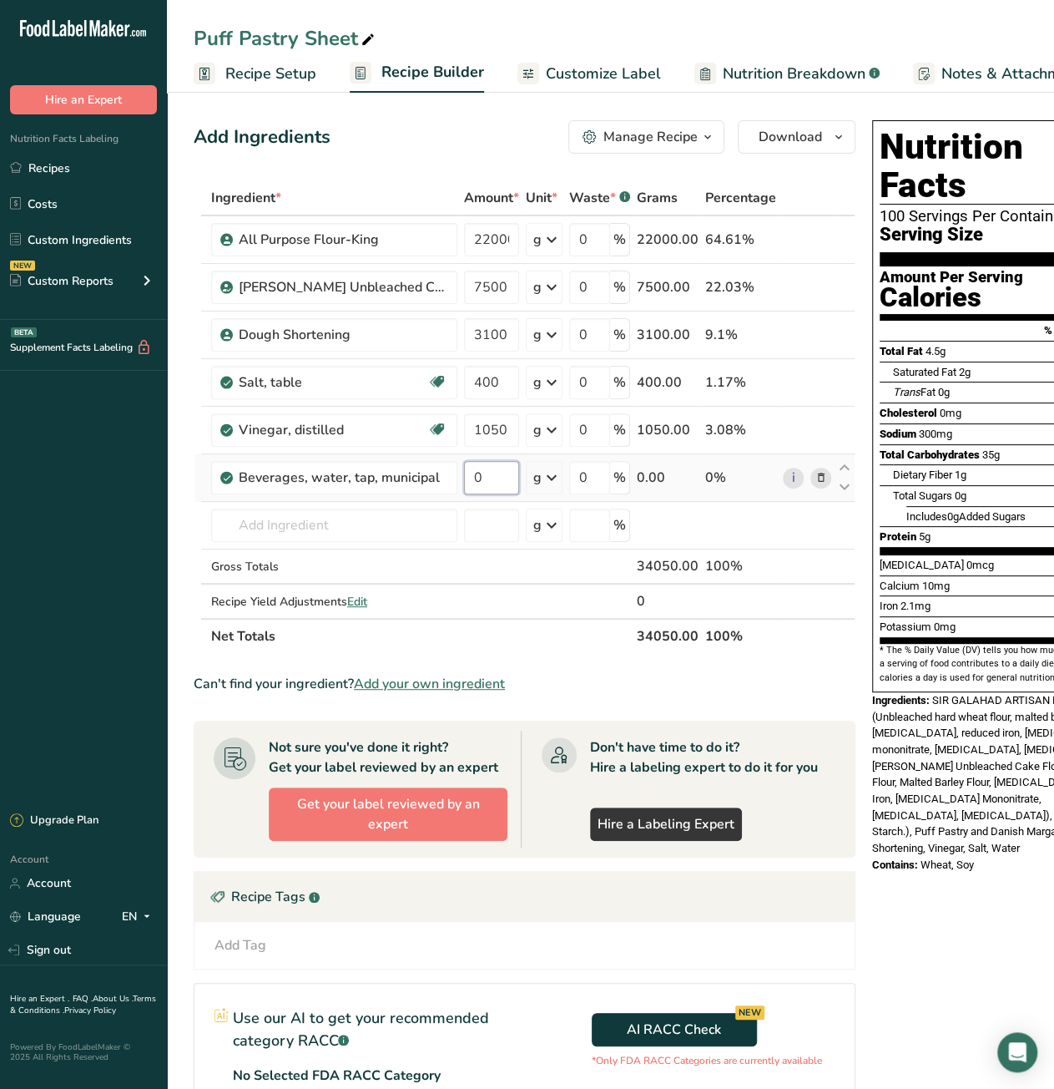
drag, startPoint x: 470, startPoint y: 477, endPoint x: 486, endPoint y: 475, distance: 16.0
click at [486, 475] on input "0" at bounding box center [491, 477] width 55 height 33
type input "14500"
click at [262, 514] on div "Ingredient * Amount * Unit * Waste * .a-a{fill:#347362;}.b-a{fill:#fff;} Grams …" at bounding box center [525, 416] width 662 height 473
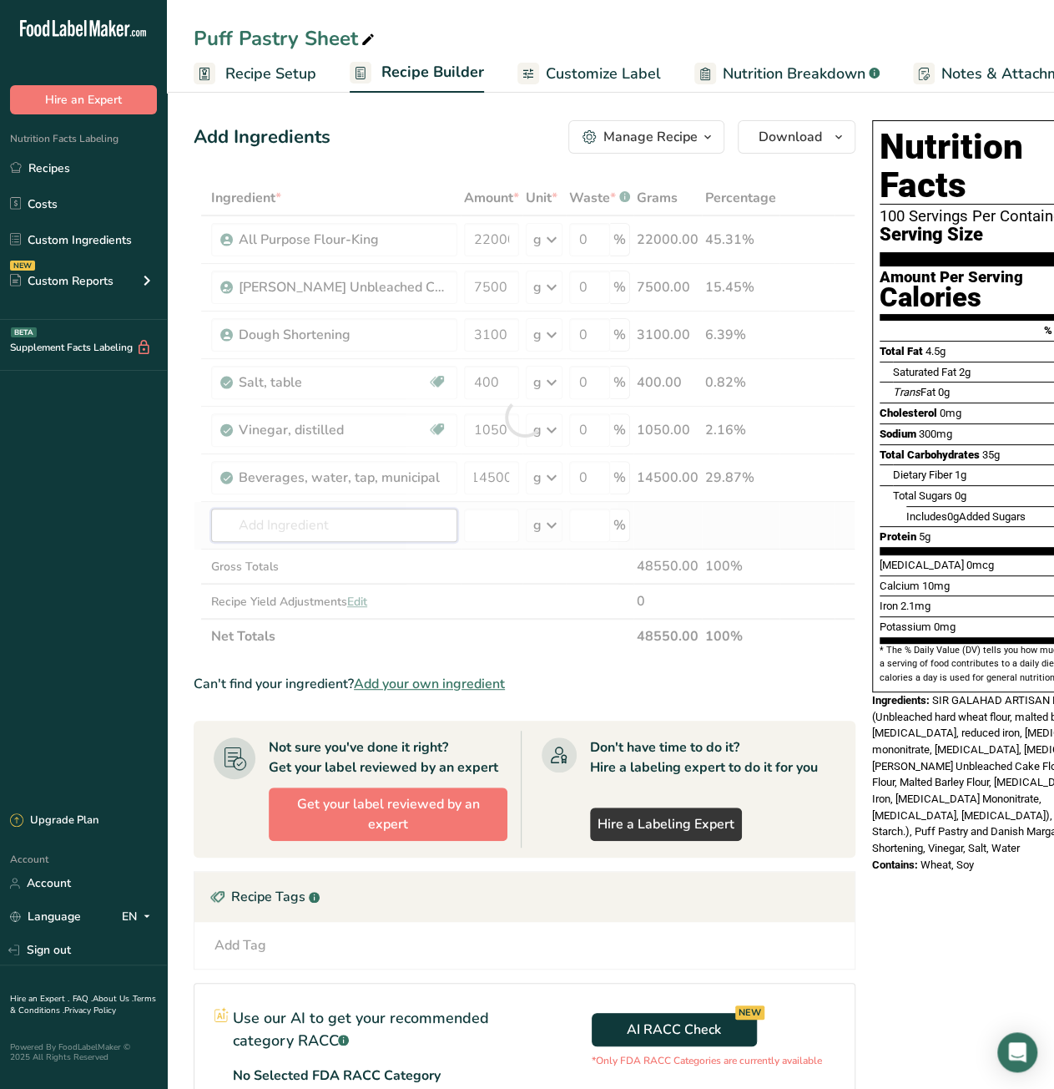
scroll to position [0, 0]
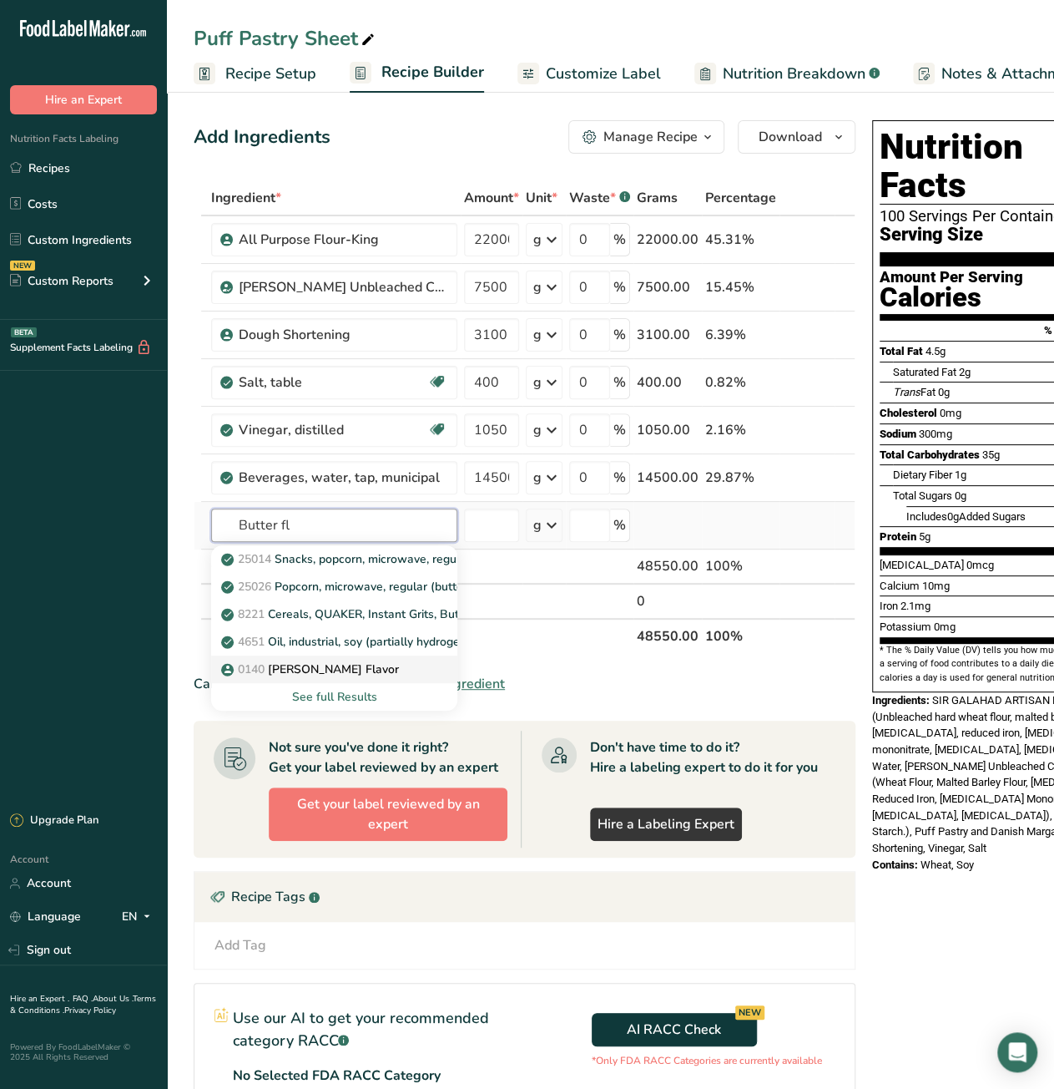
type input "Butter fl"
click at [324, 671] on p "0140 LorAnn Butter Flavor" at bounding box center [312, 669] width 174 height 18
type input "[PERSON_NAME] Flavor"
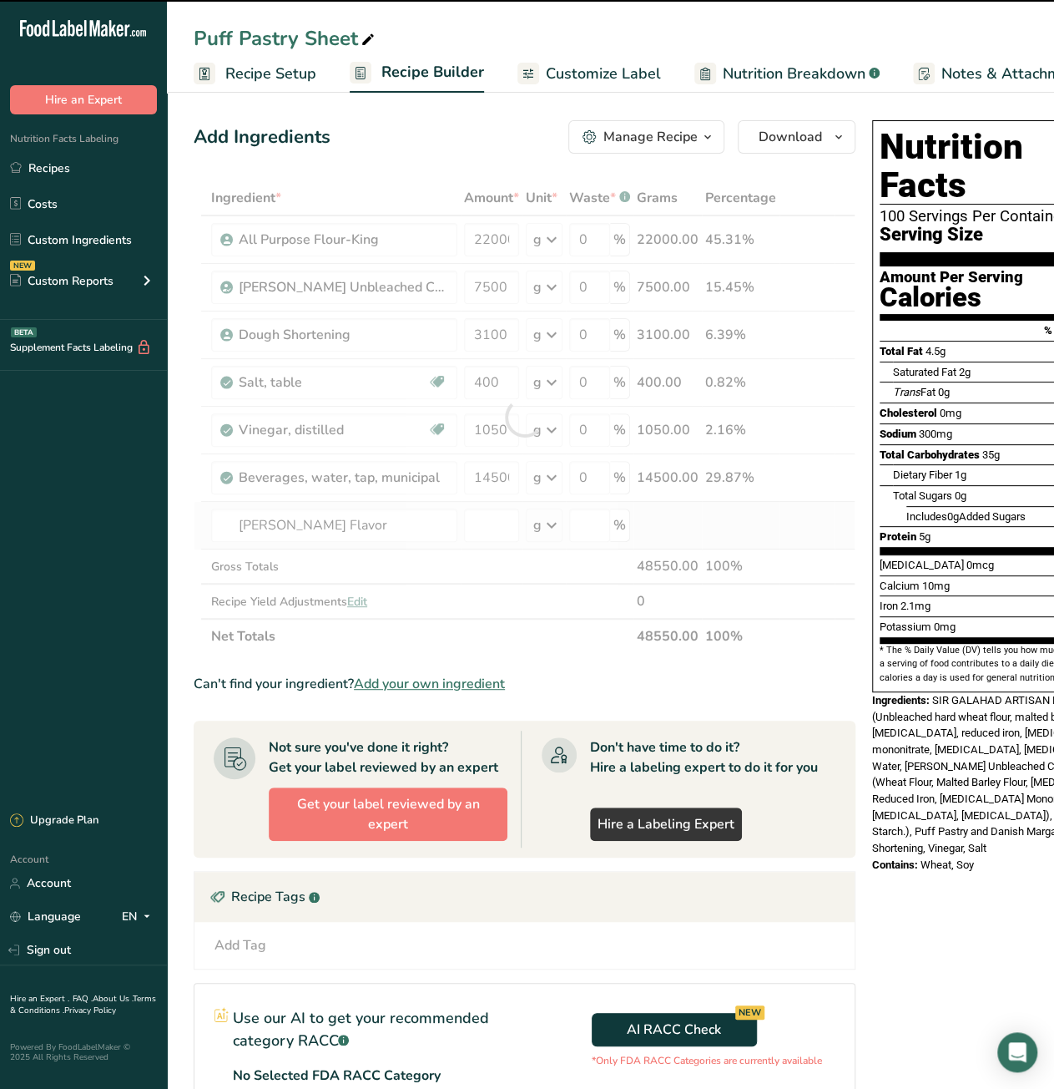
type input "0"
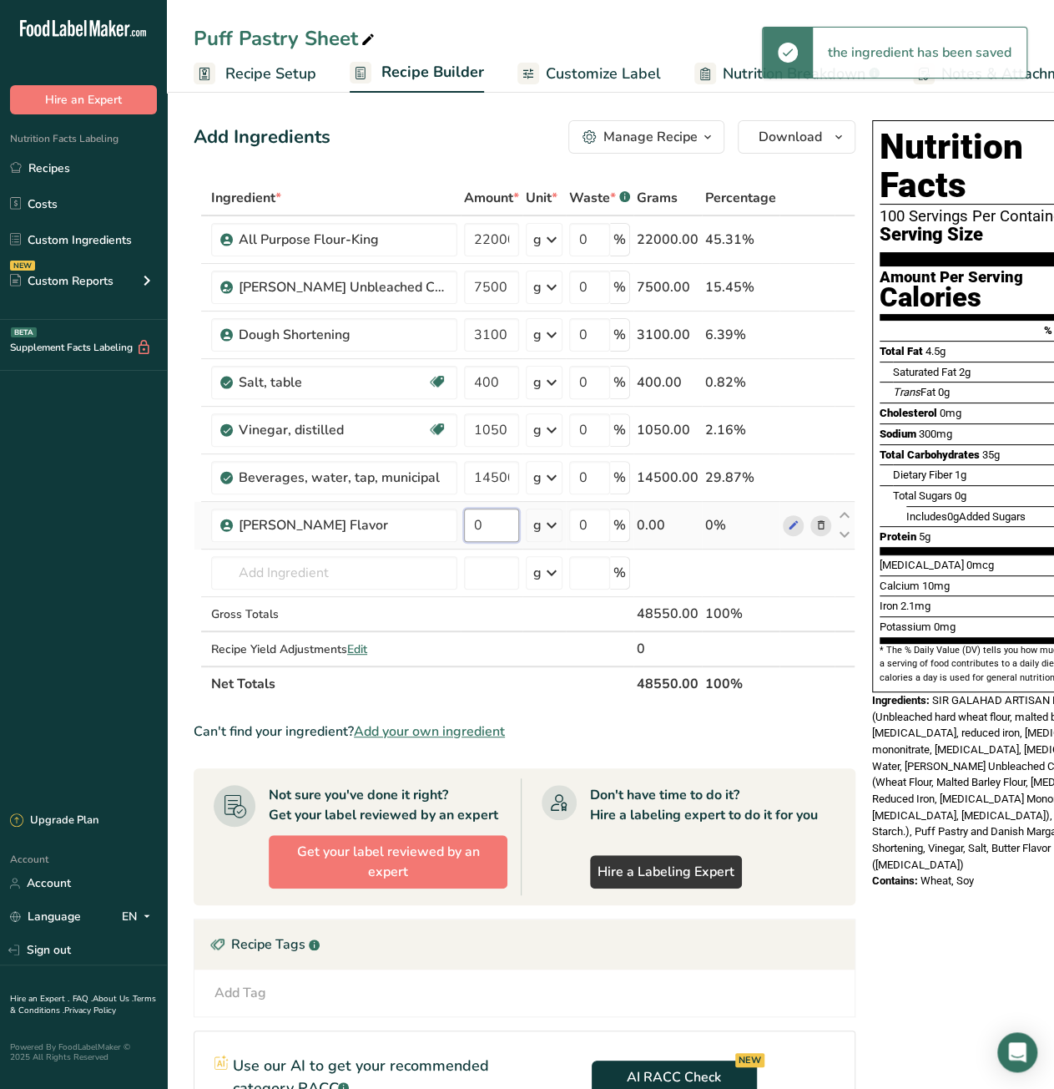
drag, startPoint x: 470, startPoint y: 523, endPoint x: 483, endPoint y: 525, distance: 12.6
click at [483, 525] on input "0" at bounding box center [491, 524] width 55 height 33
type input "50"
click at [831, 726] on div "Can't find your ingredient? Add your own ingredient" at bounding box center [525, 731] width 662 height 20
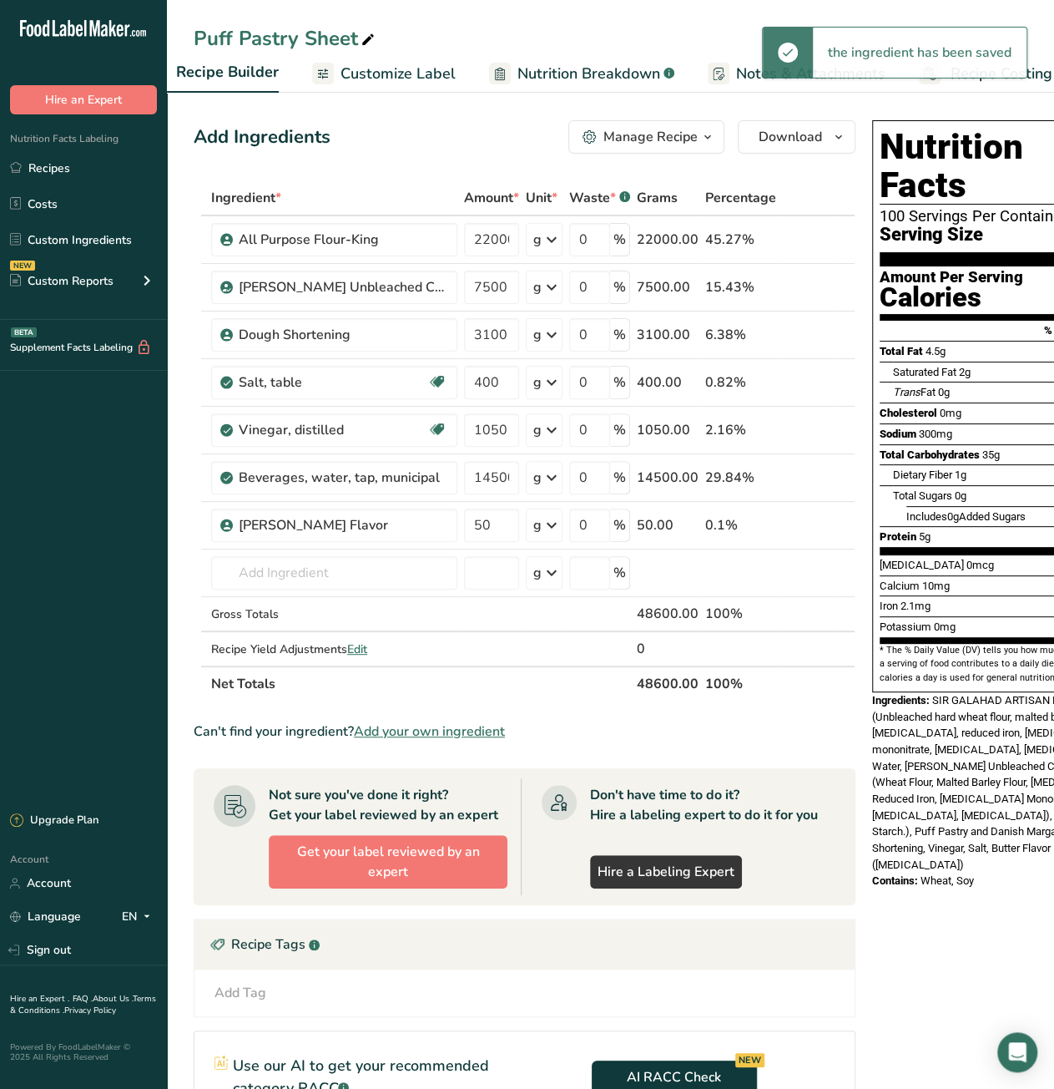
scroll to position [0, 230]
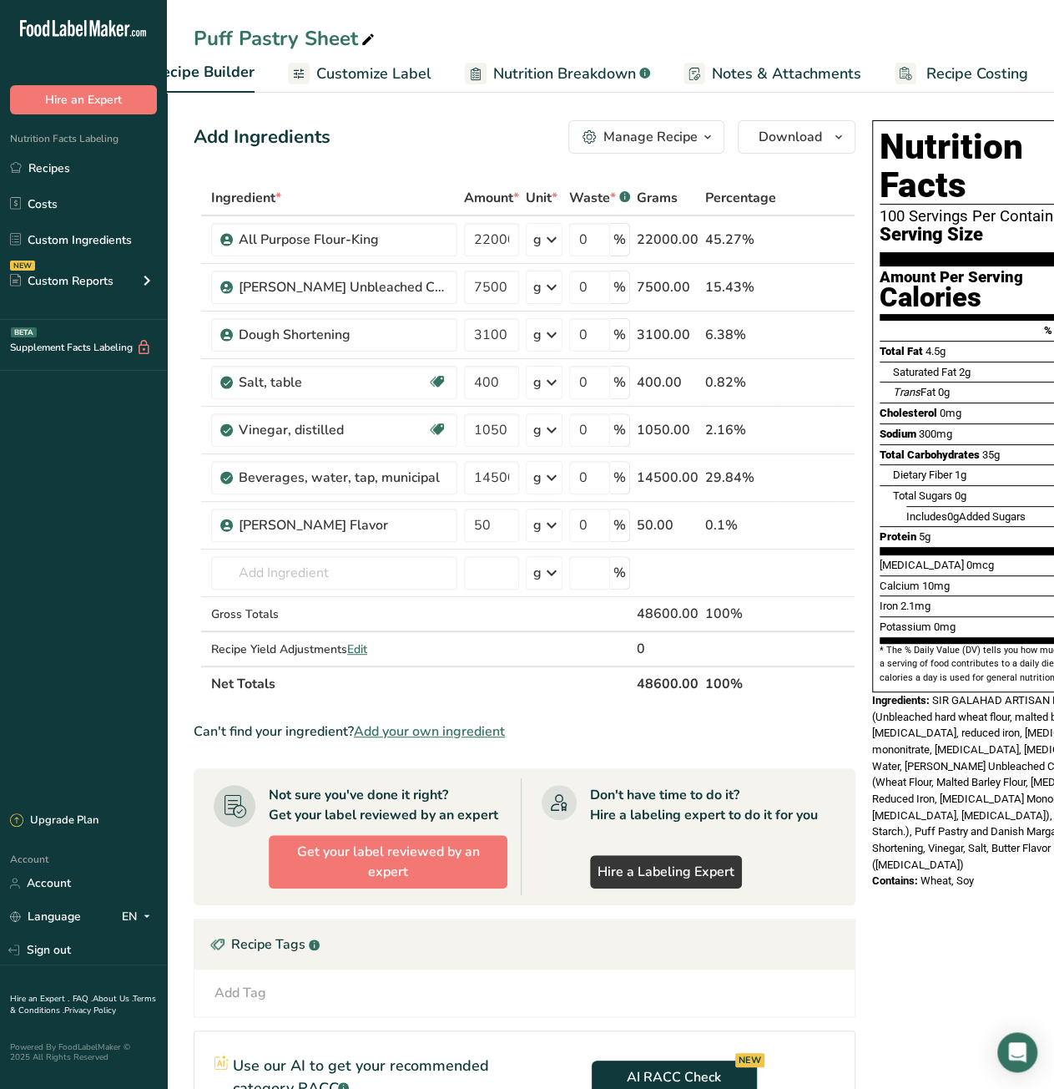
click at [978, 71] on span "Recipe Costing" at bounding box center [978, 74] width 102 height 23
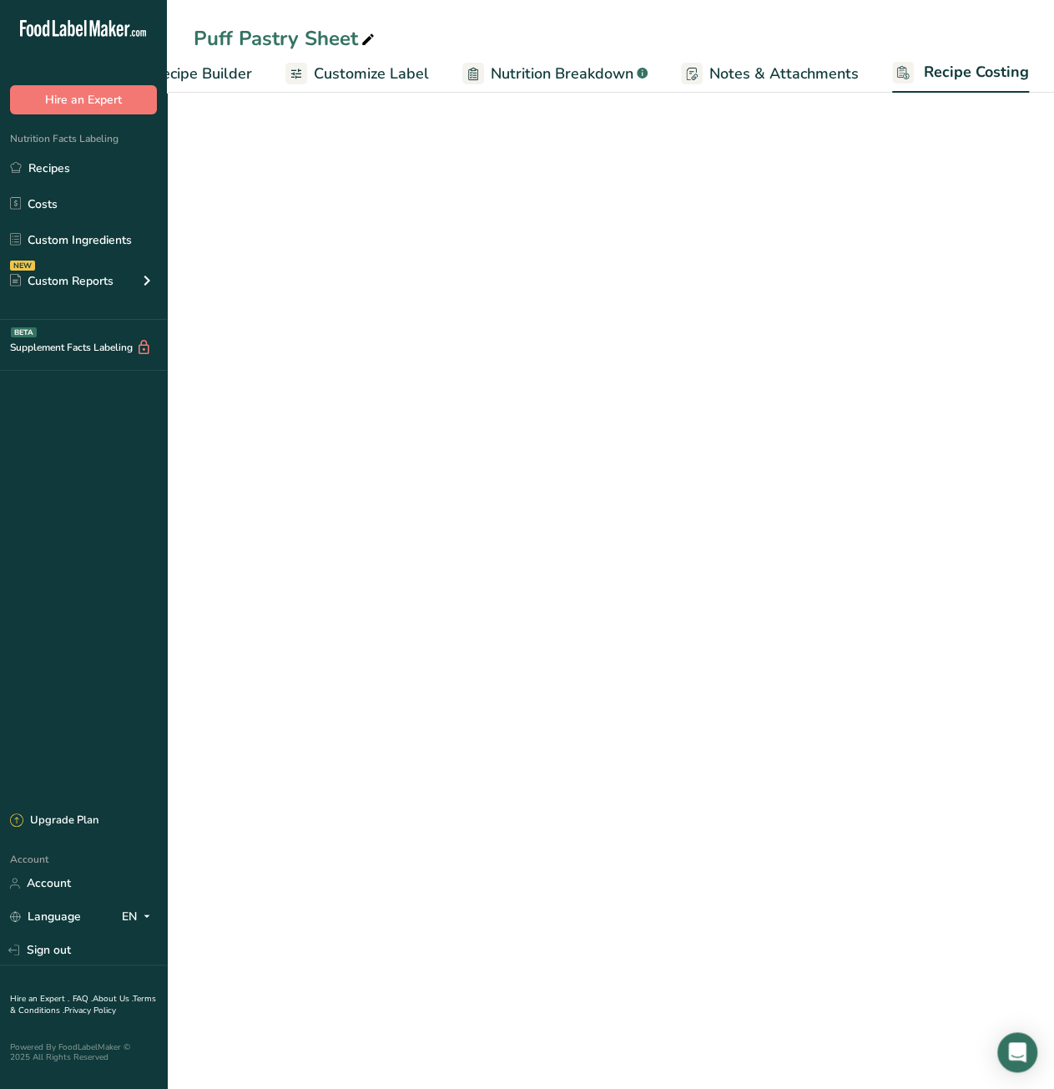
select select "12"
select select "5"
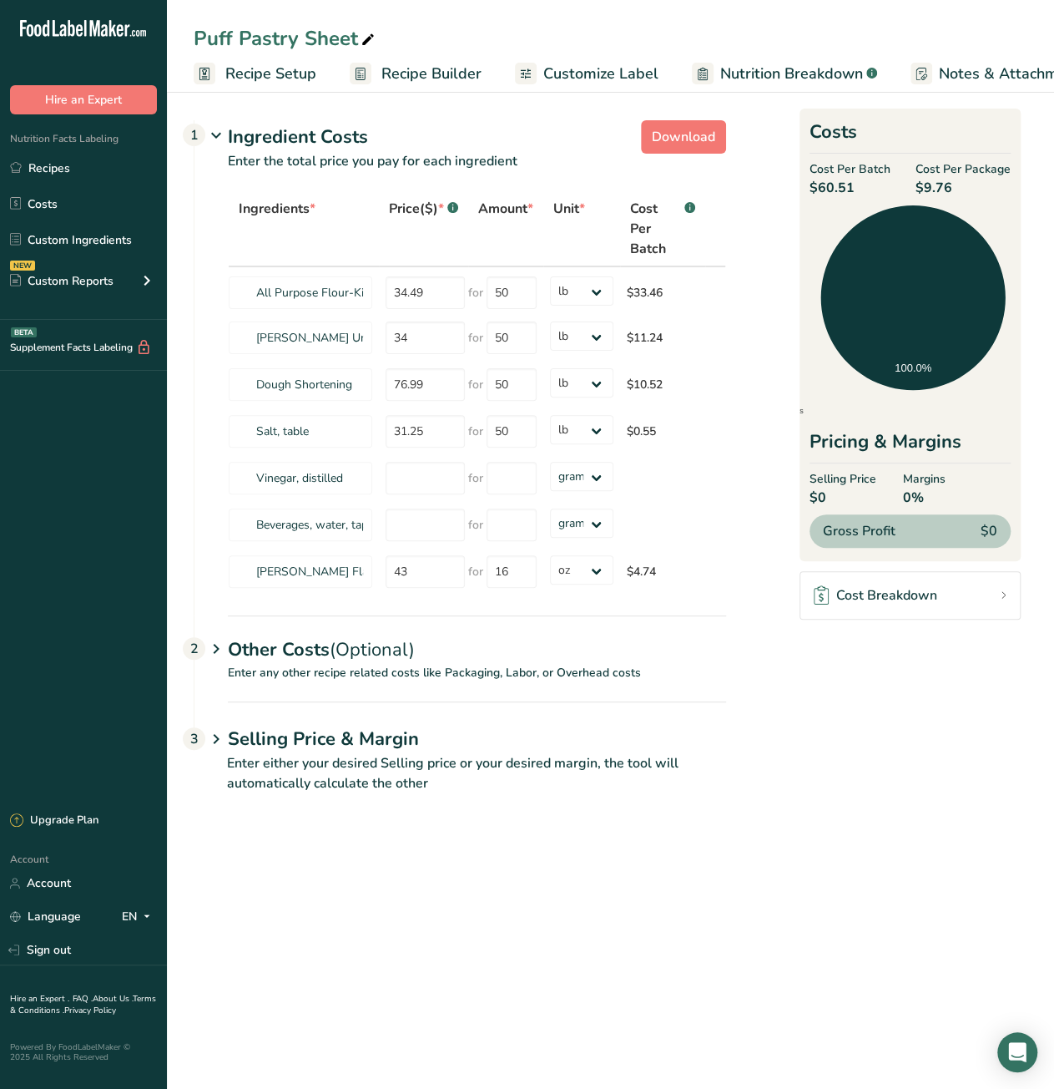
click at [407, 79] on span "Recipe Builder" at bounding box center [432, 74] width 100 height 23
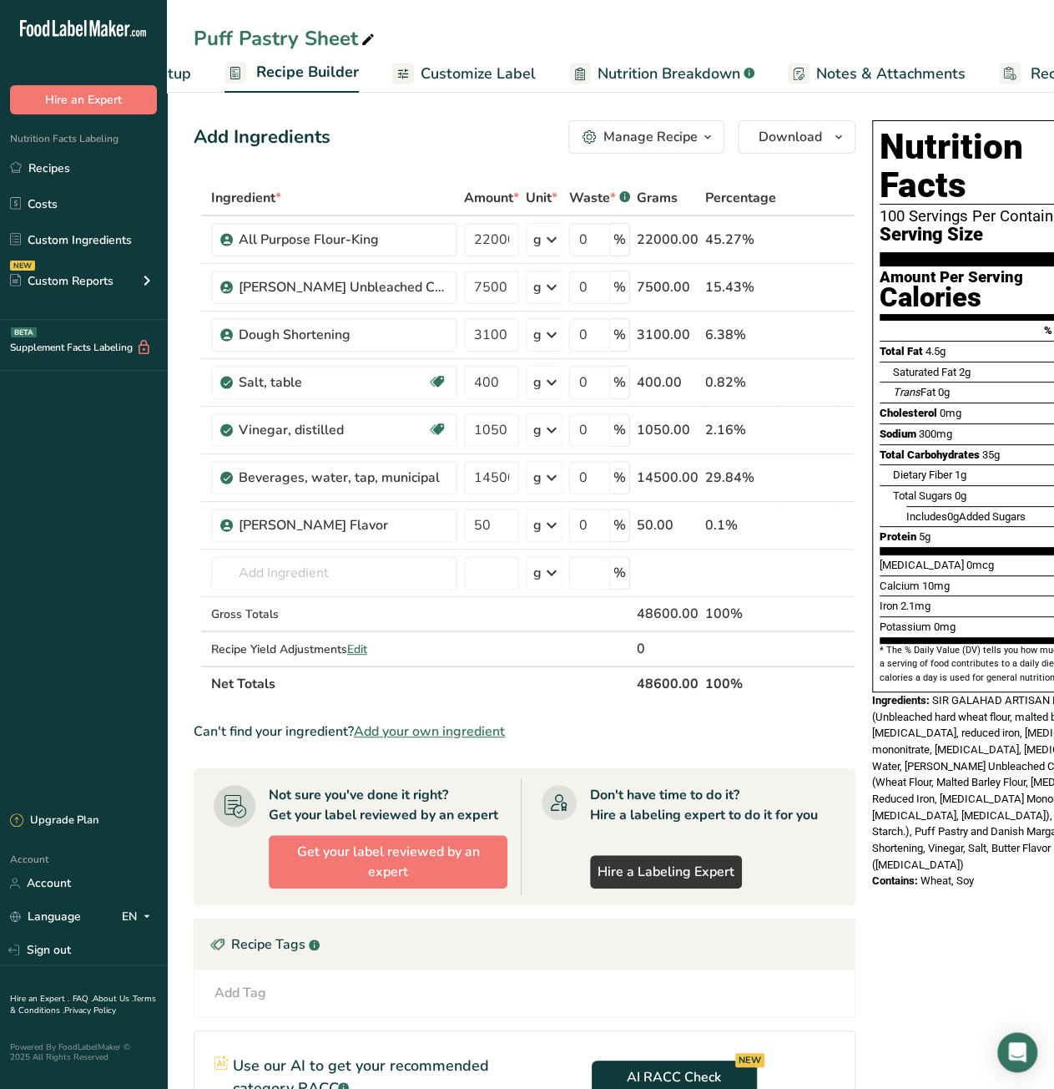
scroll to position [0, 161]
